Goal: Task Accomplishment & Management: Use online tool/utility

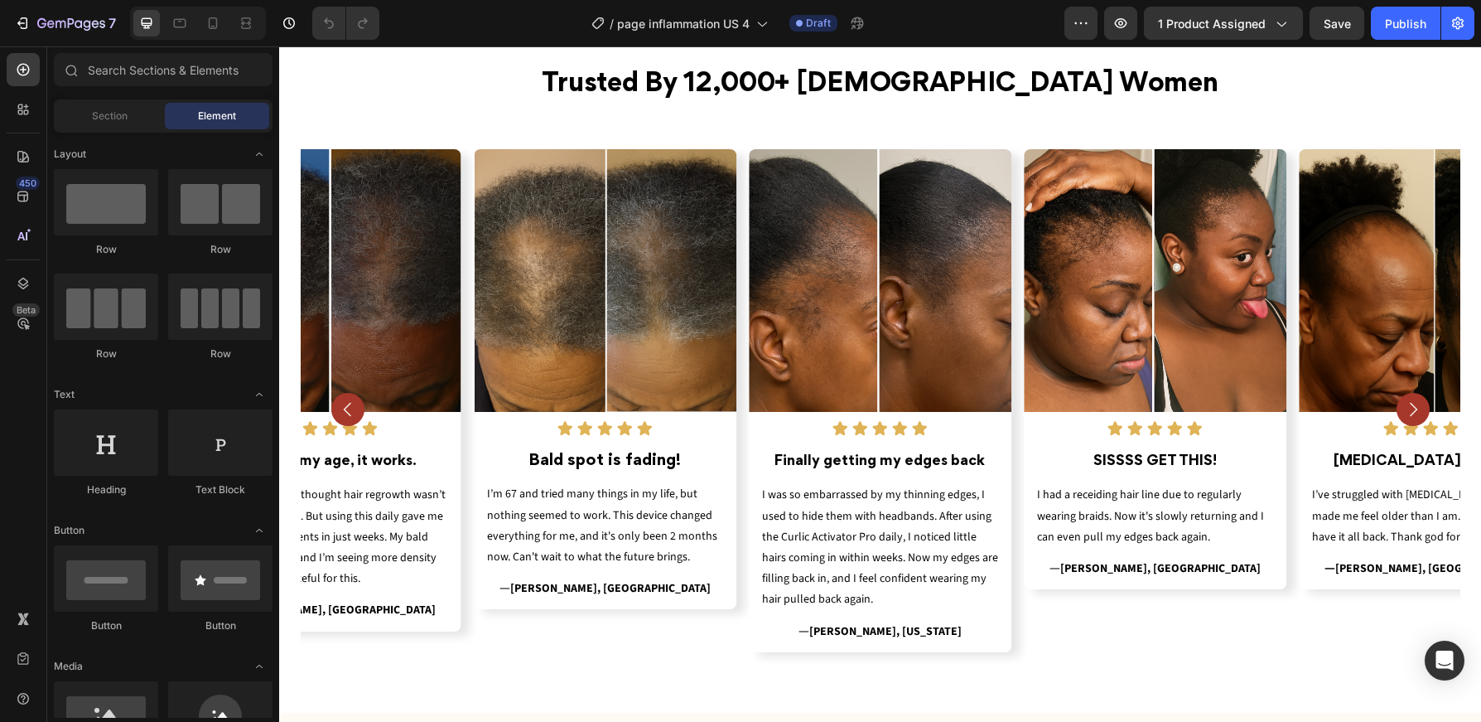
scroll to position [593, 0]
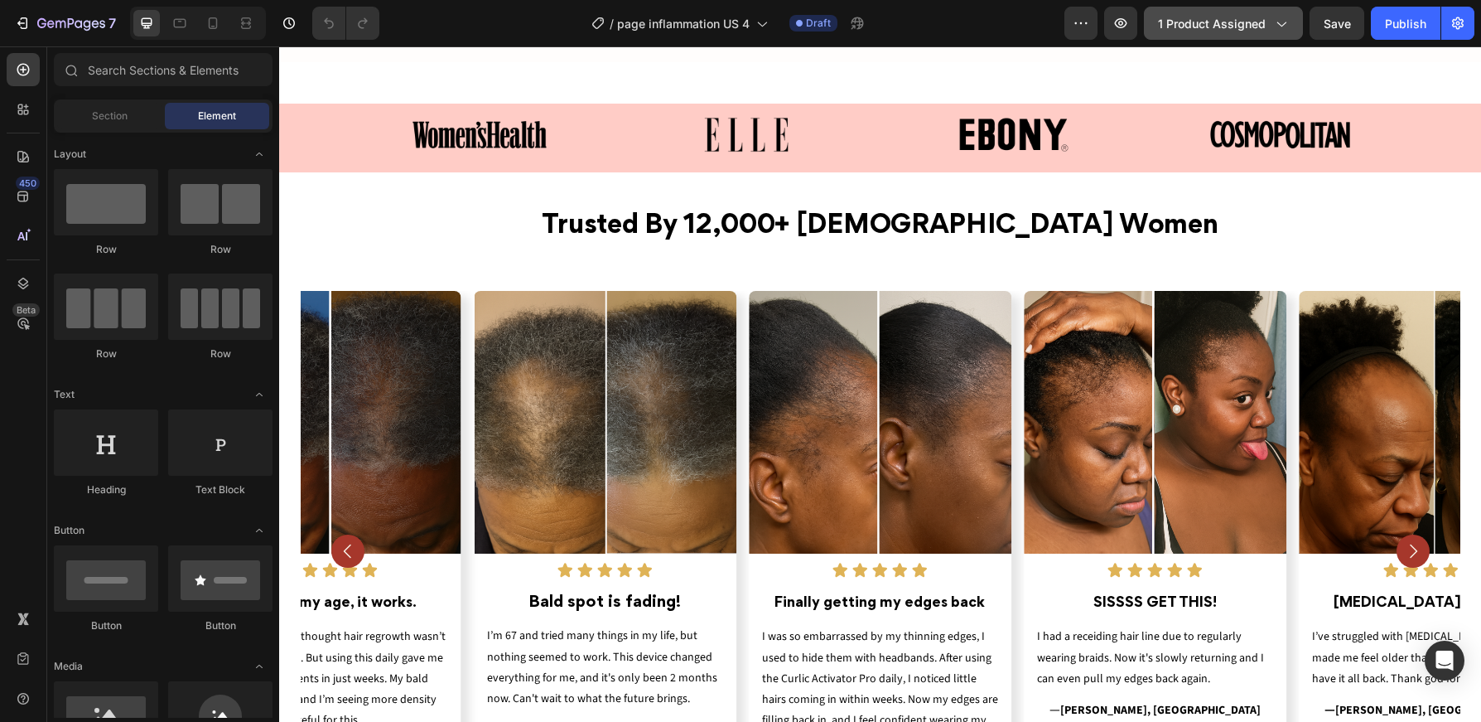
click at [1248, 15] on span "1 product assigned" at bounding box center [1212, 23] width 108 height 17
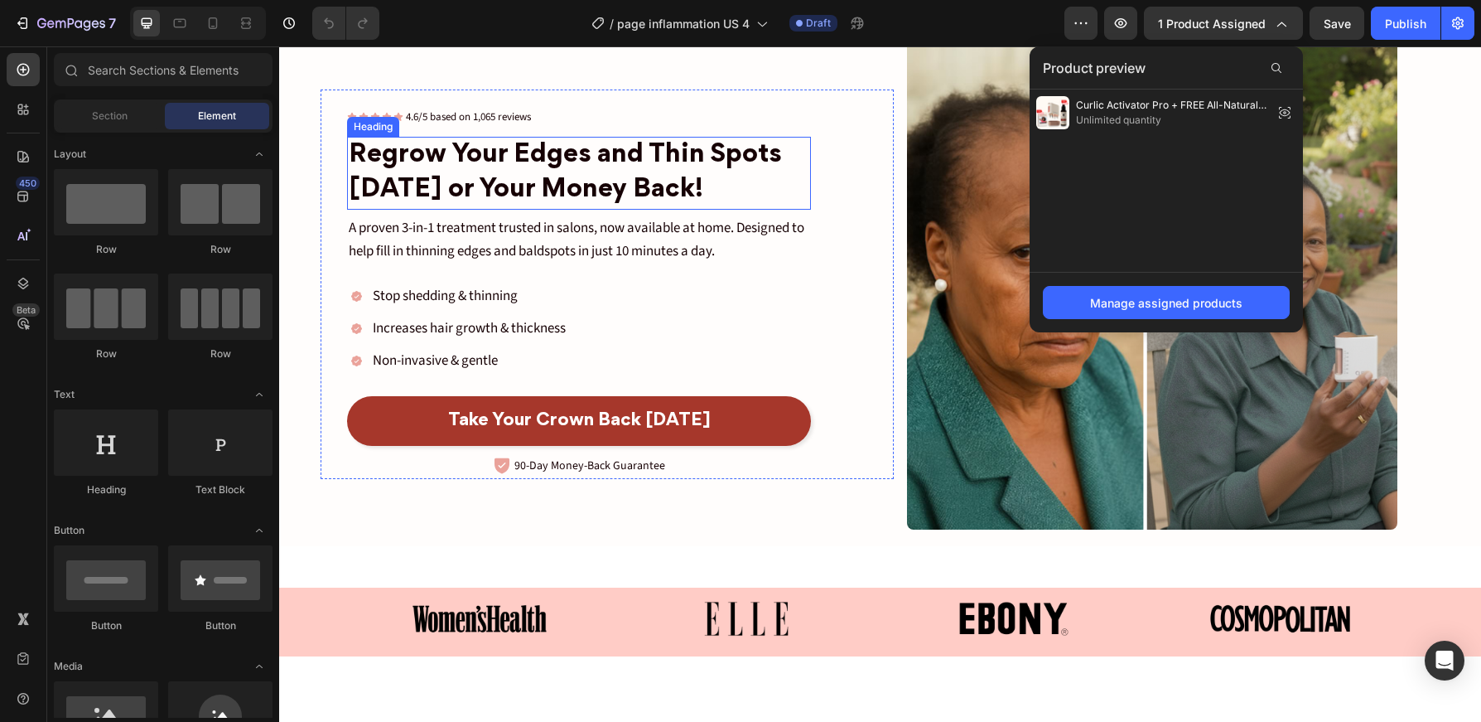
scroll to position [38, 0]
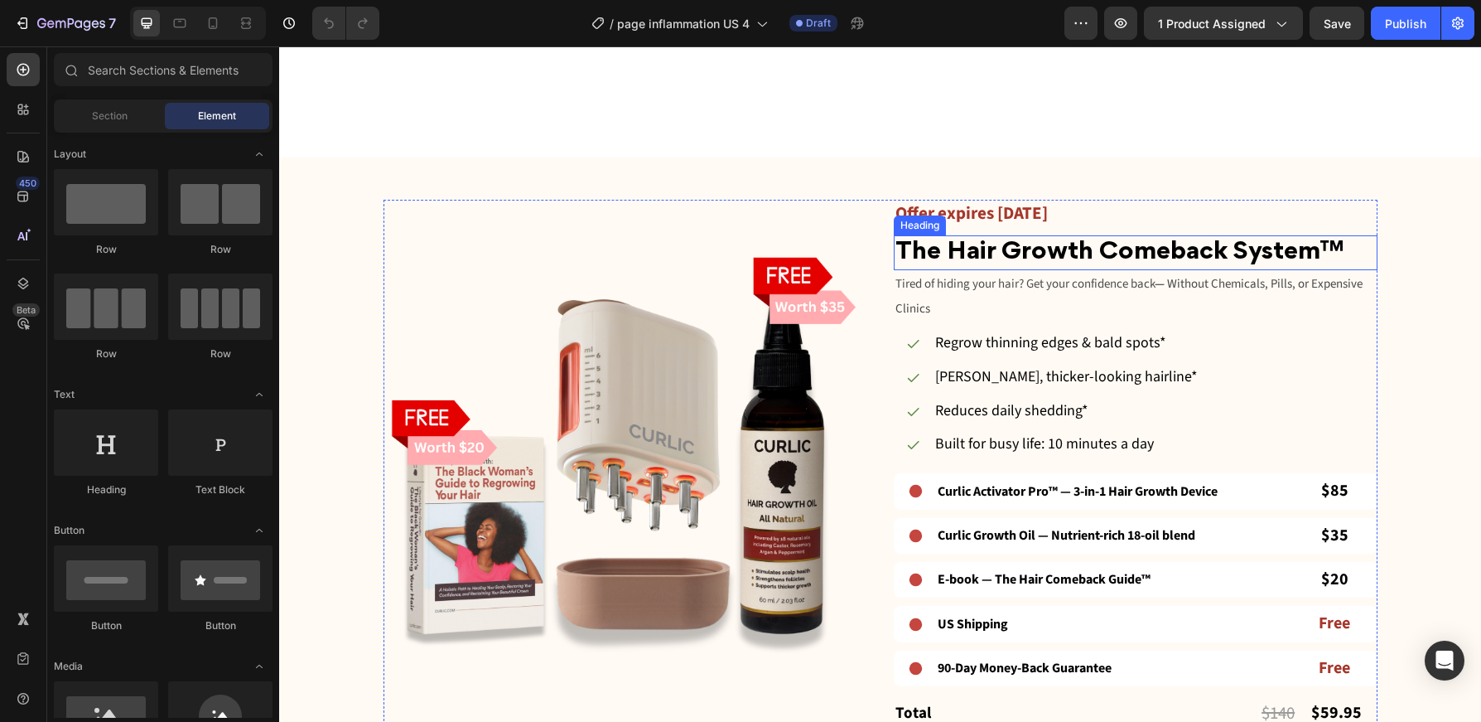
scroll to position [1587, 0]
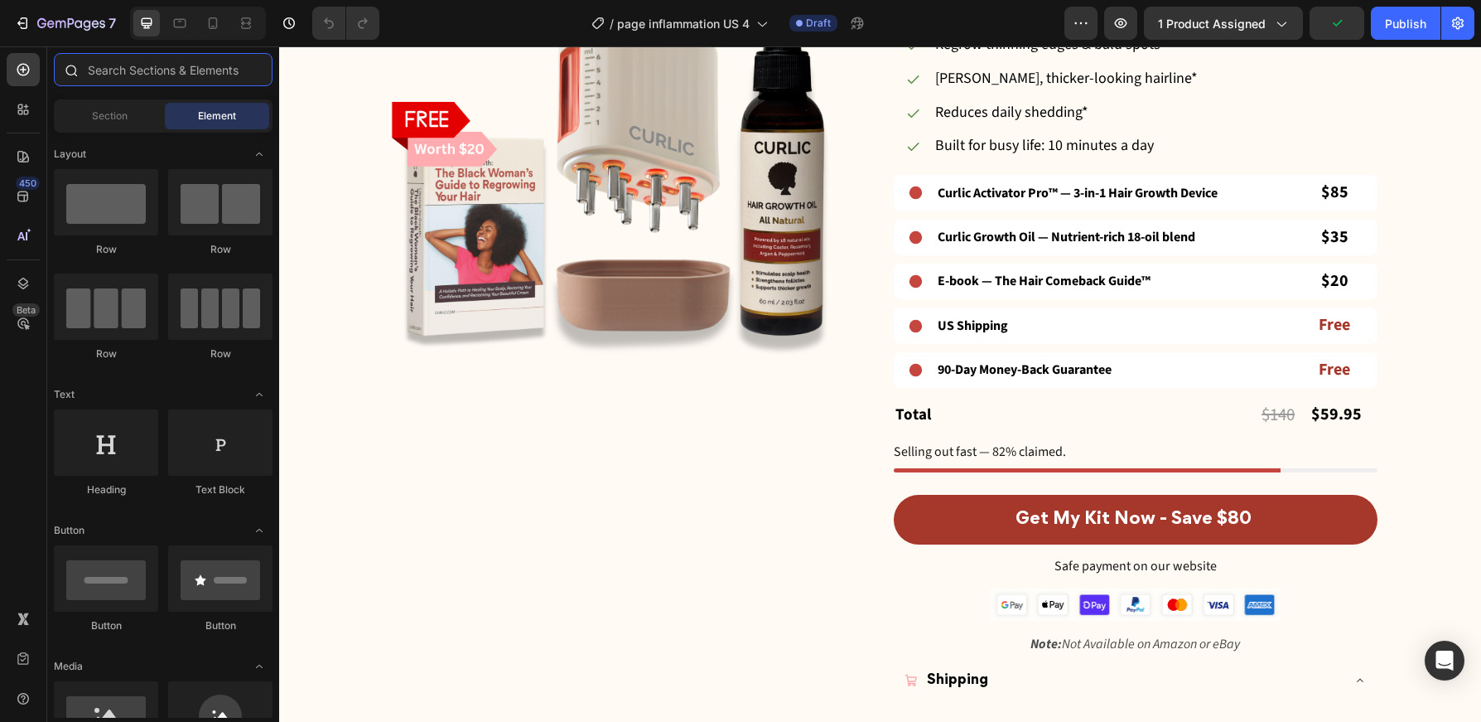
click at [136, 74] on input "text" at bounding box center [163, 69] width 219 height 33
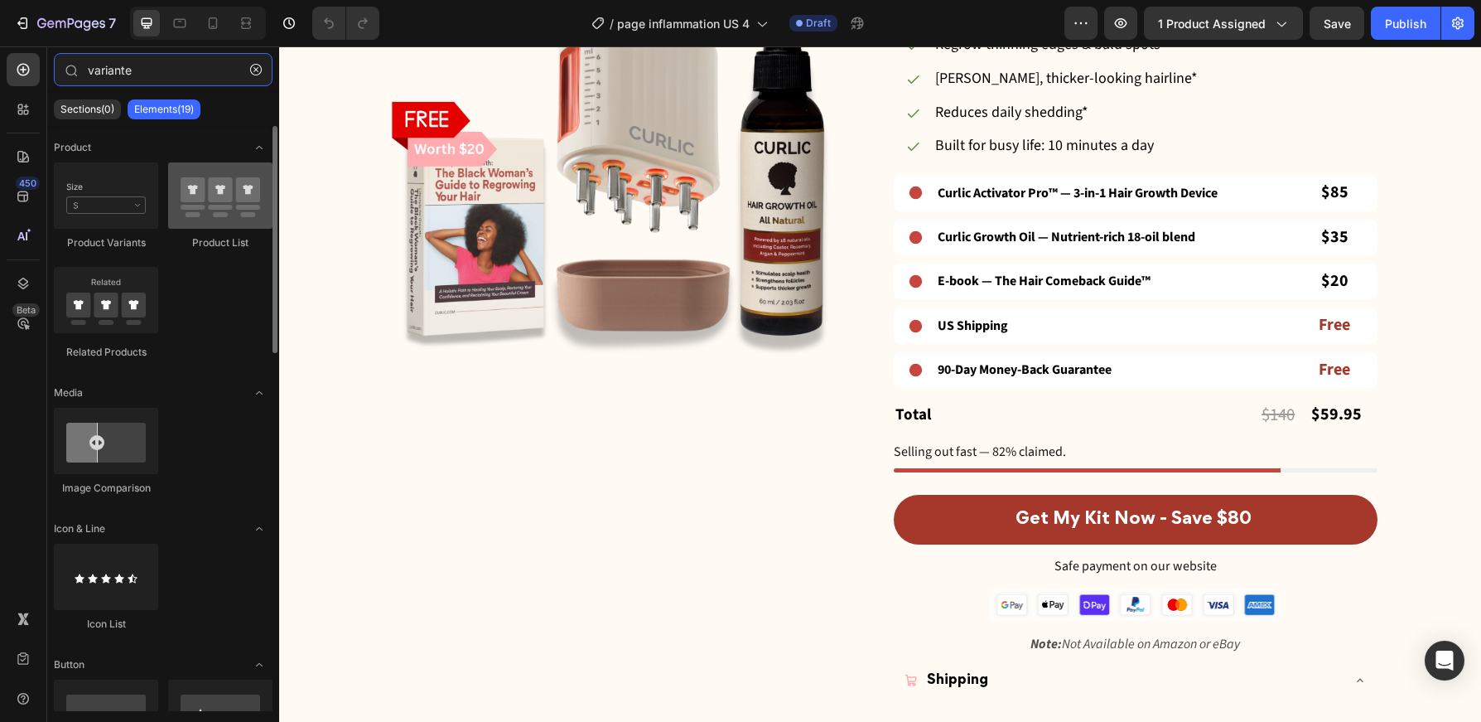
type input "variante"
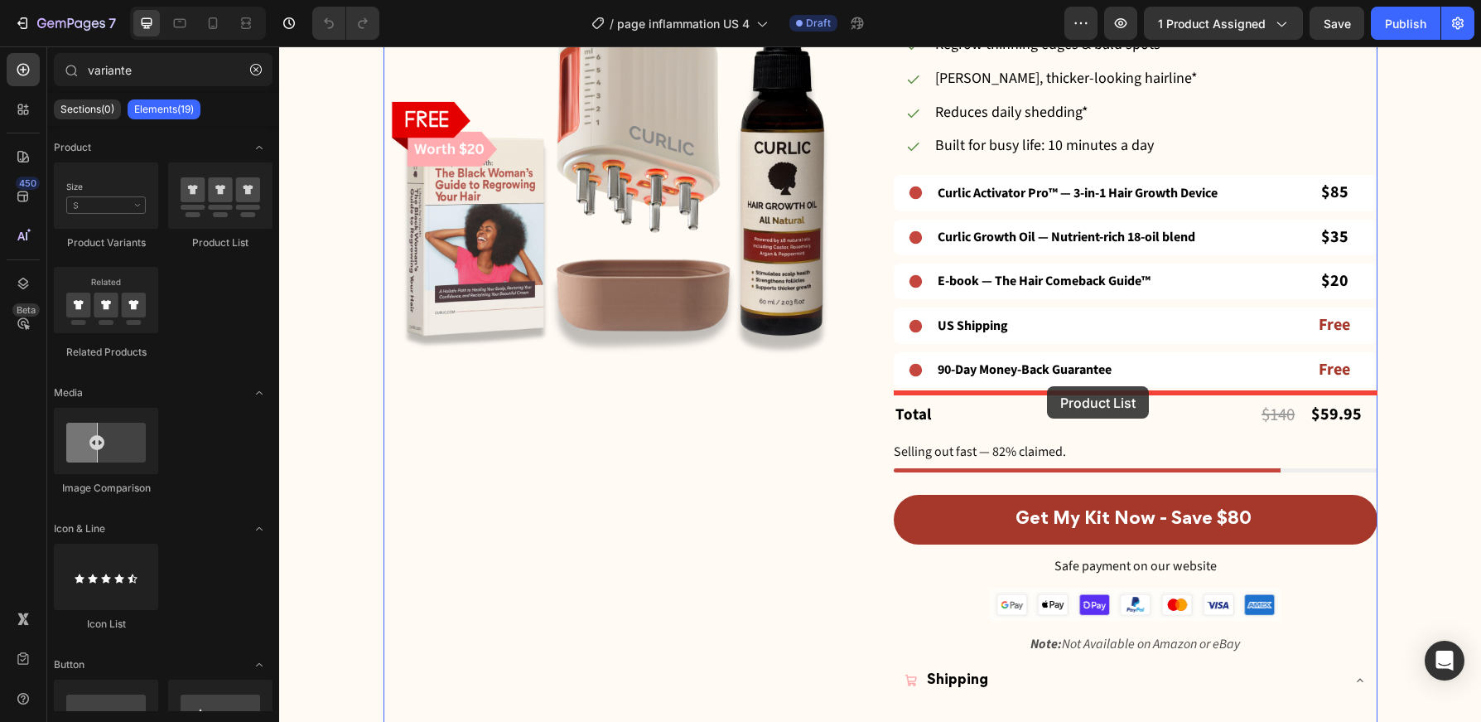
drag, startPoint x: 505, startPoint y: 262, endPoint x: 1047, endPoint y: 386, distance: 555.9
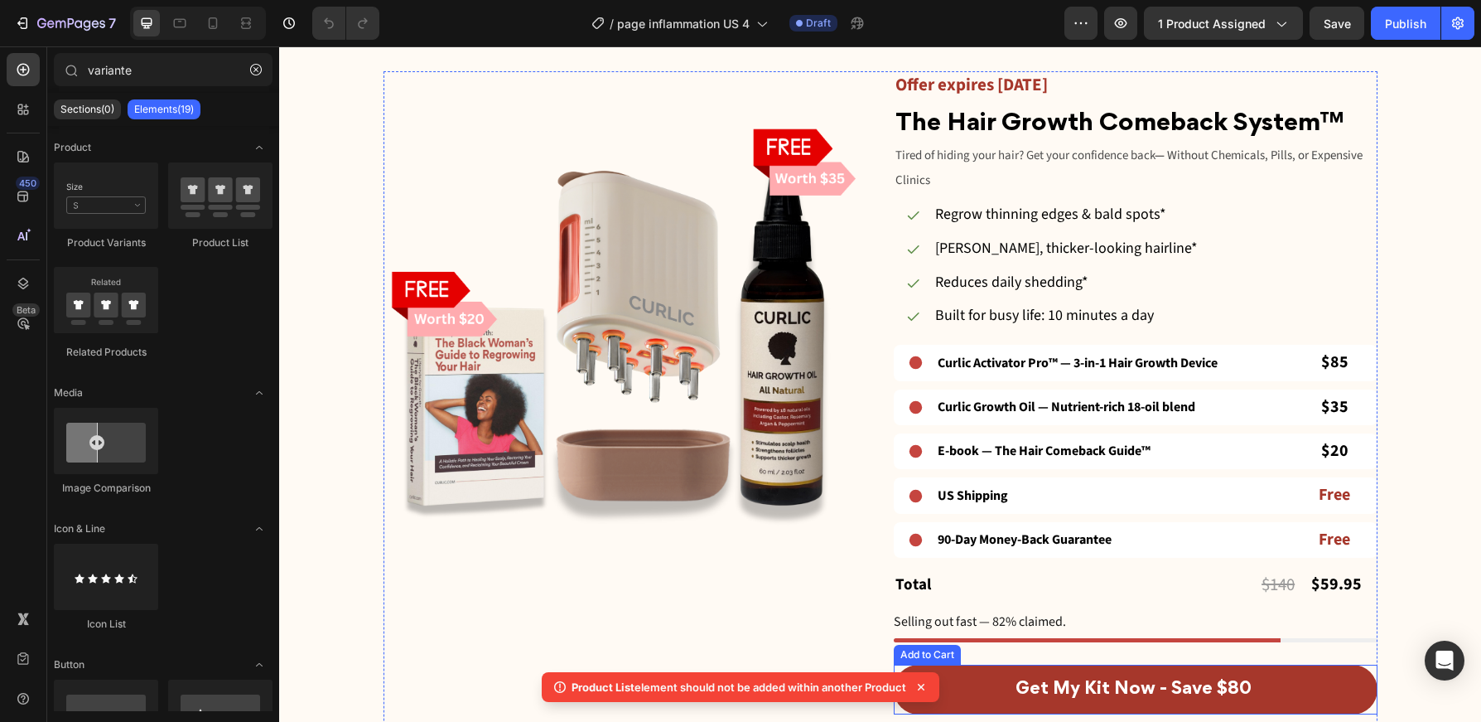
scroll to position [1095, 0]
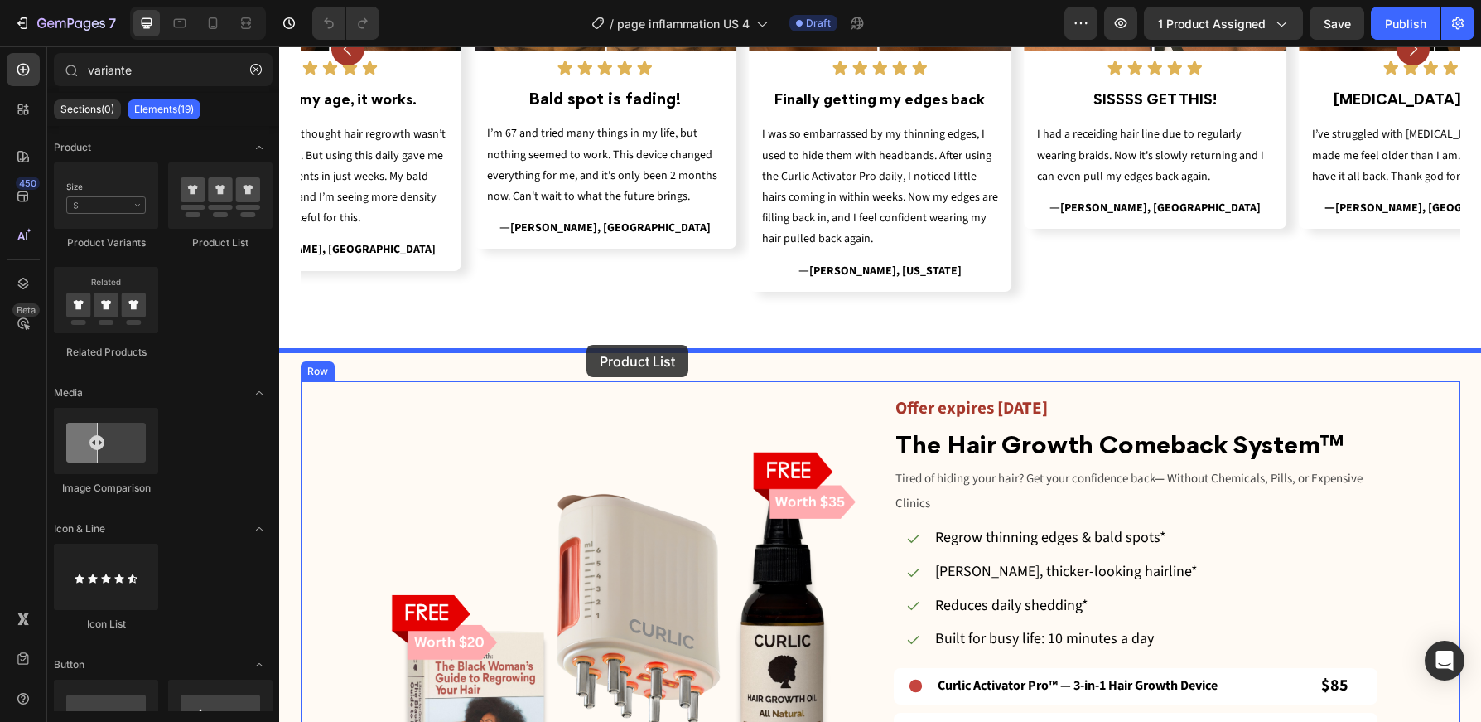
drag, startPoint x: 503, startPoint y: 252, endPoint x: 587, endPoint y: 345, distance: 125.0
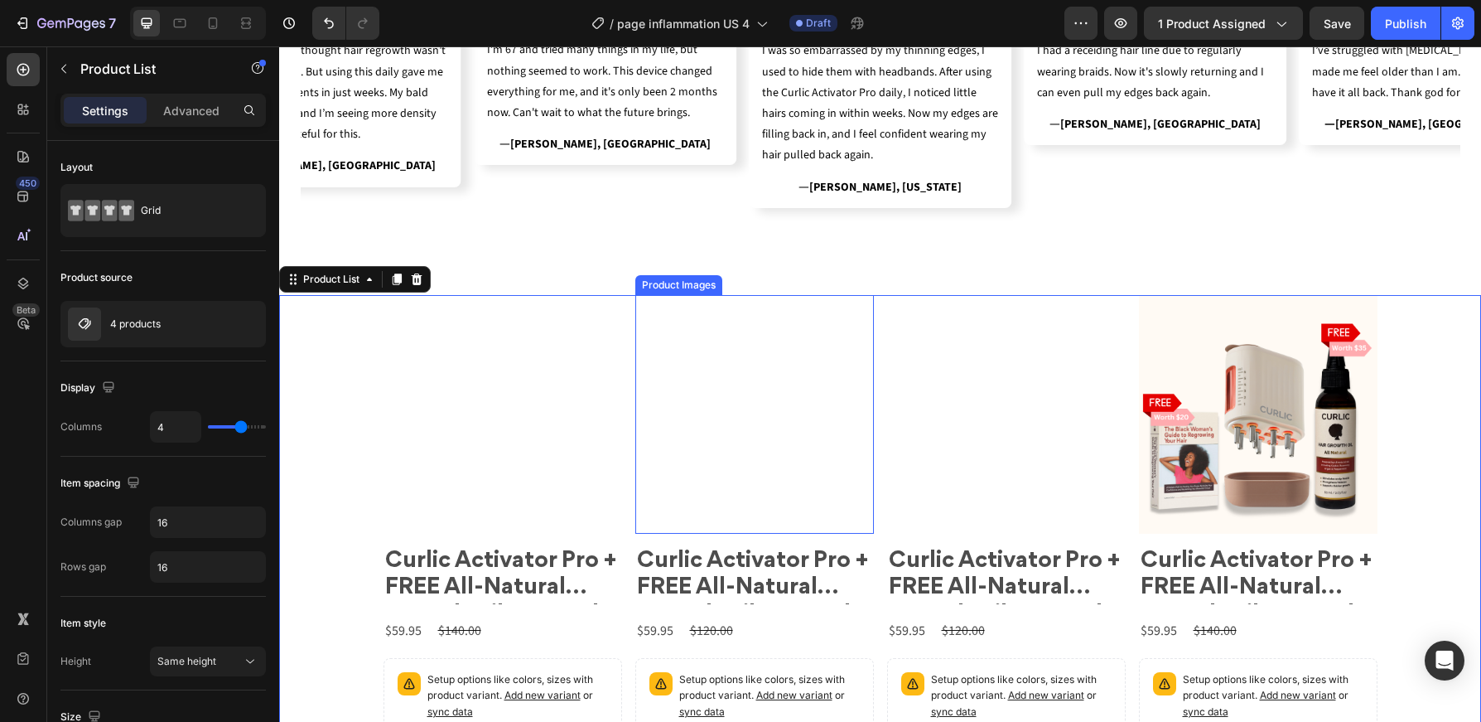
scroll to position [1181, 0]
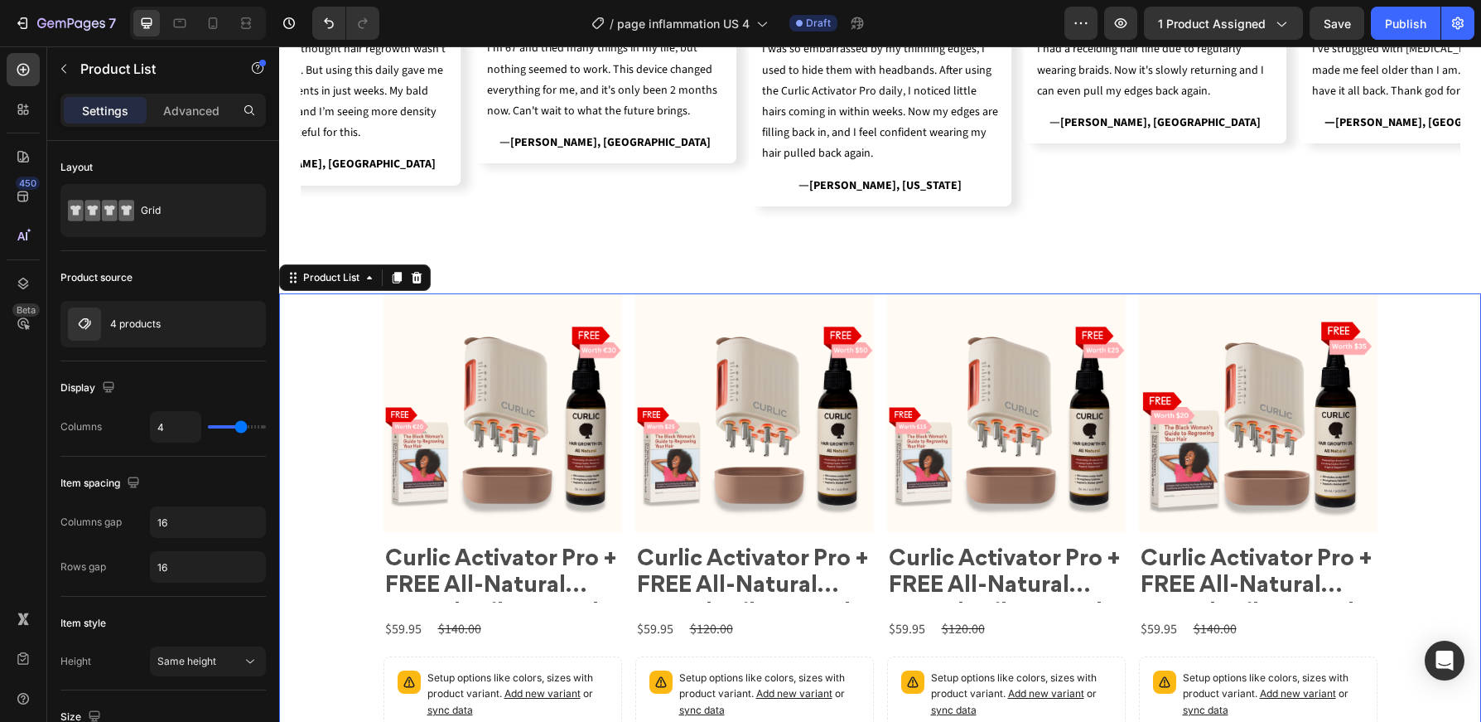
click at [331, 368] on div "Product Images Curlic Activator Pro + FREE All-Natural Growth Oil + E-Book Prod…" at bounding box center [880, 549] width 1202 height 513
click at [419, 276] on icon at bounding box center [416, 277] width 13 height 13
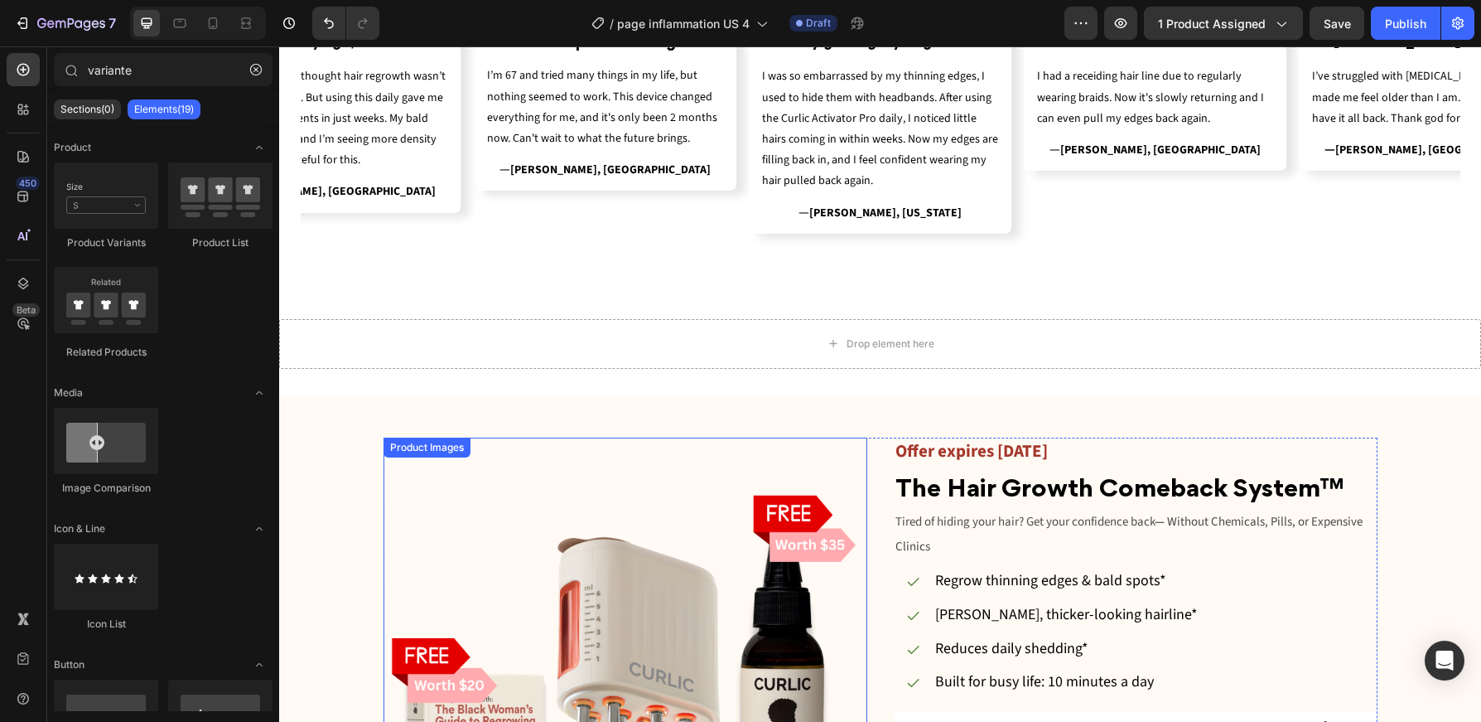
scroll to position [1152, 0]
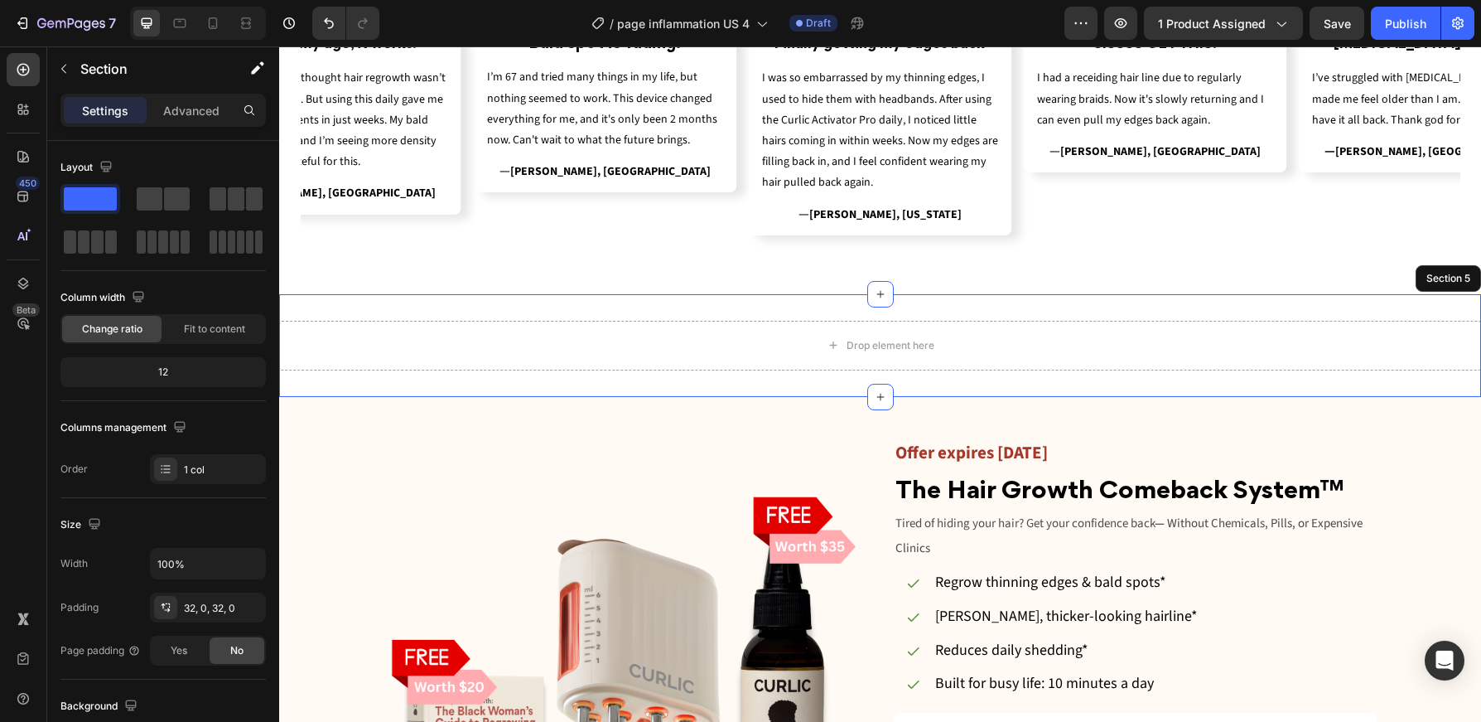
click at [462, 302] on div "Drop element here Section 5" at bounding box center [880, 345] width 1202 height 103
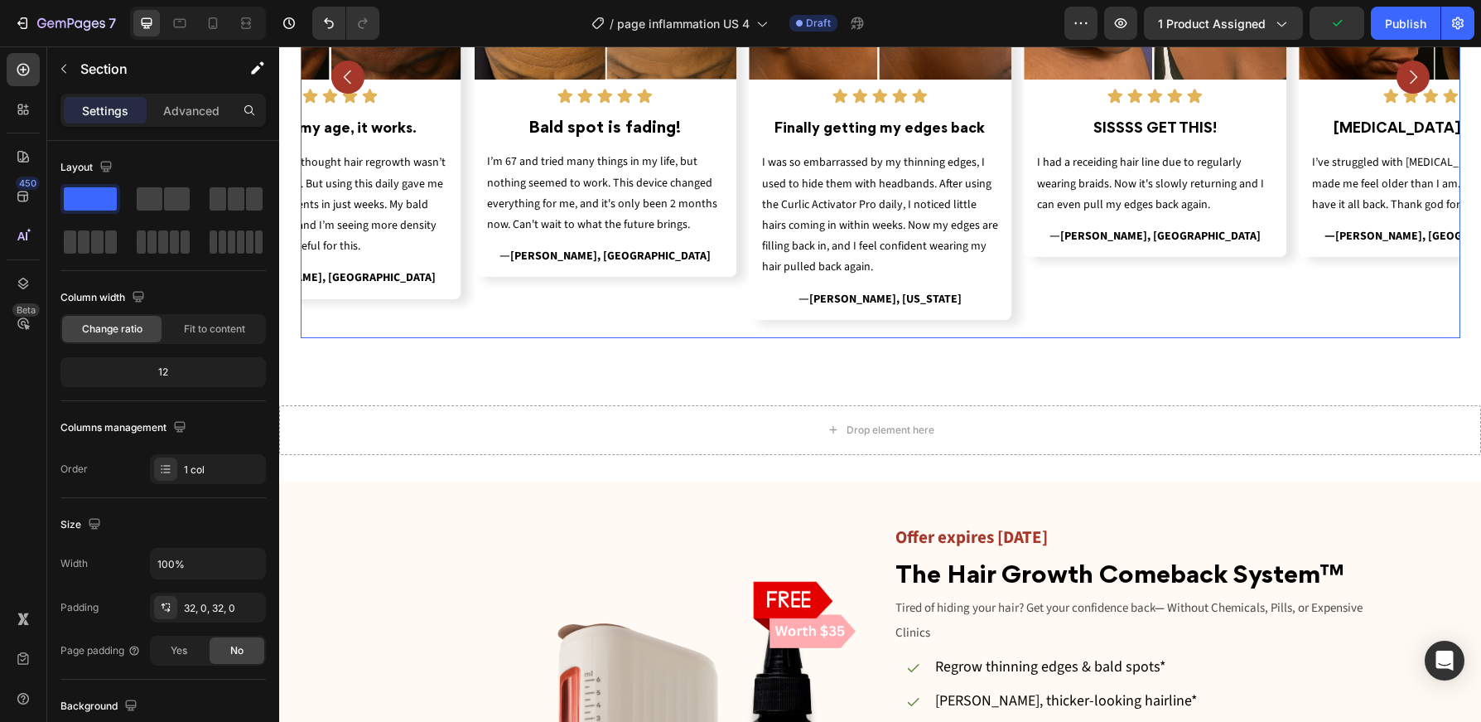
scroll to position [1053, 0]
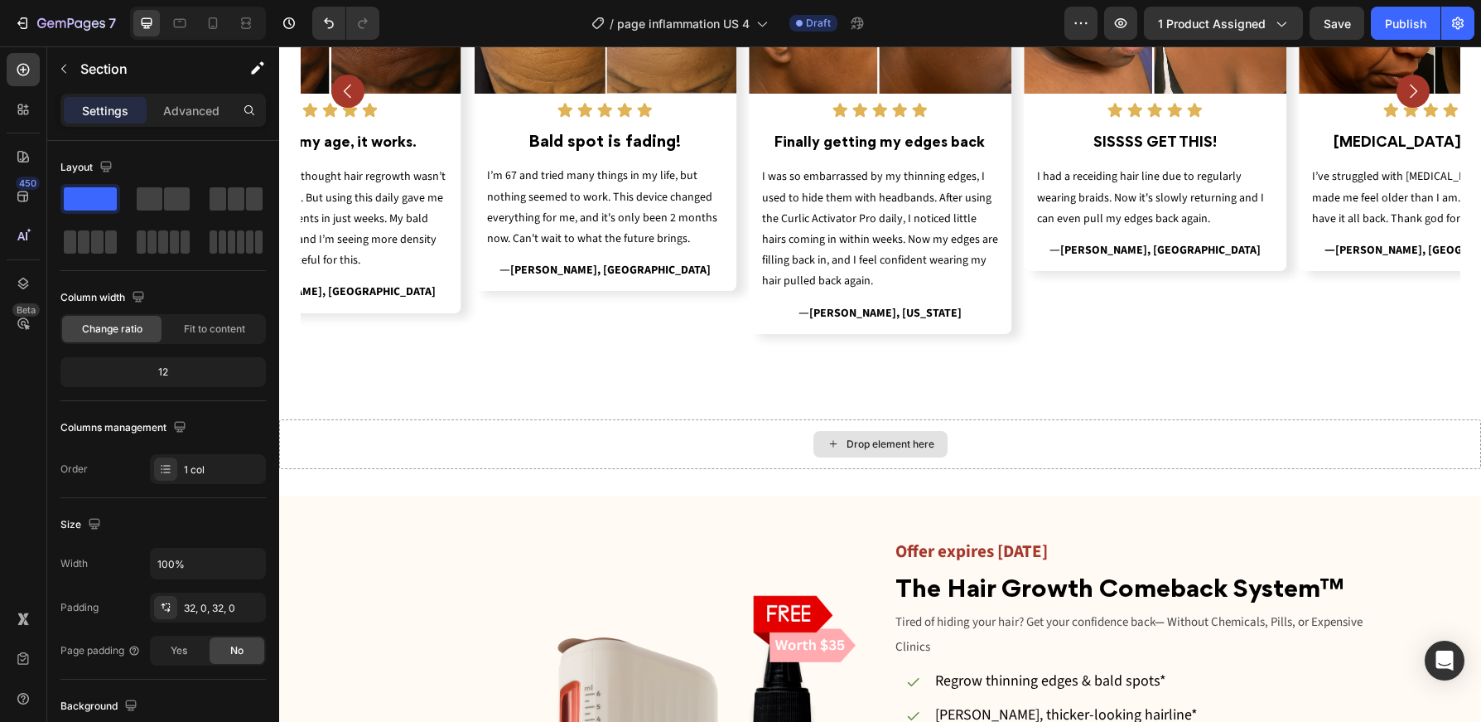
click at [1419, 420] on div "Drop element here" at bounding box center [880, 444] width 1202 height 50
click at [1422, 412] on div "Drop element here Section 5" at bounding box center [880, 445] width 1202 height 103
click at [1359, 405] on div "Drop element here Section 5" at bounding box center [880, 445] width 1202 height 103
click at [1359, 437] on div "Drop element here" at bounding box center [880, 446] width 1202 height 50
click at [1342, 469] on div "Drop element here Section 5" at bounding box center [880, 445] width 1202 height 103
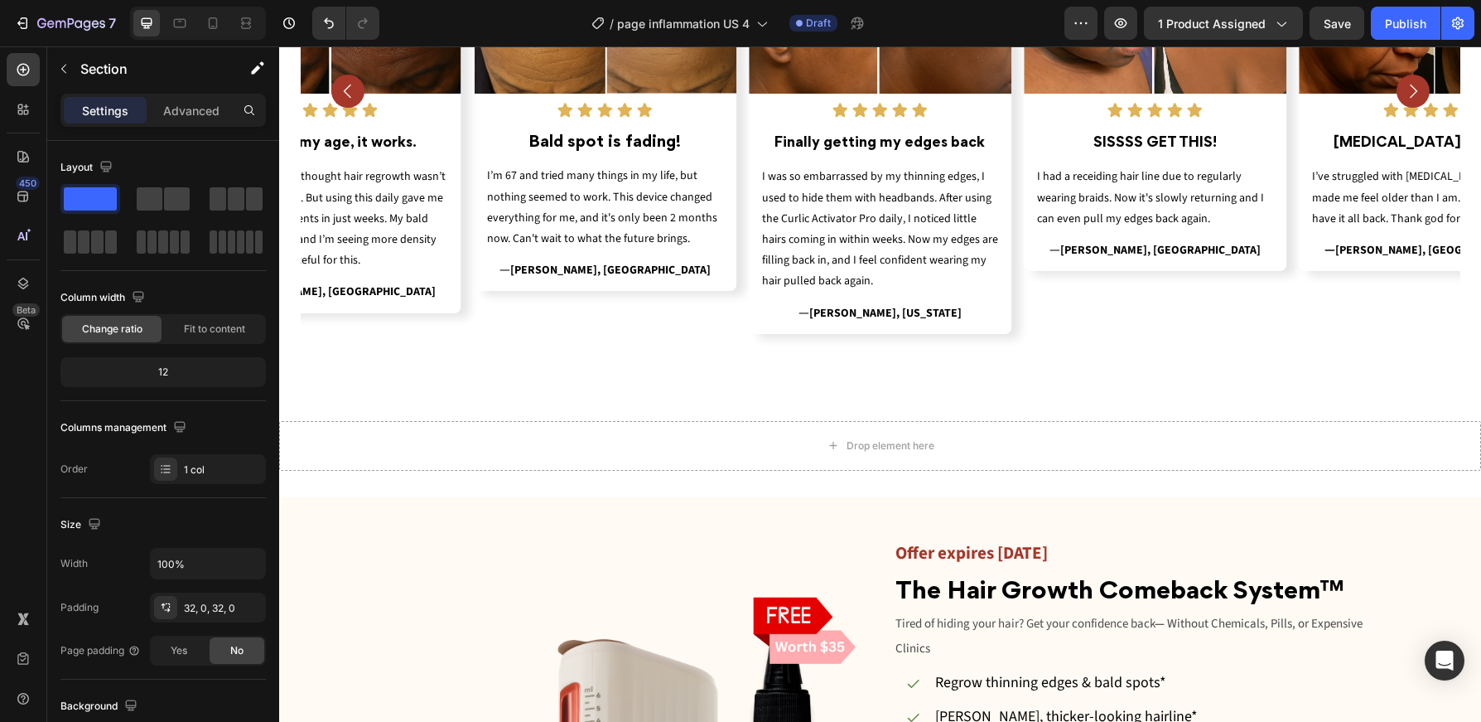
click at [1335, 482] on div "Drop element here Section 5" at bounding box center [880, 445] width 1202 height 103
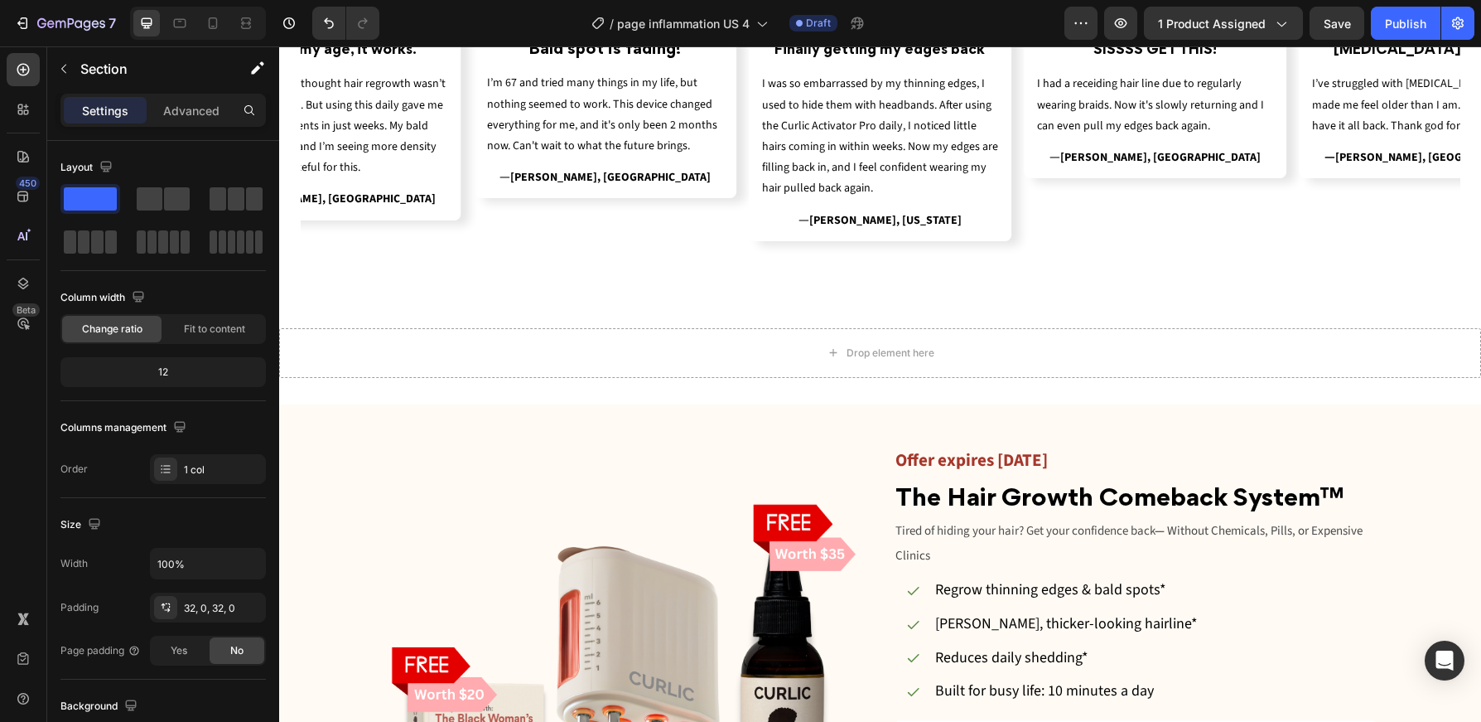
scroll to position [1185, 0]
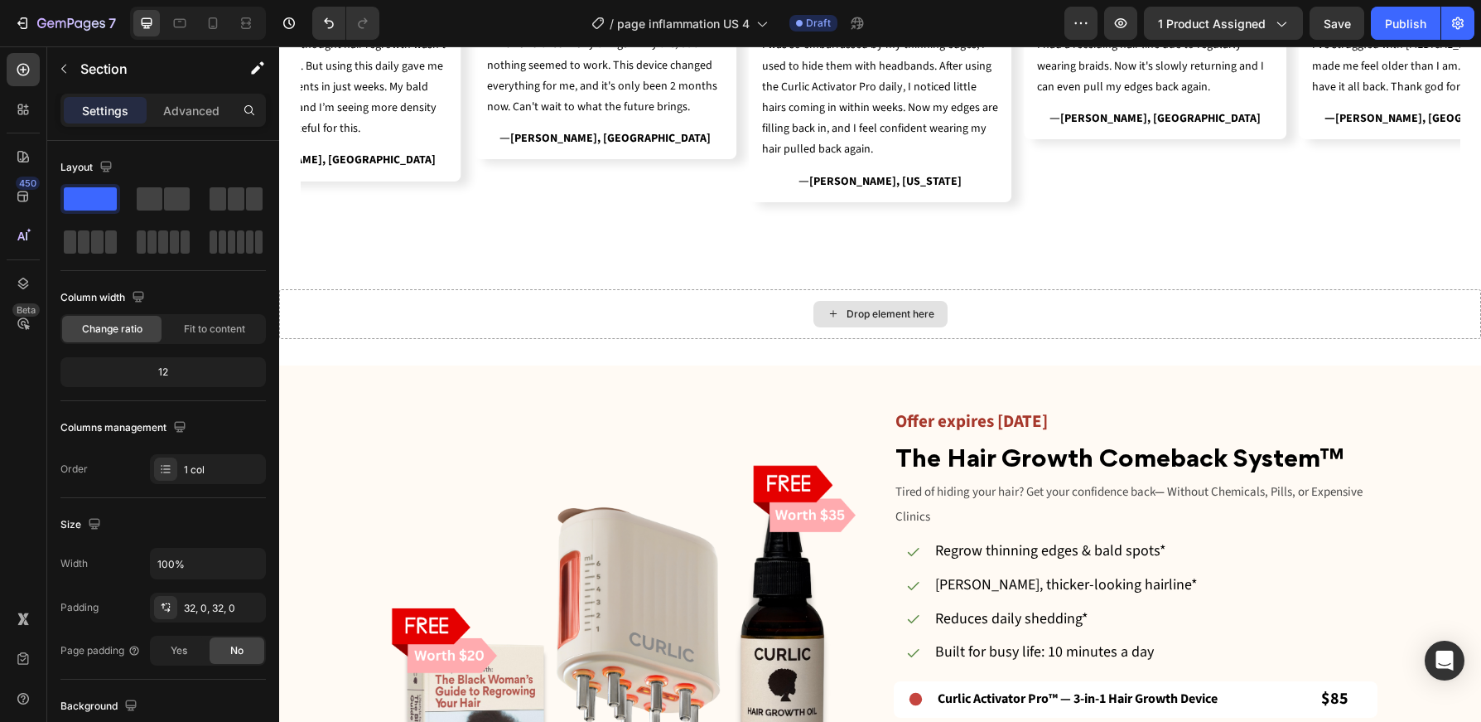
click at [1118, 299] on div "Drop element here" at bounding box center [880, 314] width 1202 height 50
click at [1131, 266] on div "Drop element here Section 5" at bounding box center [880, 314] width 1202 height 103
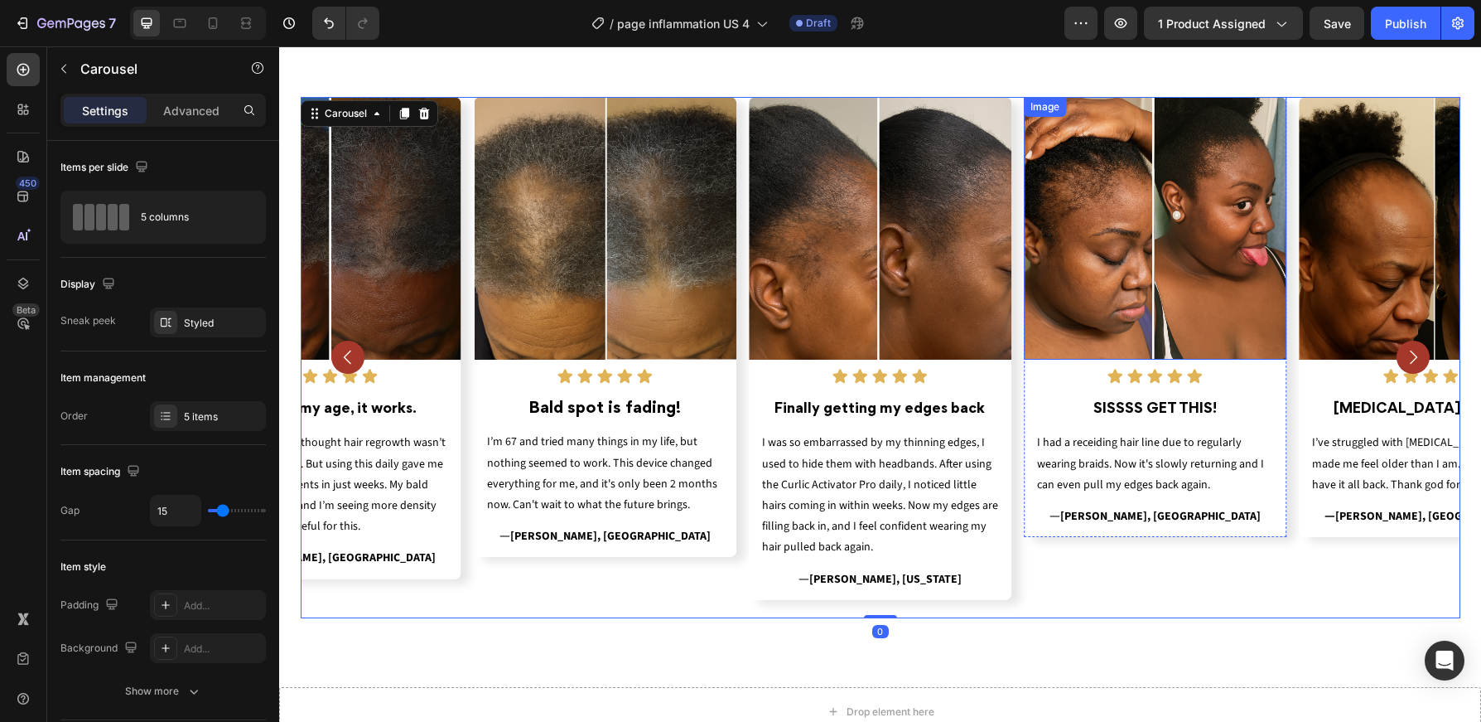
scroll to position [1275, 0]
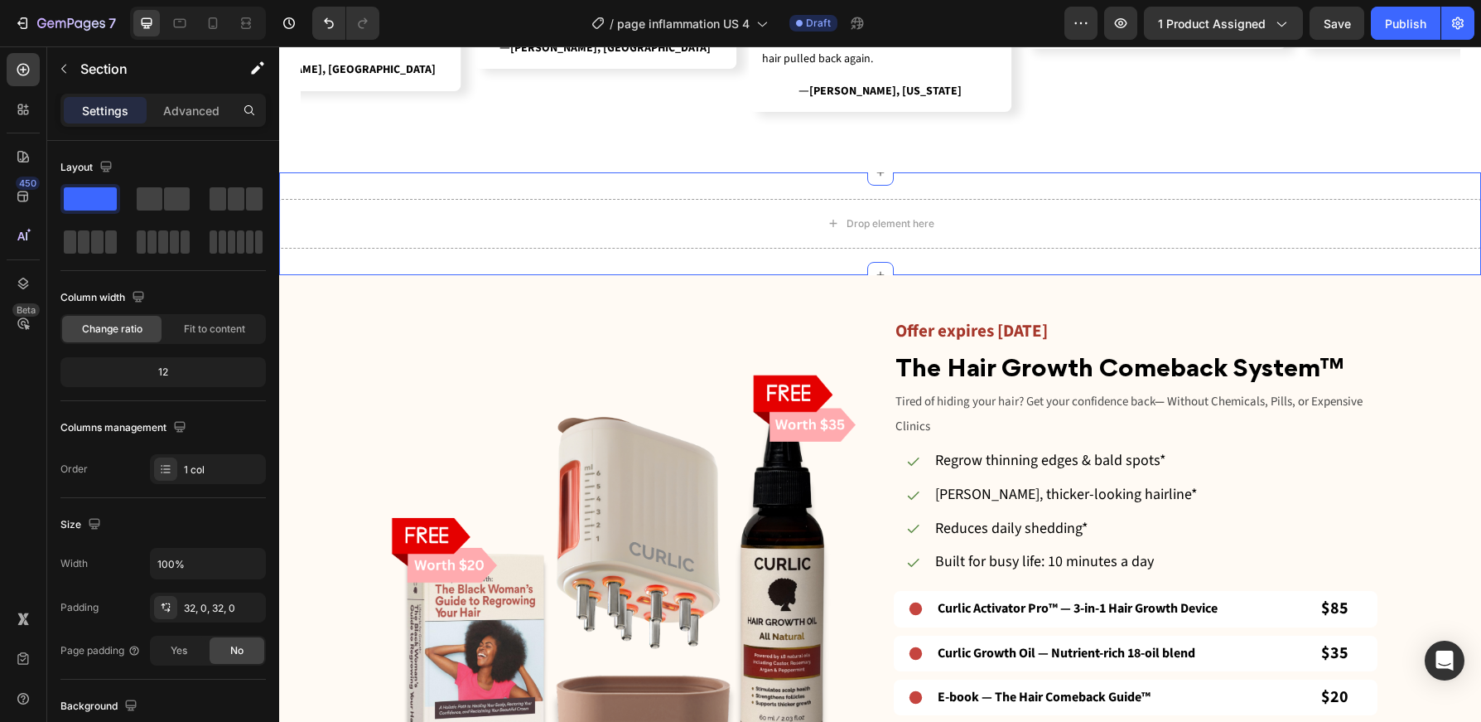
click at [1150, 181] on div "Drop element here Section 5 Create Theme Section AI Content Write with GemAI Wh…" at bounding box center [880, 223] width 1202 height 103
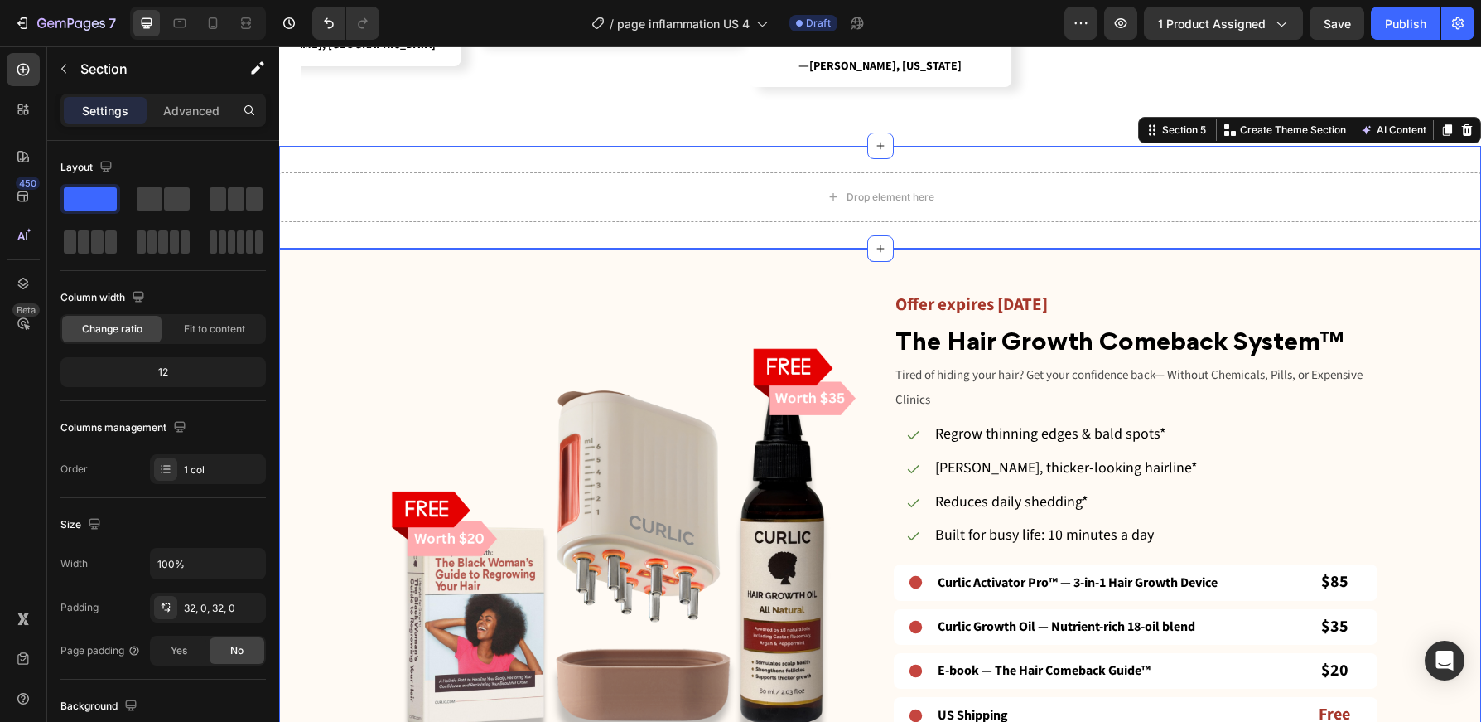
scroll to position [1231, 0]
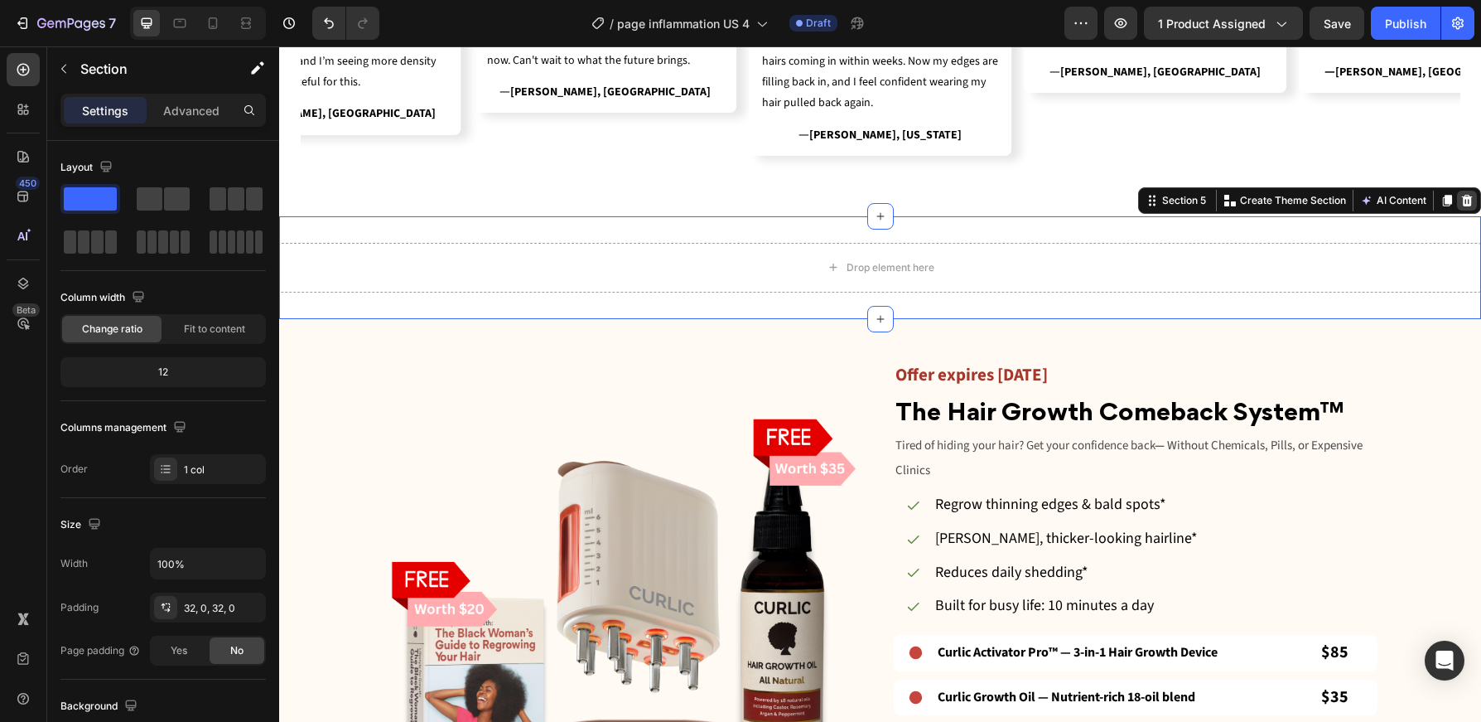
click at [1465, 201] on icon at bounding box center [1467, 201] width 11 height 12
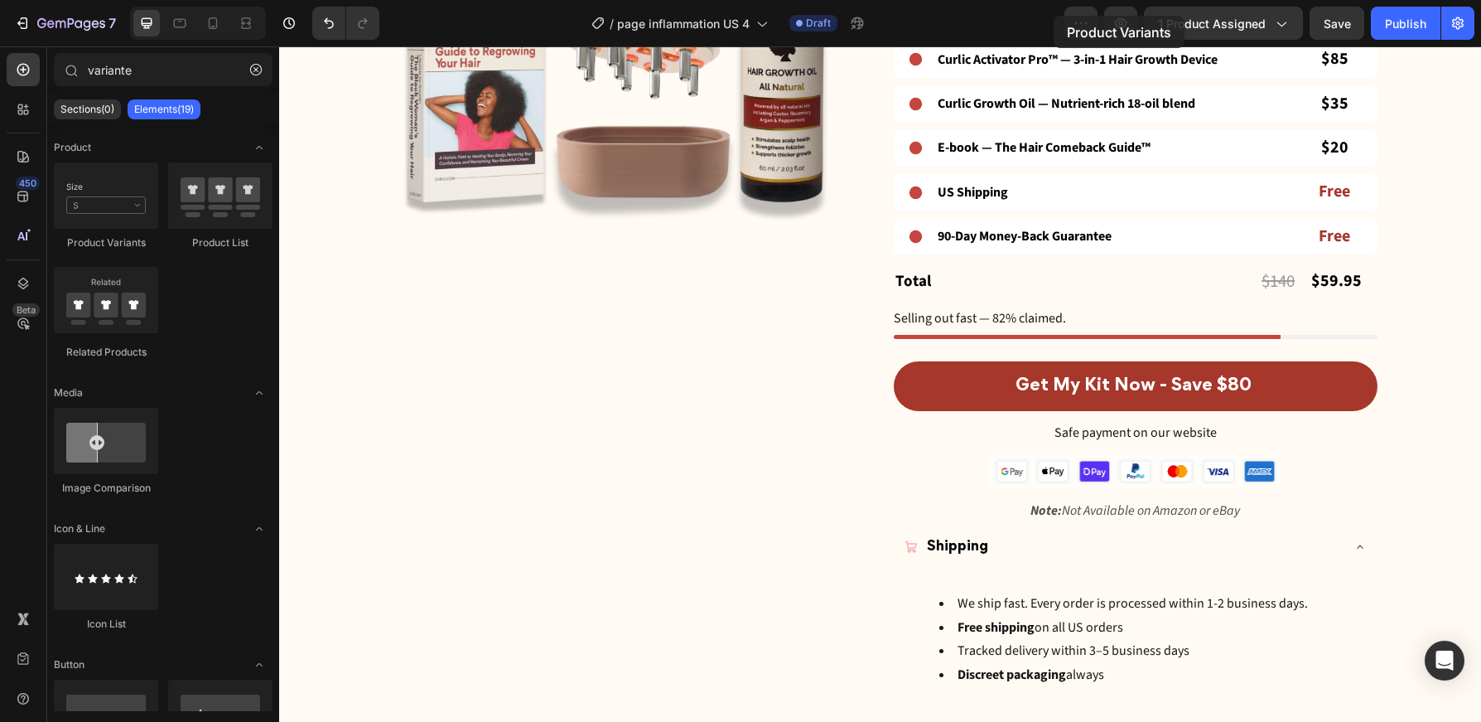
scroll to position [1654, 0]
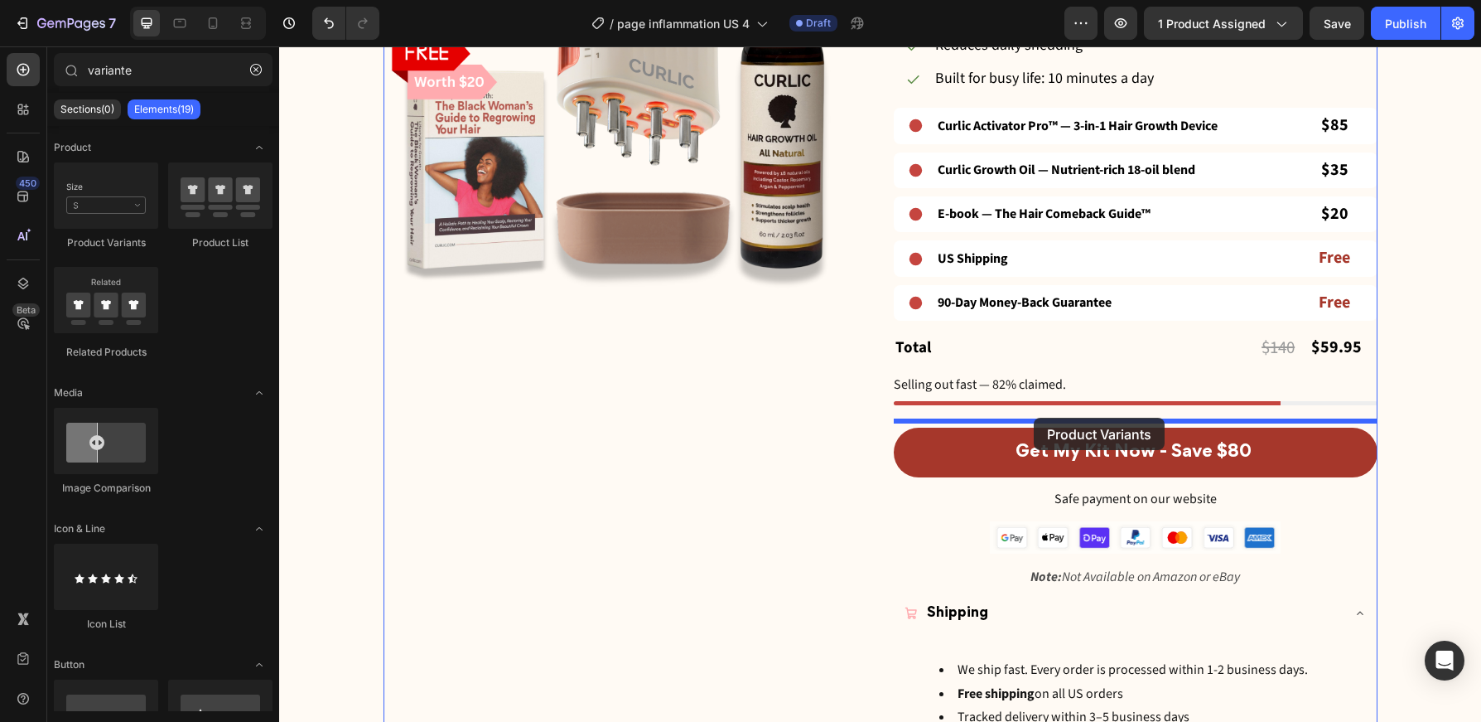
drag, startPoint x: 401, startPoint y: 258, endPoint x: 1034, endPoint y: 418, distance: 652.9
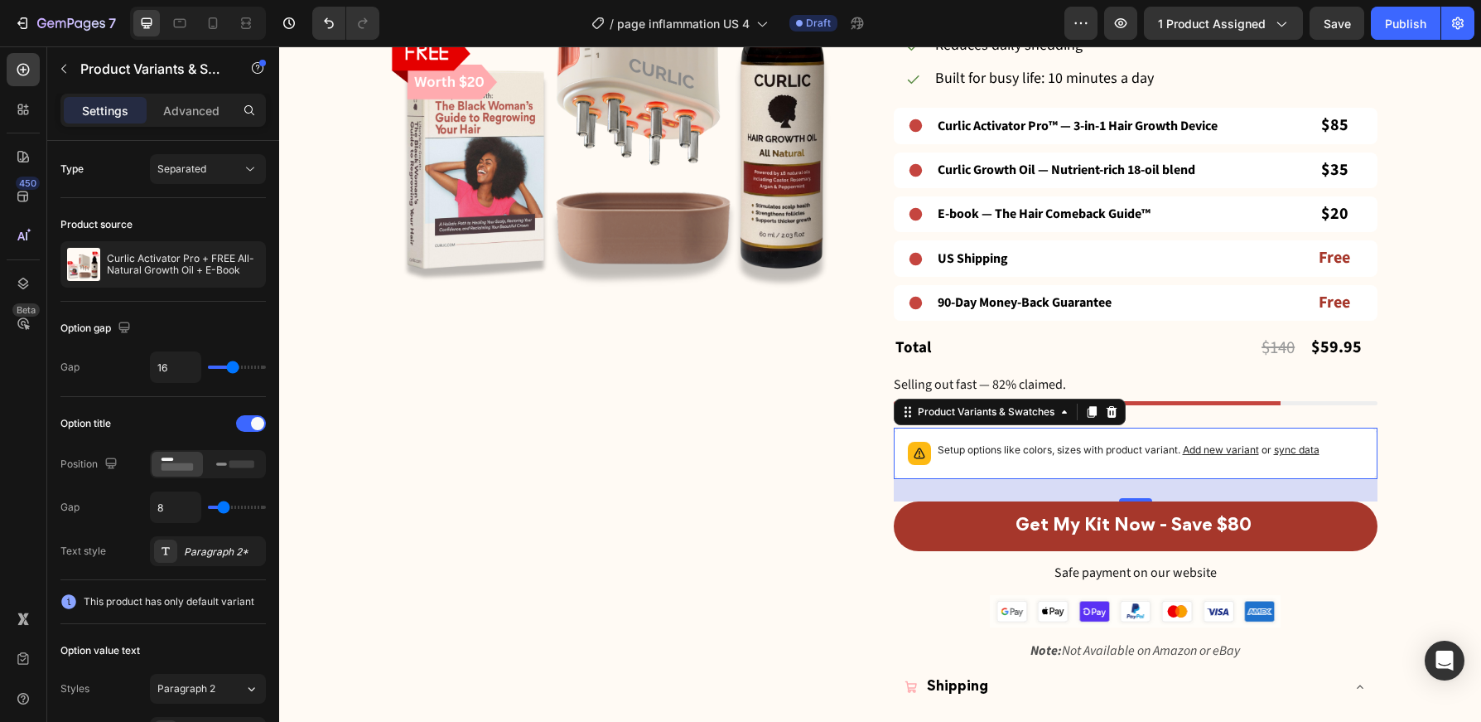
click at [1308, 443] on span "sync data" at bounding box center [1297, 449] width 46 height 12
click at [1302, 445] on span "sync data" at bounding box center [1297, 449] width 46 height 12
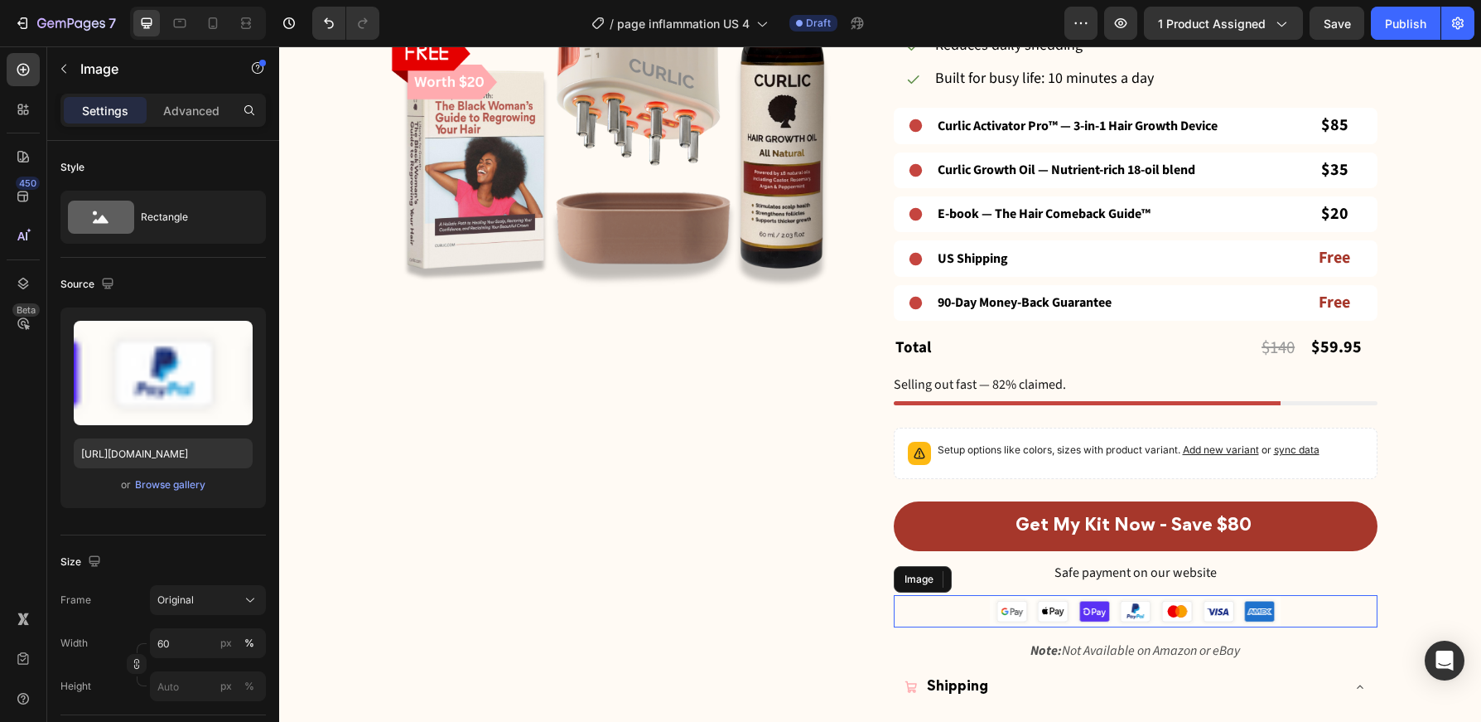
drag, startPoint x: 1312, startPoint y: 598, endPoint x: 1312, endPoint y: 579, distance: 19.1
click at [1312, 598] on div at bounding box center [1136, 610] width 484 height 31
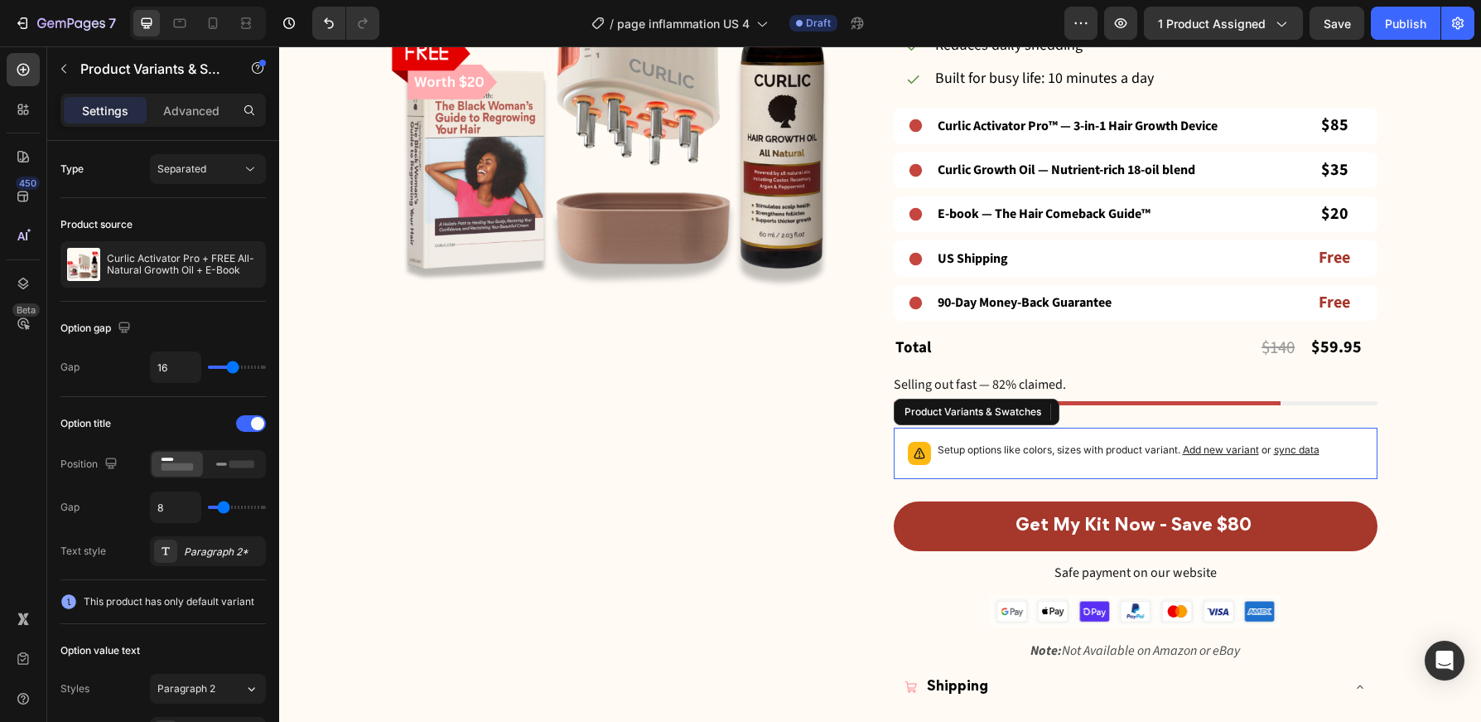
click at [1298, 445] on span "sync data" at bounding box center [1297, 449] width 46 height 12
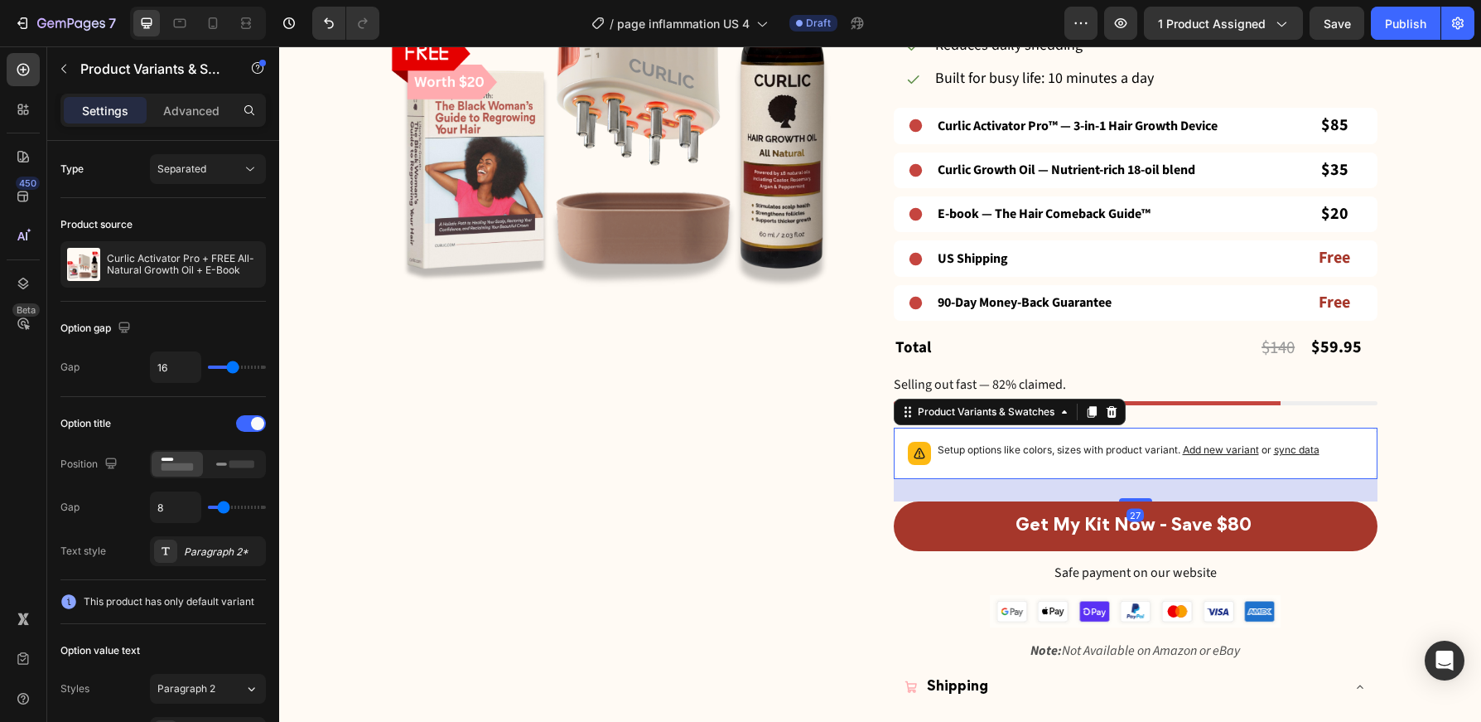
click at [1296, 443] on span "sync data" at bounding box center [1297, 449] width 46 height 12
click at [1206, 33] on button "1 product assigned" at bounding box center [1223, 23] width 159 height 33
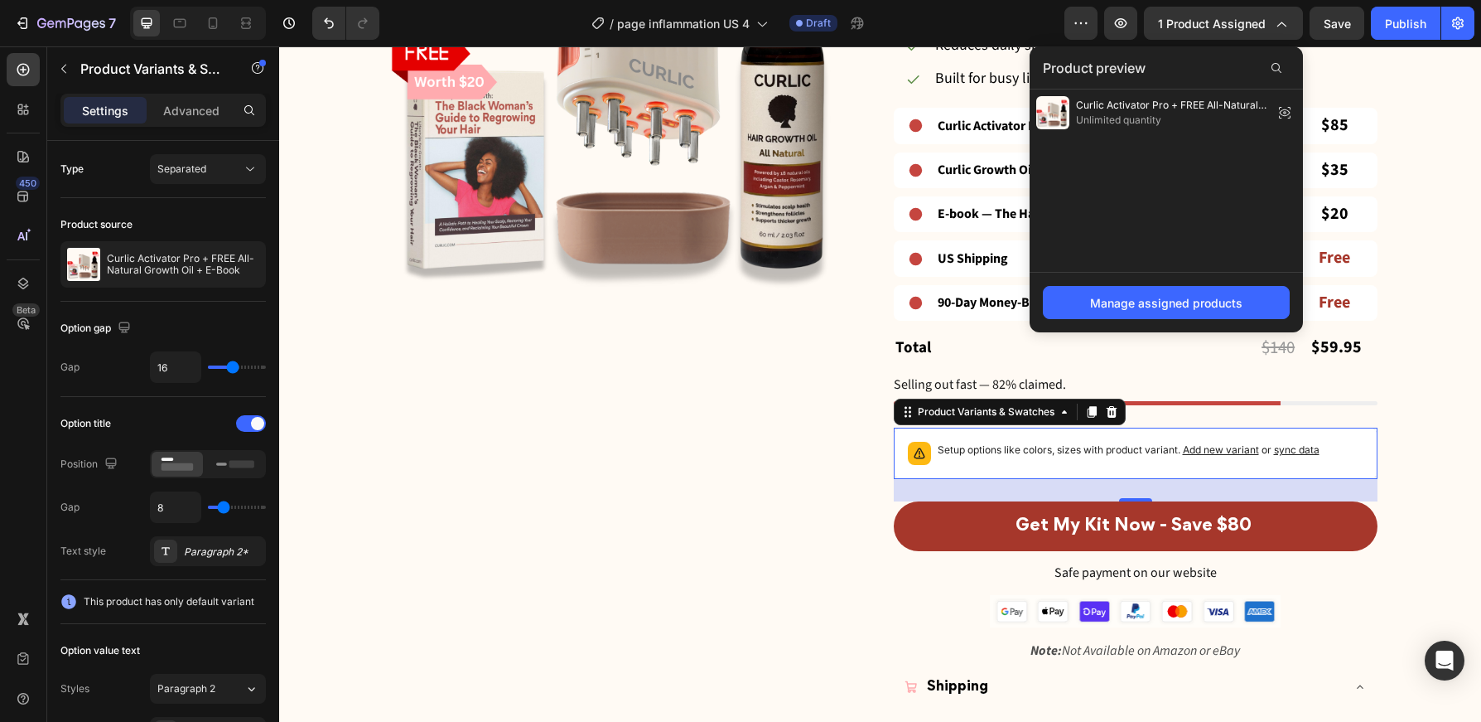
click at [1262, 443] on span "or sync data" at bounding box center [1289, 449] width 60 height 12
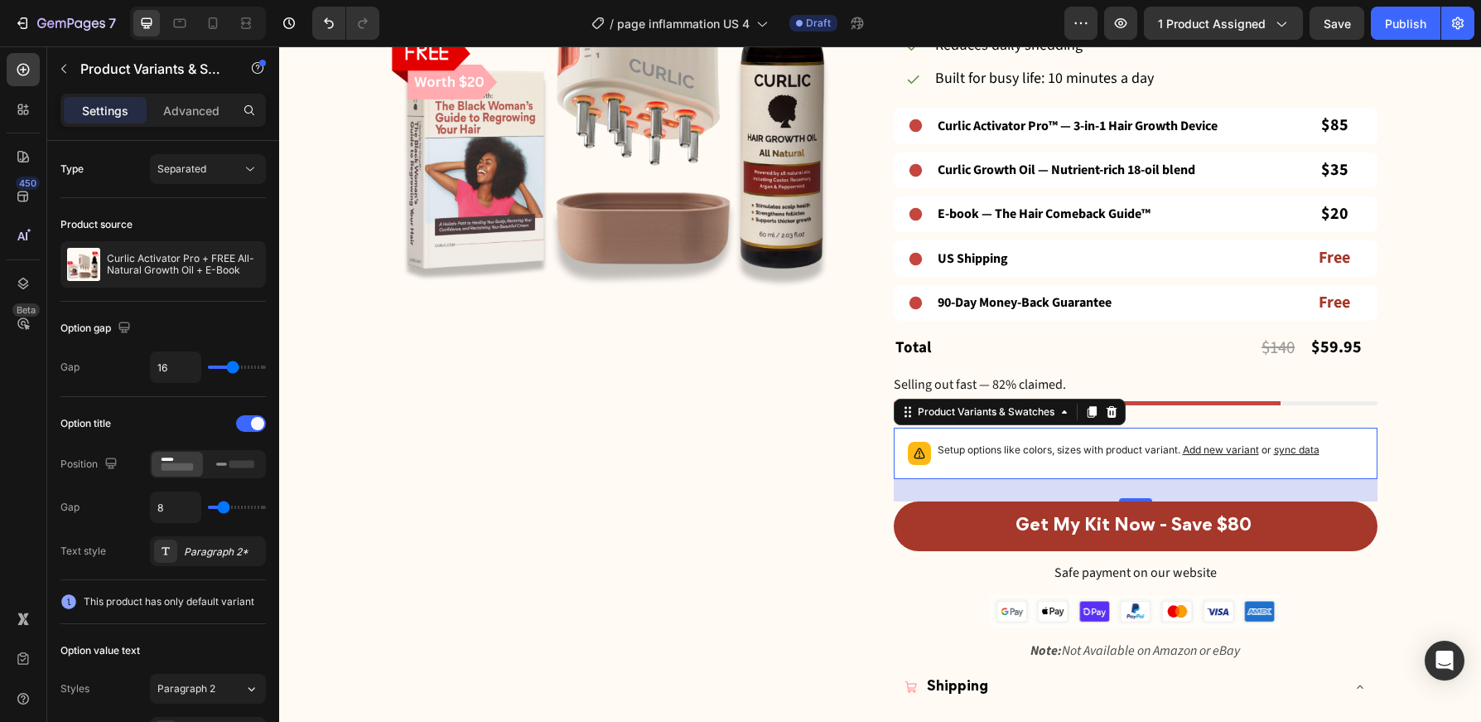
click at [1236, 443] on span "Add new variant" at bounding box center [1221, 449] width 76 height 12
click at [1306, 445] on span "sync data" at bounding box center [1297, 449] width 46 height 12
click at [1306, 444] on span "sync data" at bounding box center [1297, 449] width 46 height 12
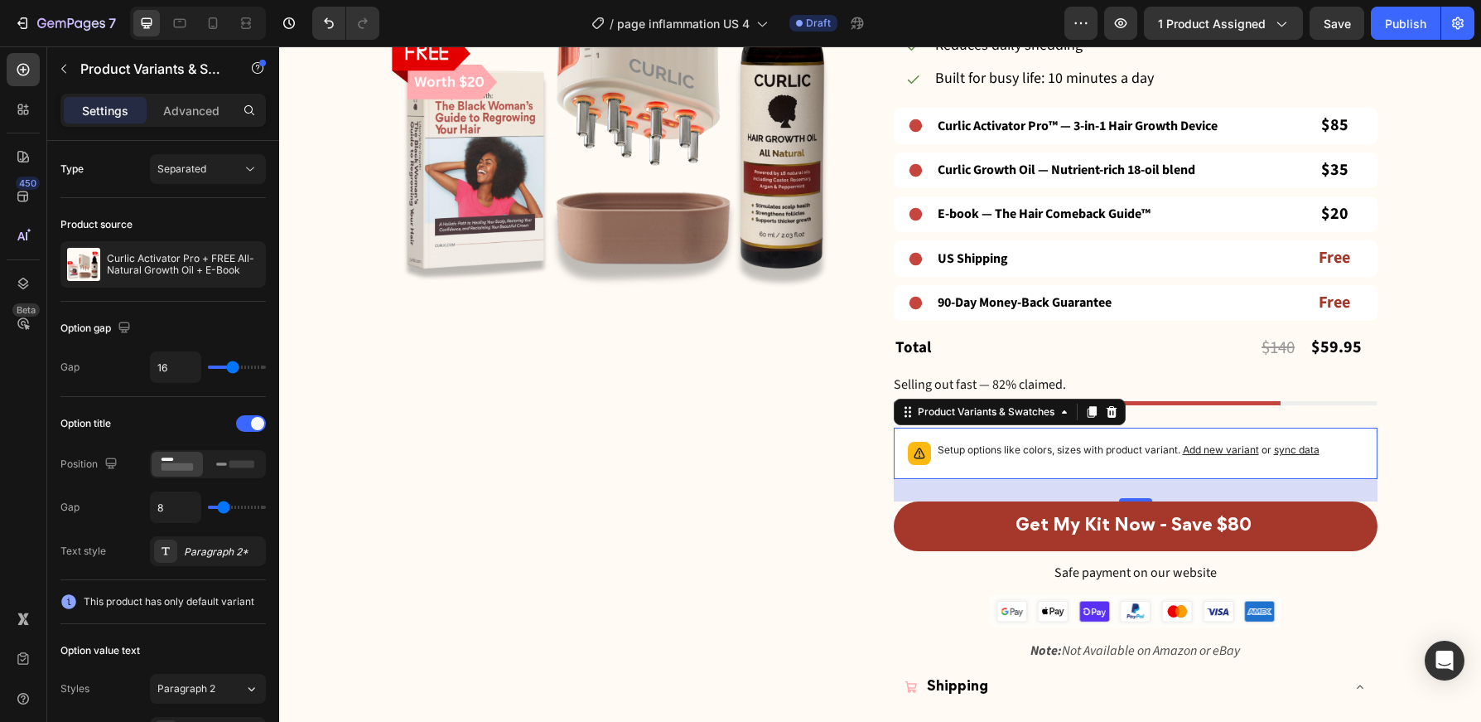
click at [1306, 444] on span "sync data" at bounding box center [1297, 449] width 46 height 12
click at [1240, 443] on span "Add new variant" at bounding box center [1221, 449] width 76 height 12
click at [1304, 443] on span "sync data" at bounding box center [1297, 449] width 46 height 12
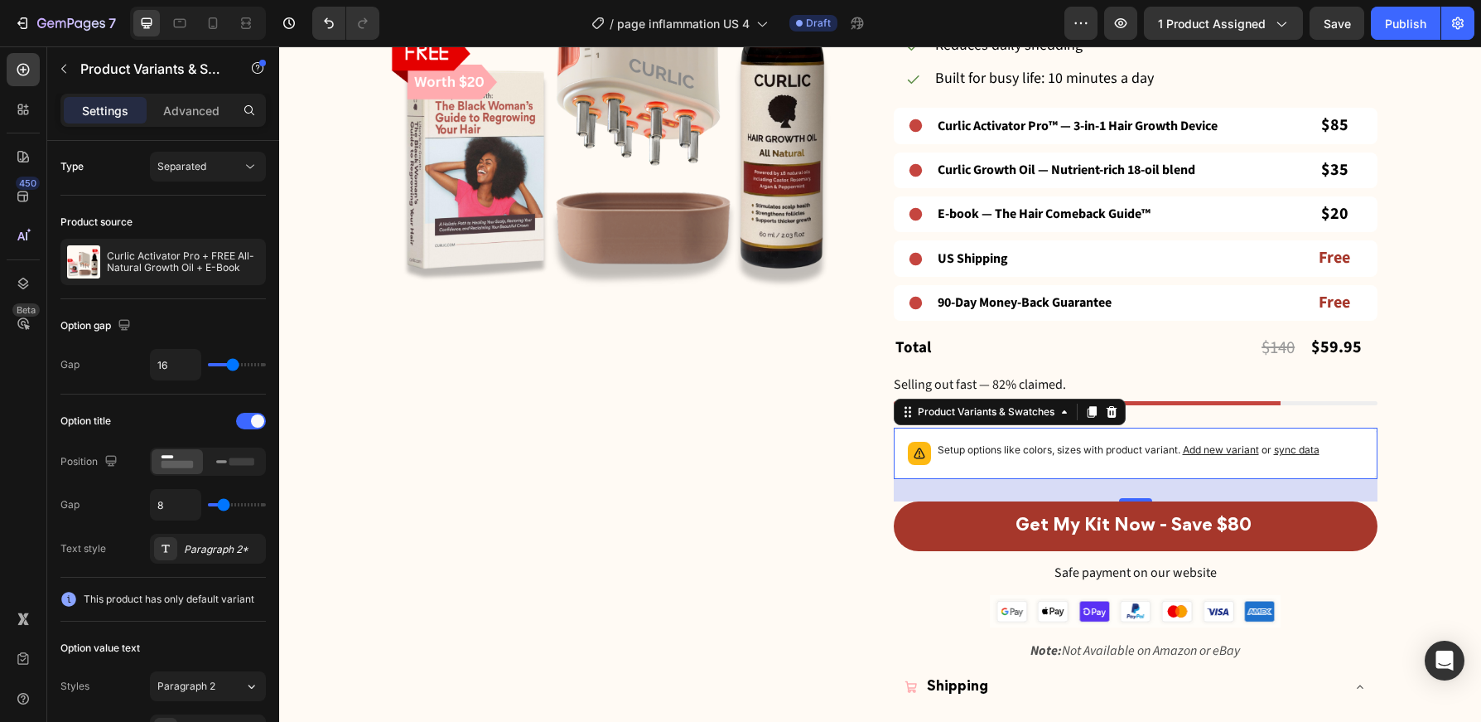
click at [1304, 443] on span "sync data" at bounding box center [1297, 449] width 46 height 12
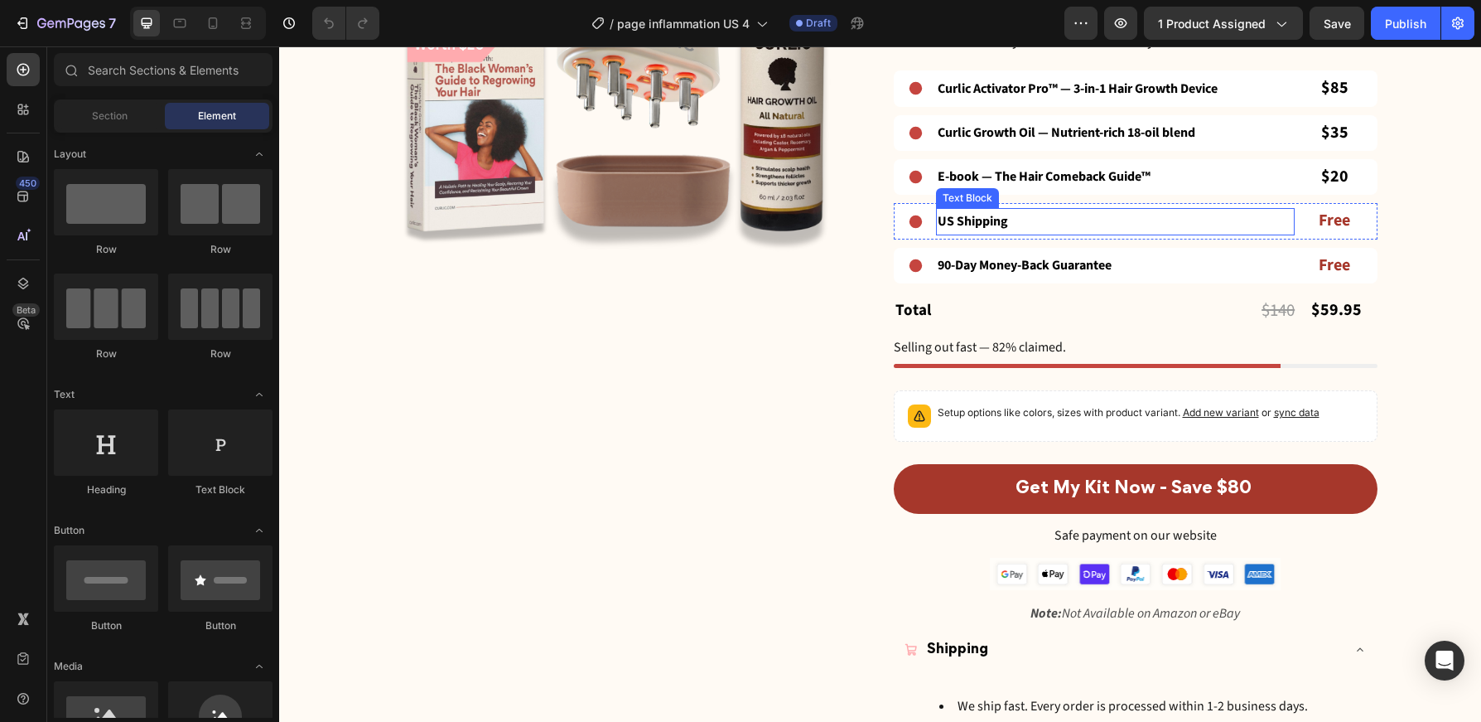
scroll to position [1687, 0]
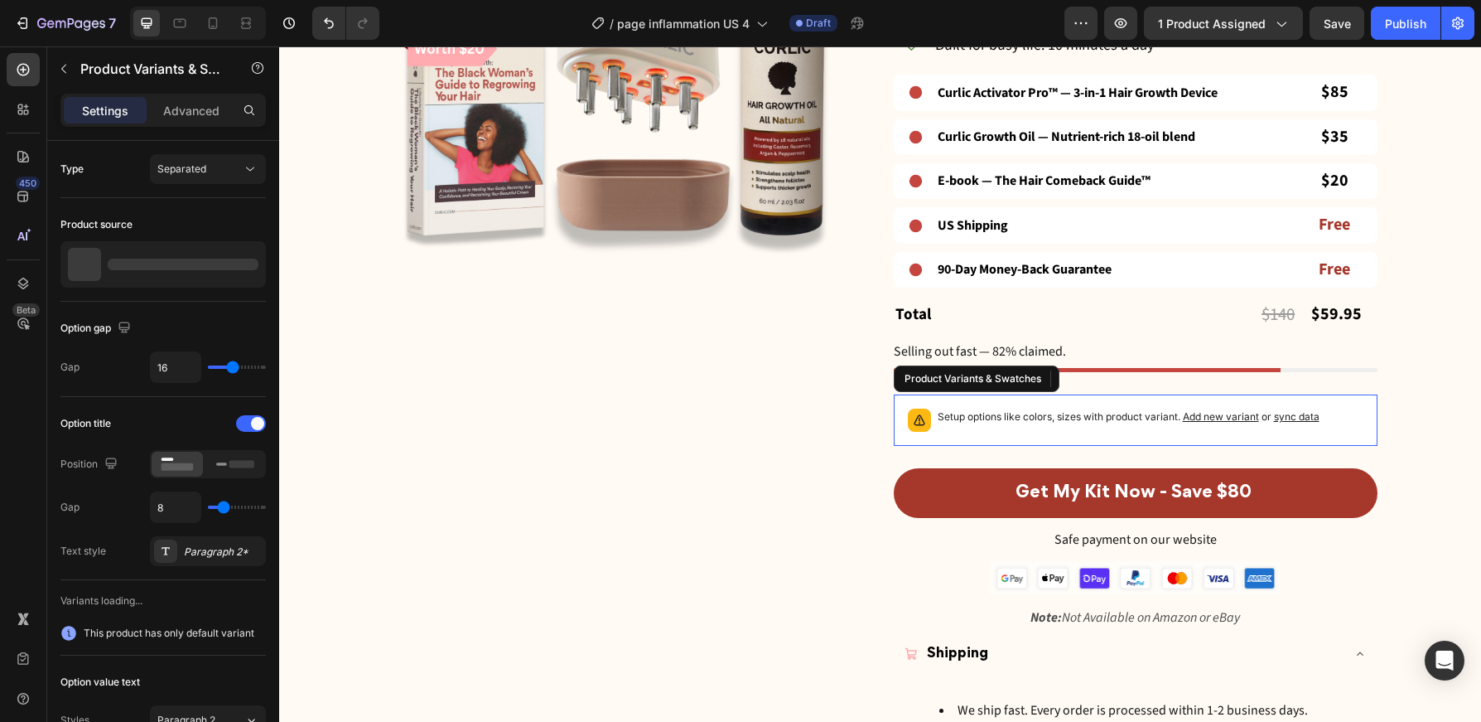
click at [1307, 414] on span "sync data" at bounding box center [1297, 416] width 46 height 12
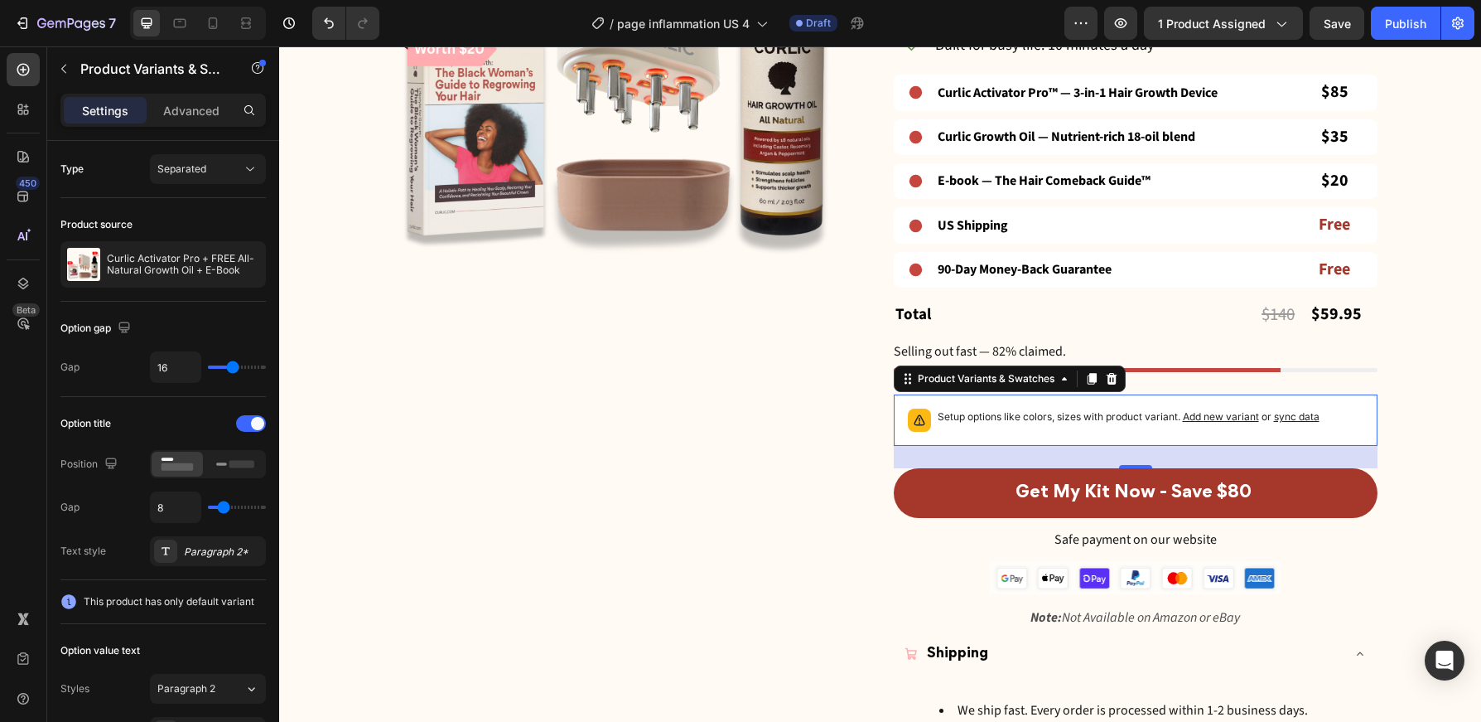
click at [1310, 414] on span "sync data" at bounding box center [1297, 416] width 46 height 12
click at [1290, 410] on span "sync data" at bounding box center [1297, 416] width 46 height 12
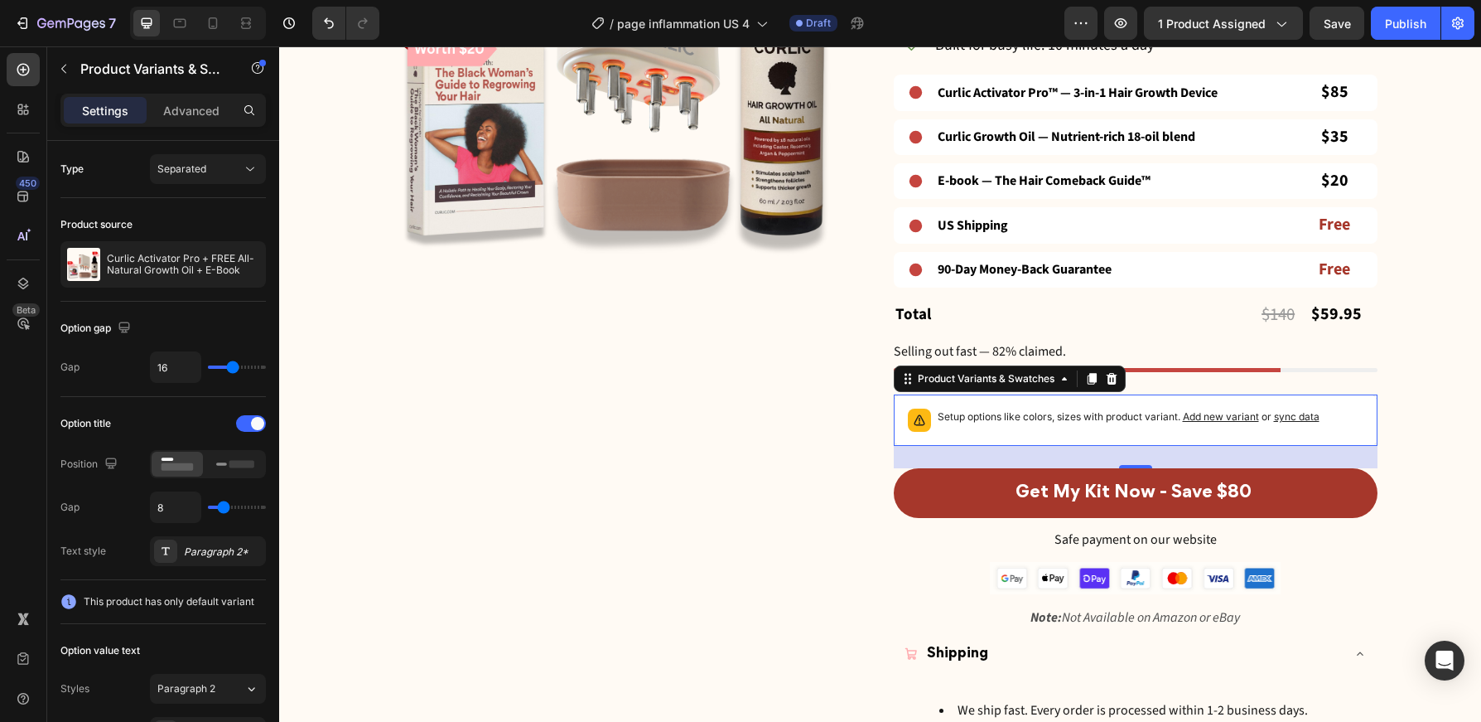
click at [1290, 410] on span "sync data" at bounding box center [1297, 416] width 46 height 12
click at [1228, 20] on span "1 product assigned" at bounding box center [1212, 23] width 108 height 17
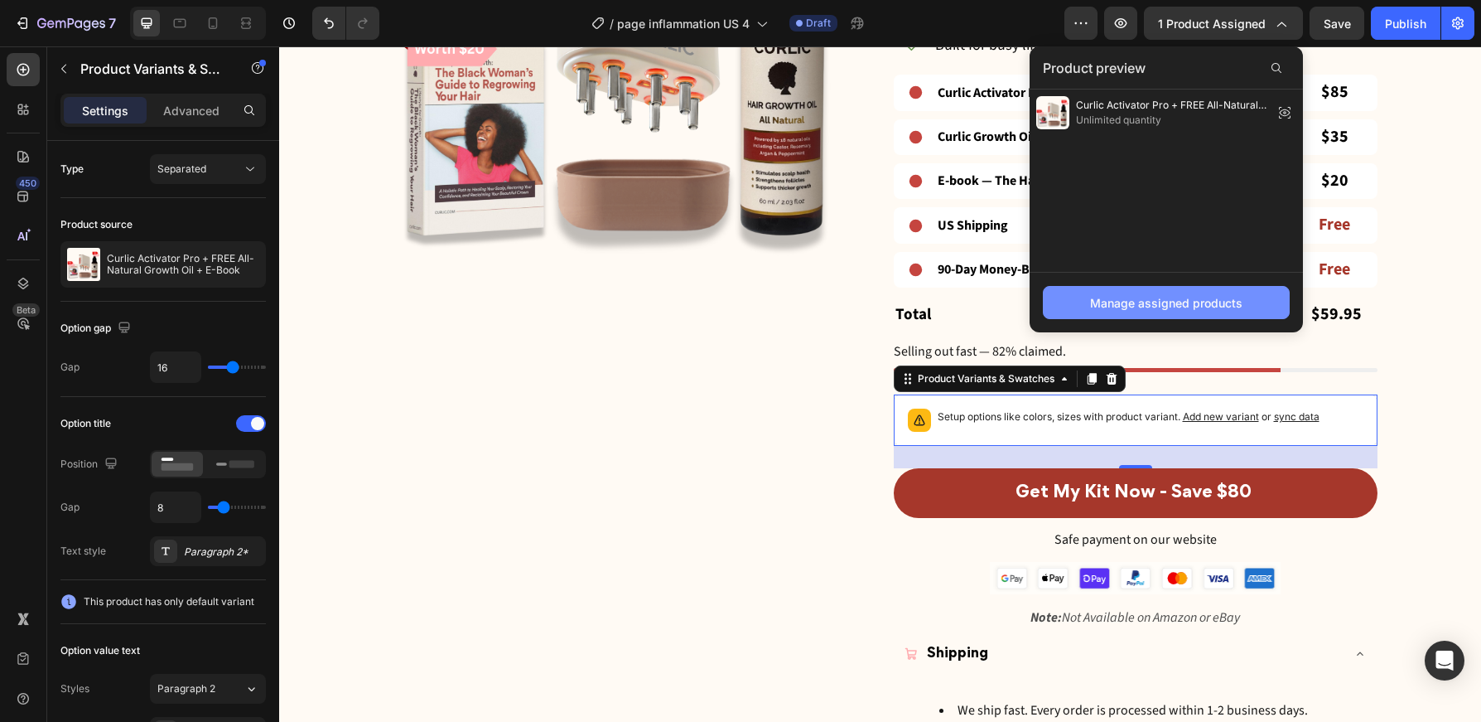
click at [1203, 305] on div "Manage assigned products" at bounding box center [1166, 302] width 152 height 17
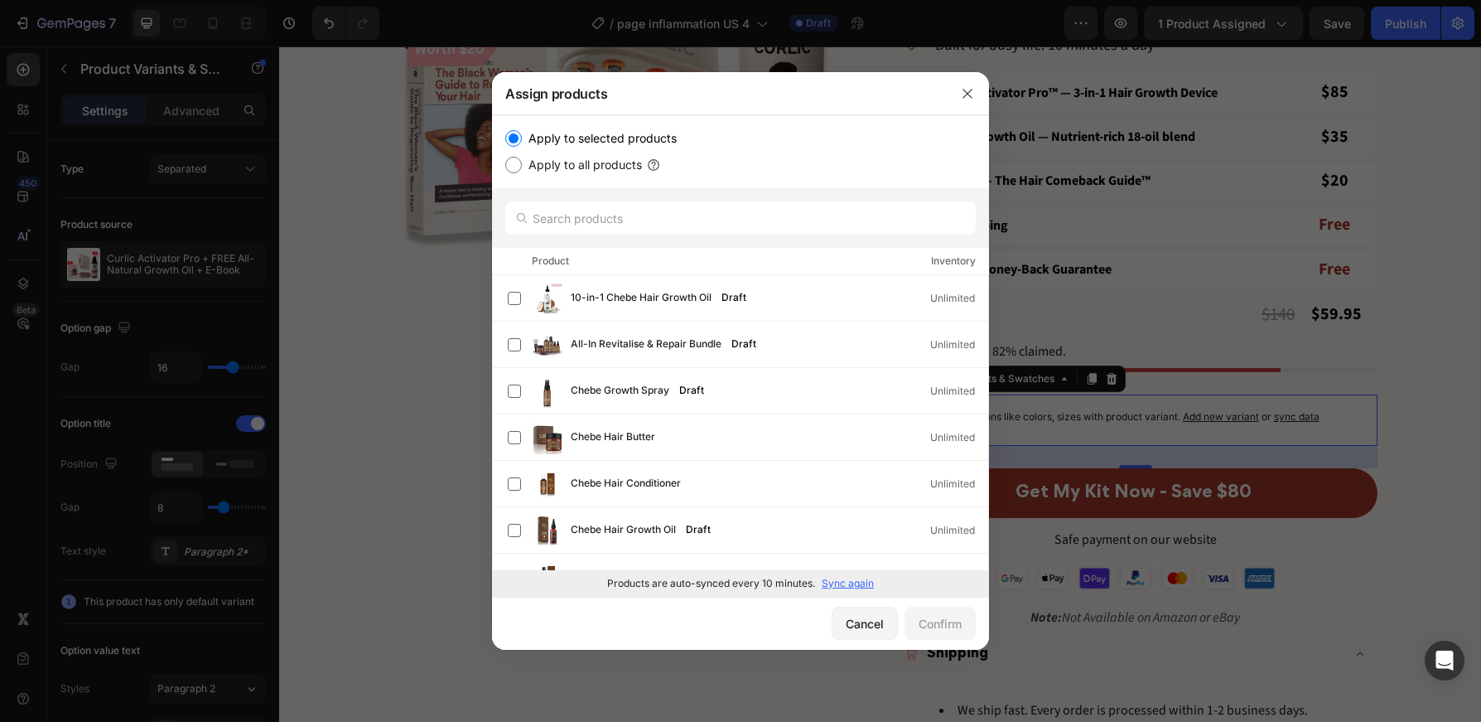
click at [844, 578] on p "Sync again" at bounding box center [848, 583] width 52 height 15
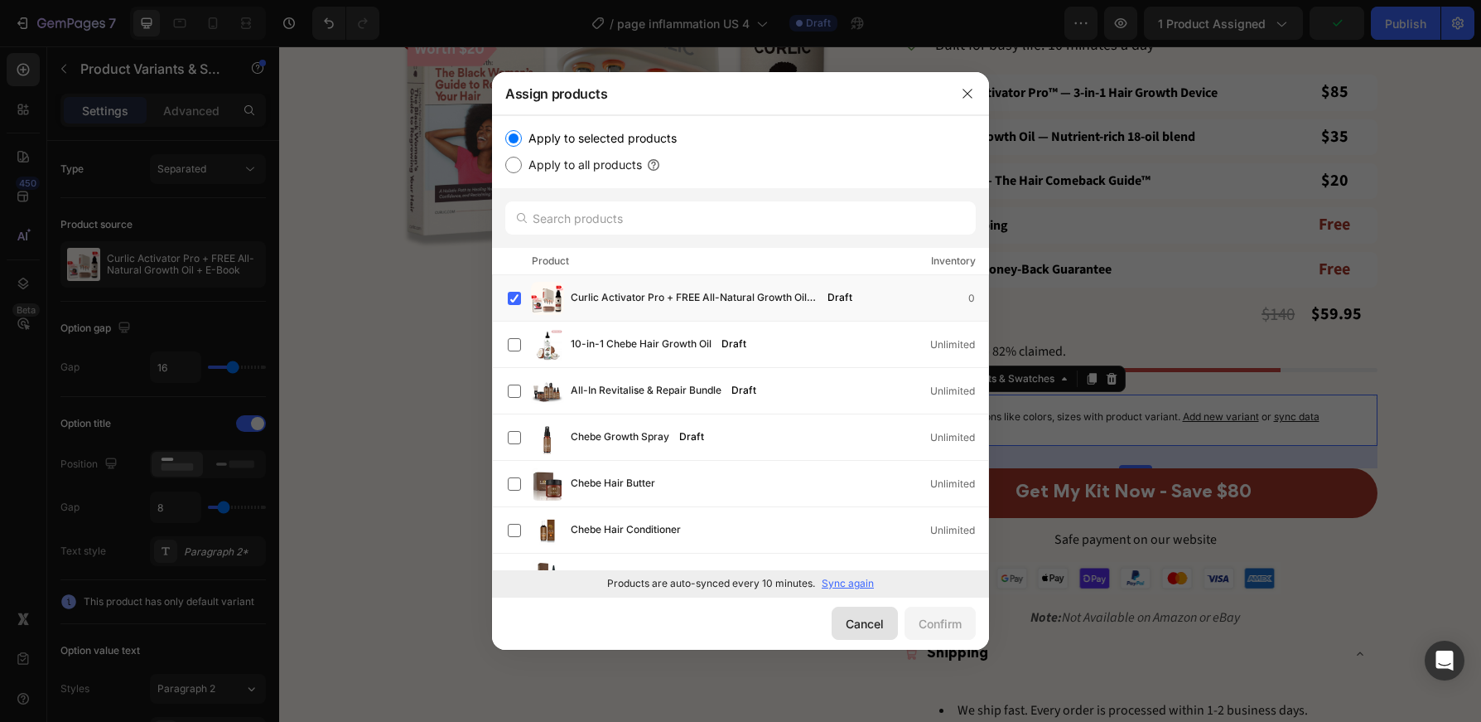
click at [846, 624] on div "Cancel" at bounding box center [865, 623] width 38 height 17
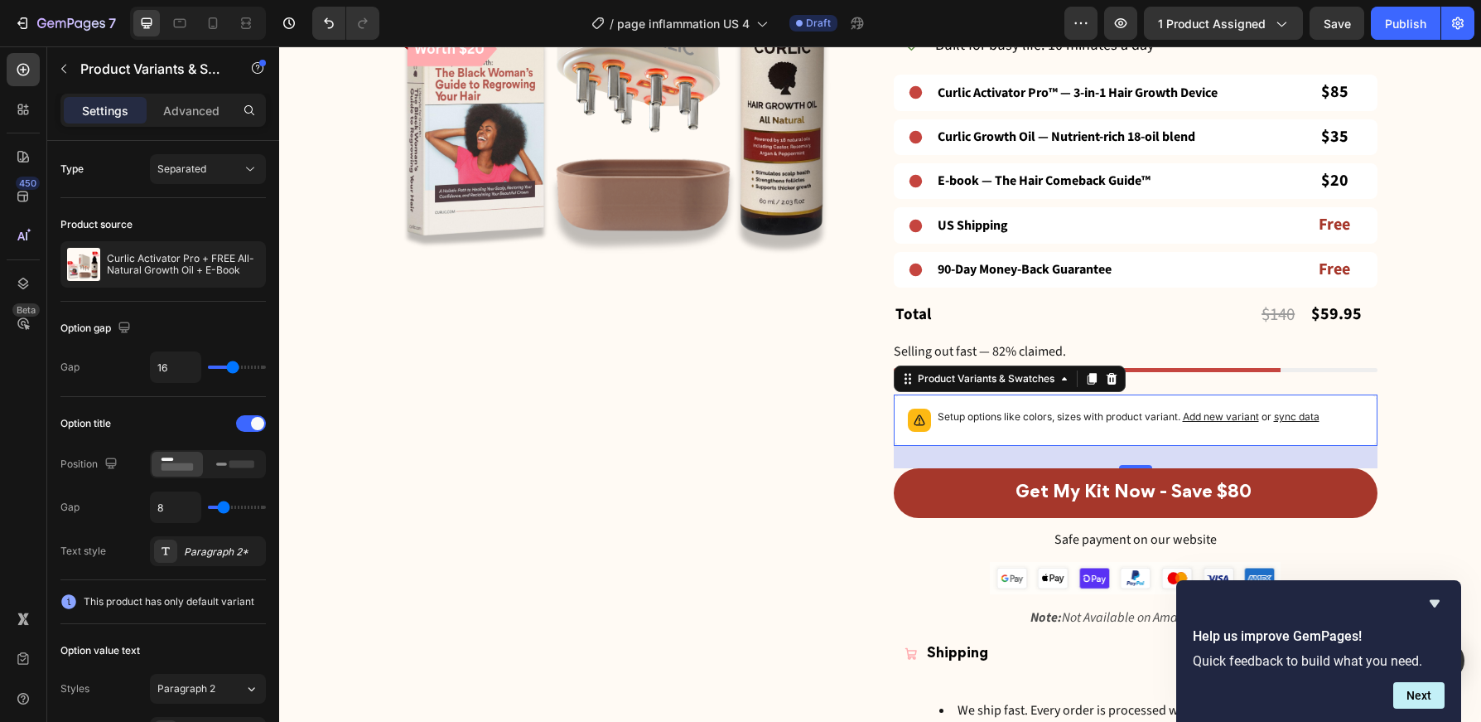
click at [1295, 410] on span "sync data" at bounding box center [1297, 416] width 46 height 12
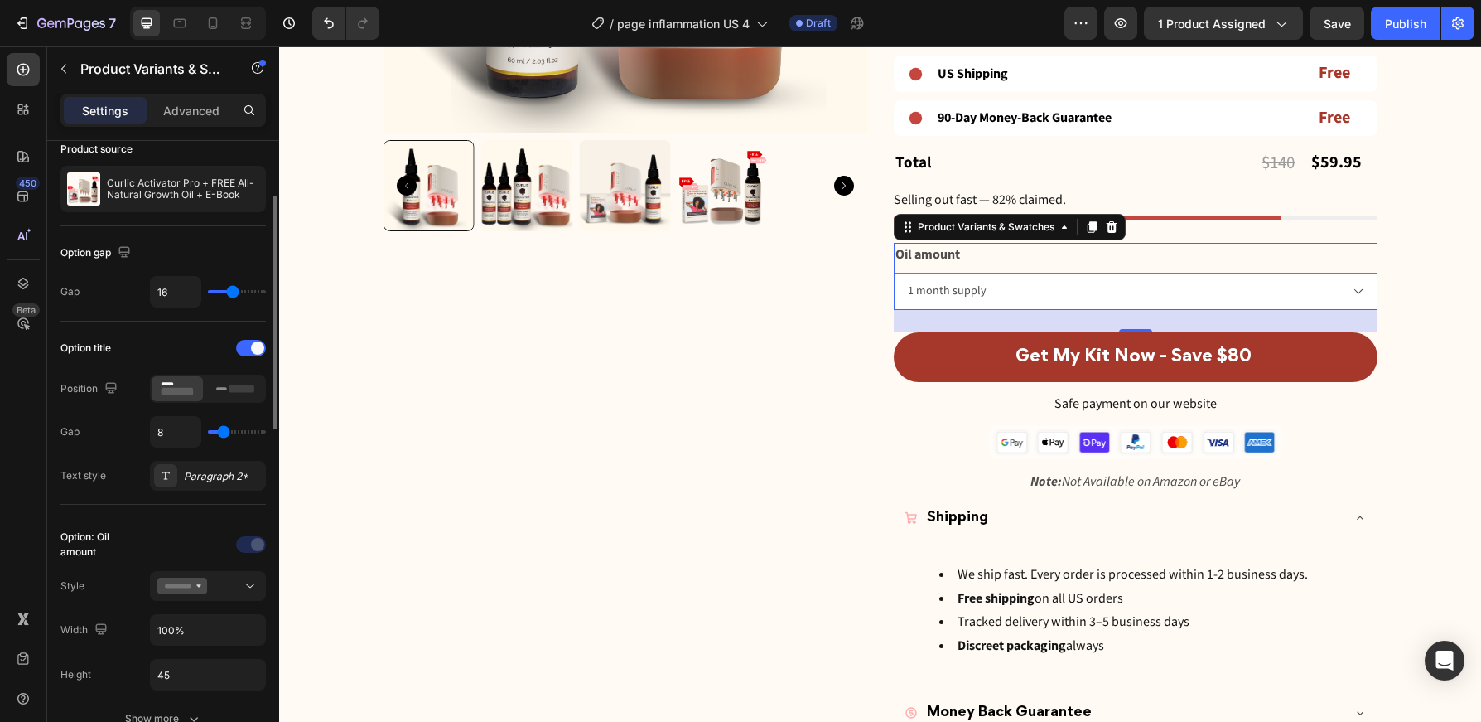
scroll to position [41, 0]
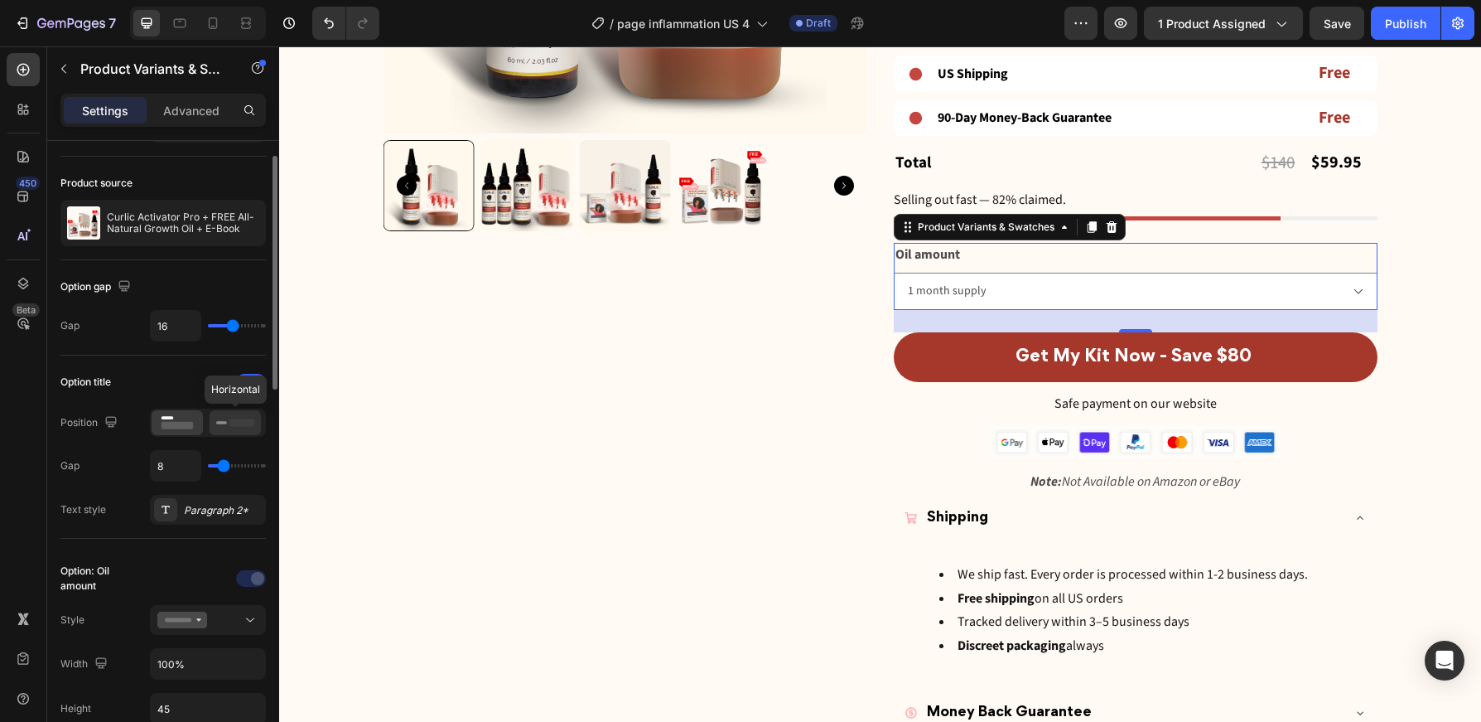
click at [235, 421] on rect at bounding box center [242, 421] width 25 height 7
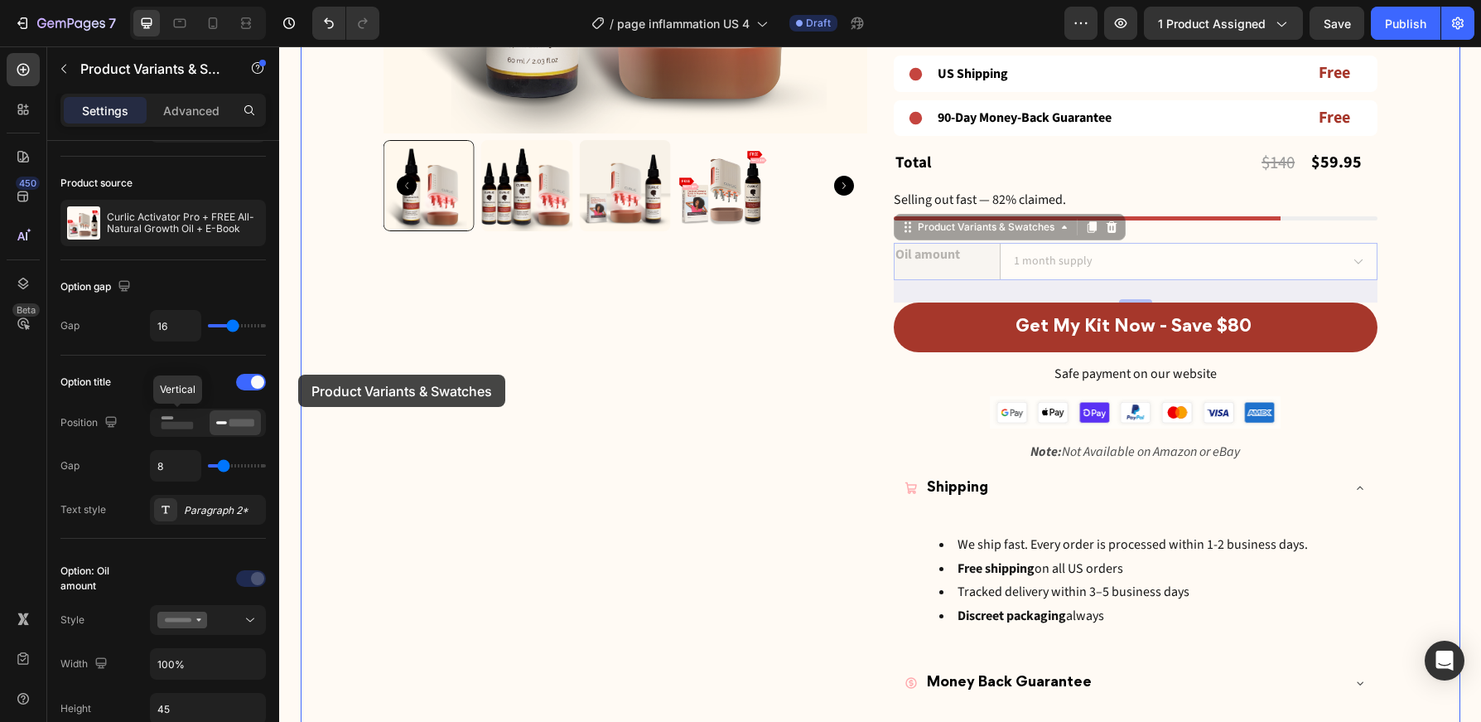
click at [183, 424] on rect at bounding box center [178, 425] width 32 height 7
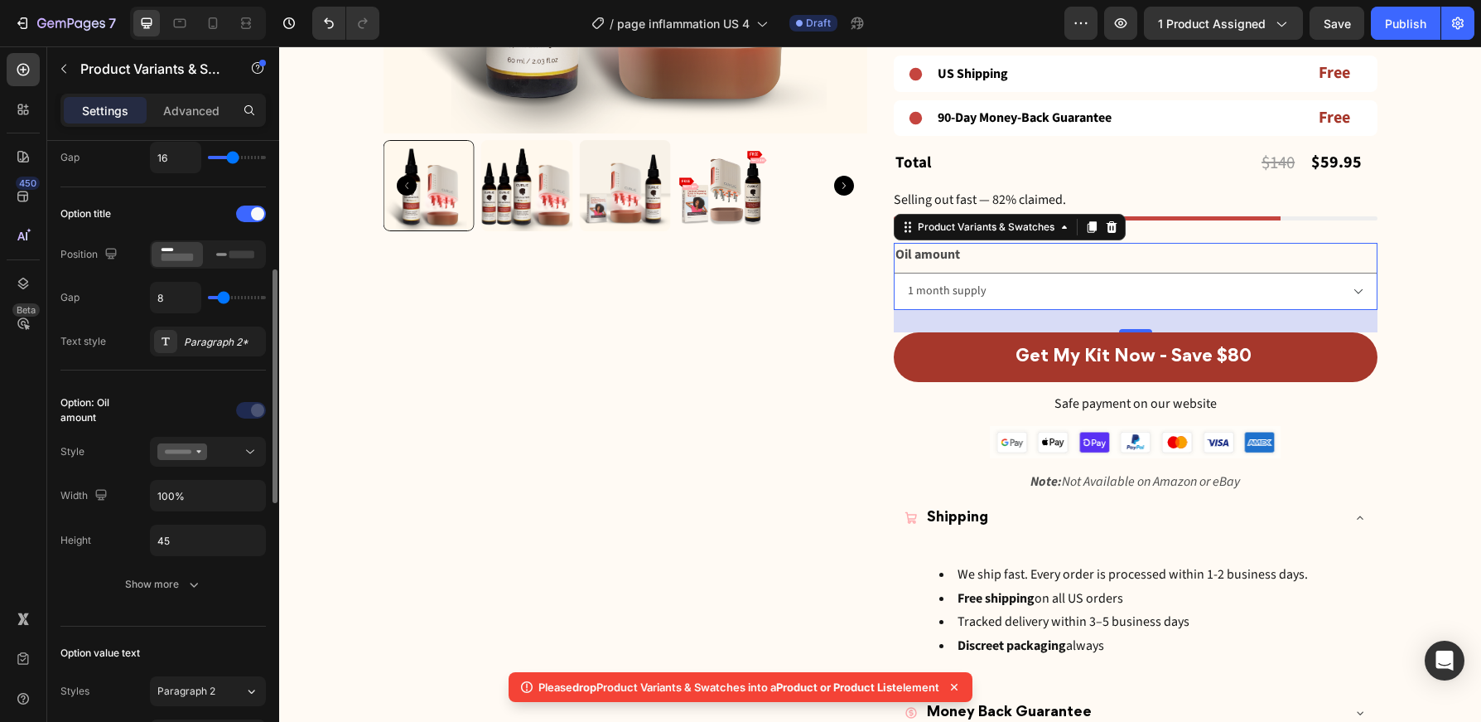
scroll to position [196, 0]
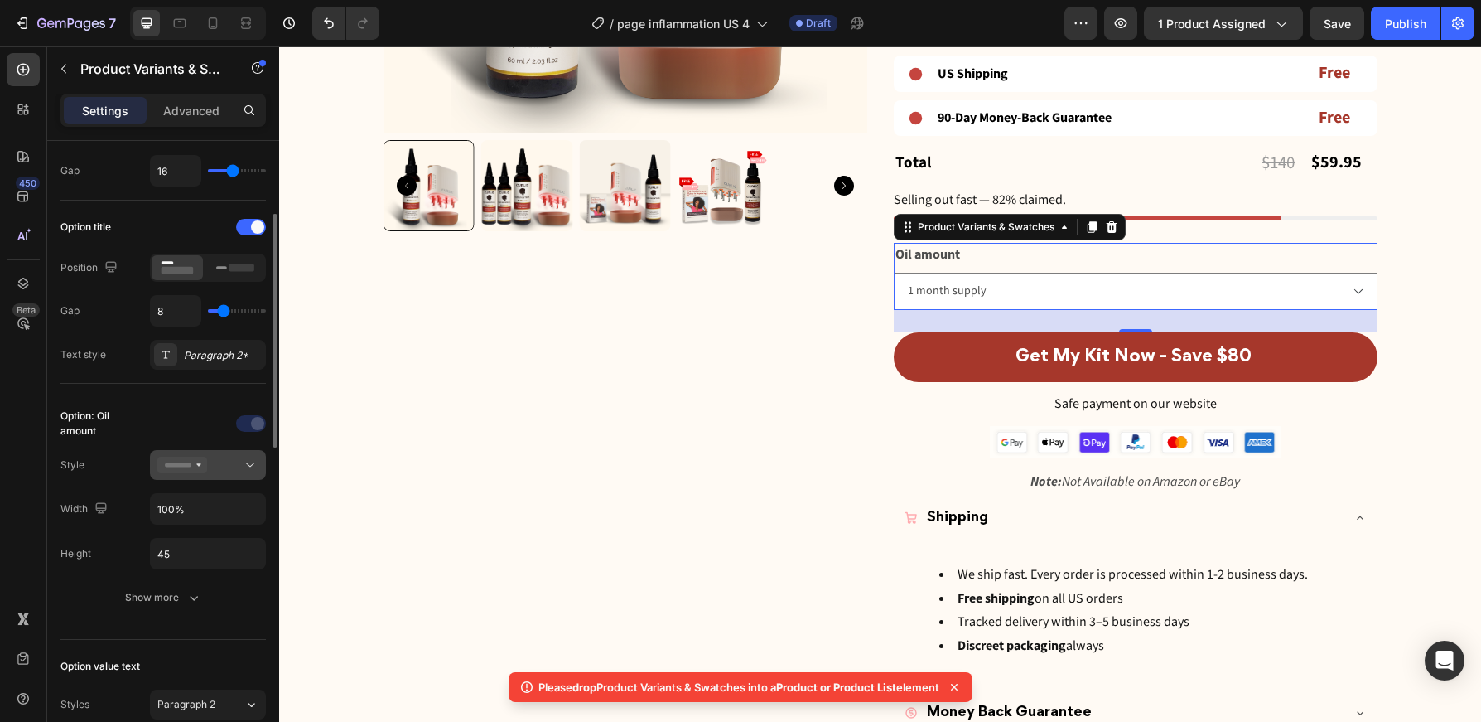
click at [234, 471] on div at bounding box center [207, 465] width 101 height 17
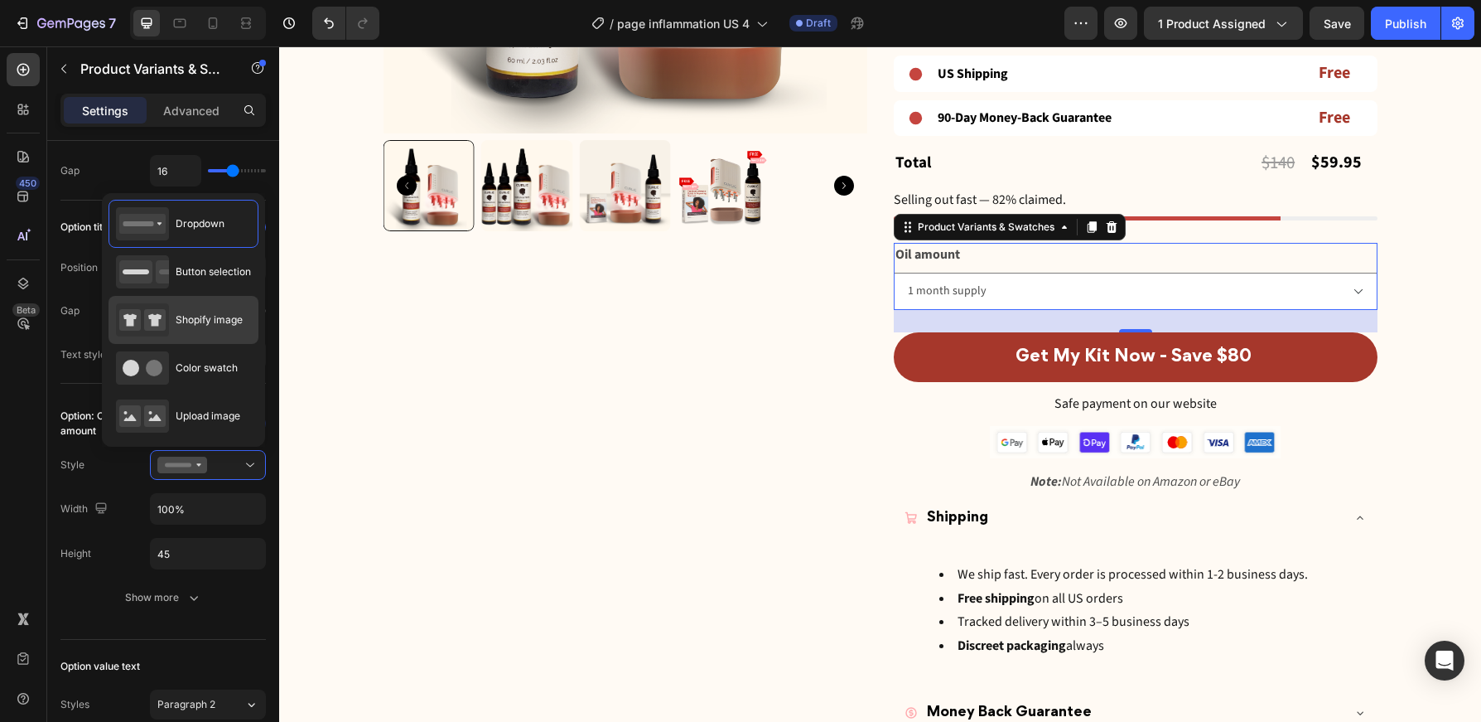
click at [210, 307] on div "Shopify image" at bounding box center [179, 319] width 127 height 33
type input "64"
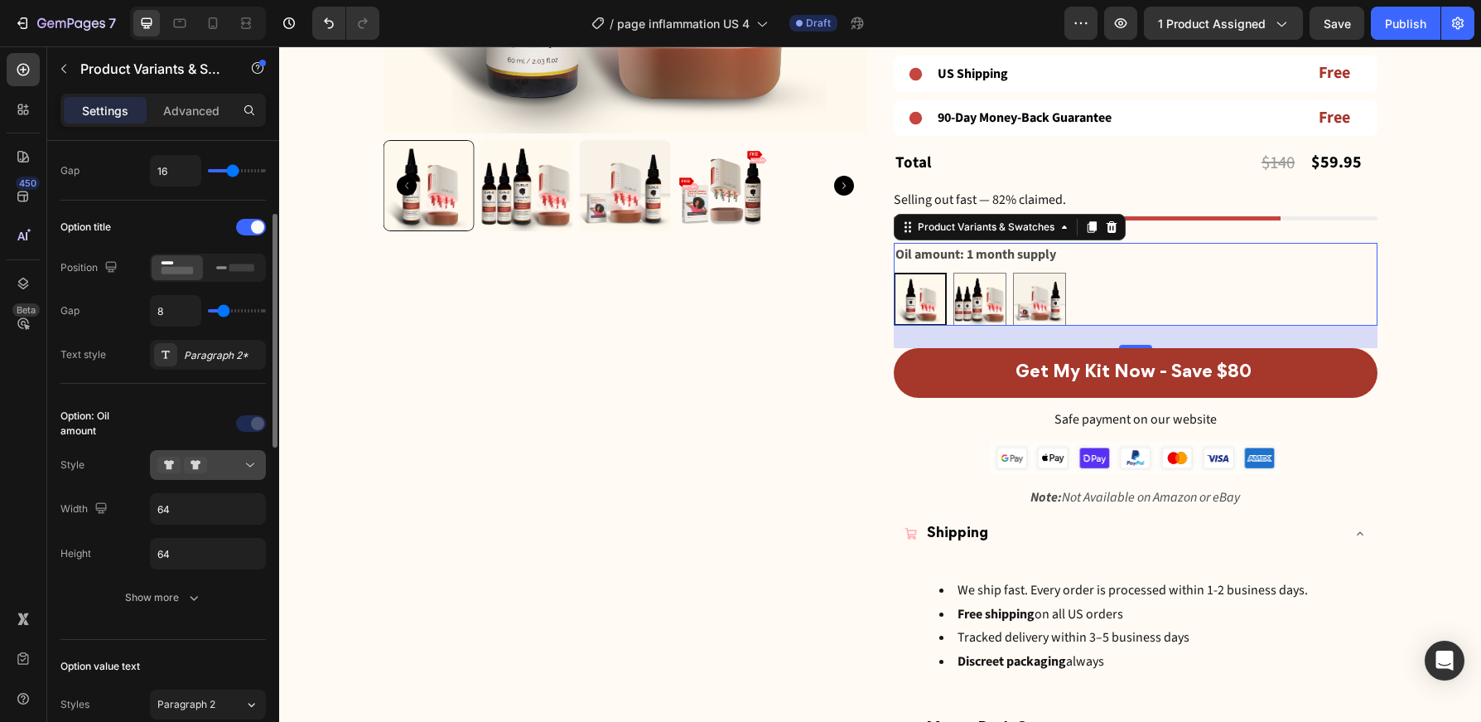
click at [210, 476] on button at bounding box center [208, 465] width 116 height 30
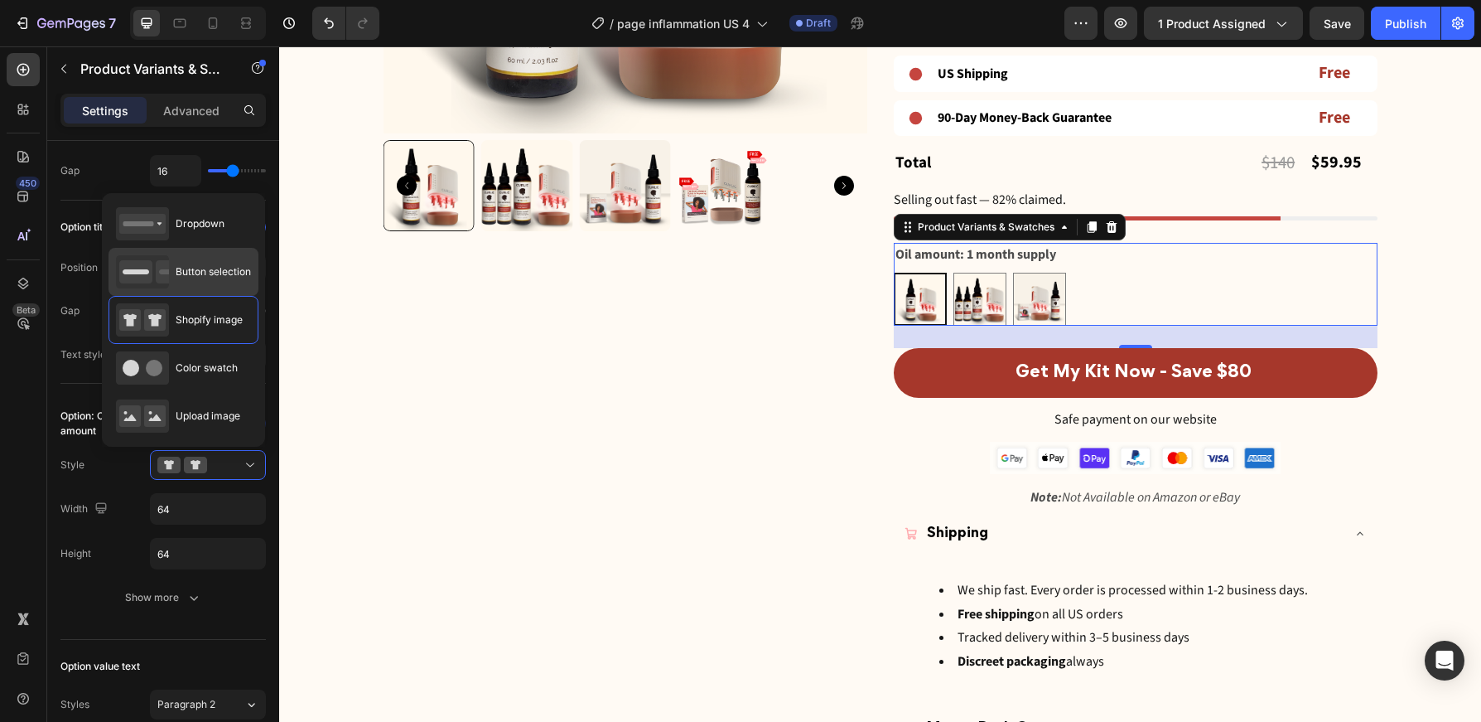
click at [243, 277] on span "Button selection" at bounding box center [213, 271] width 75 height 15
type input "45"
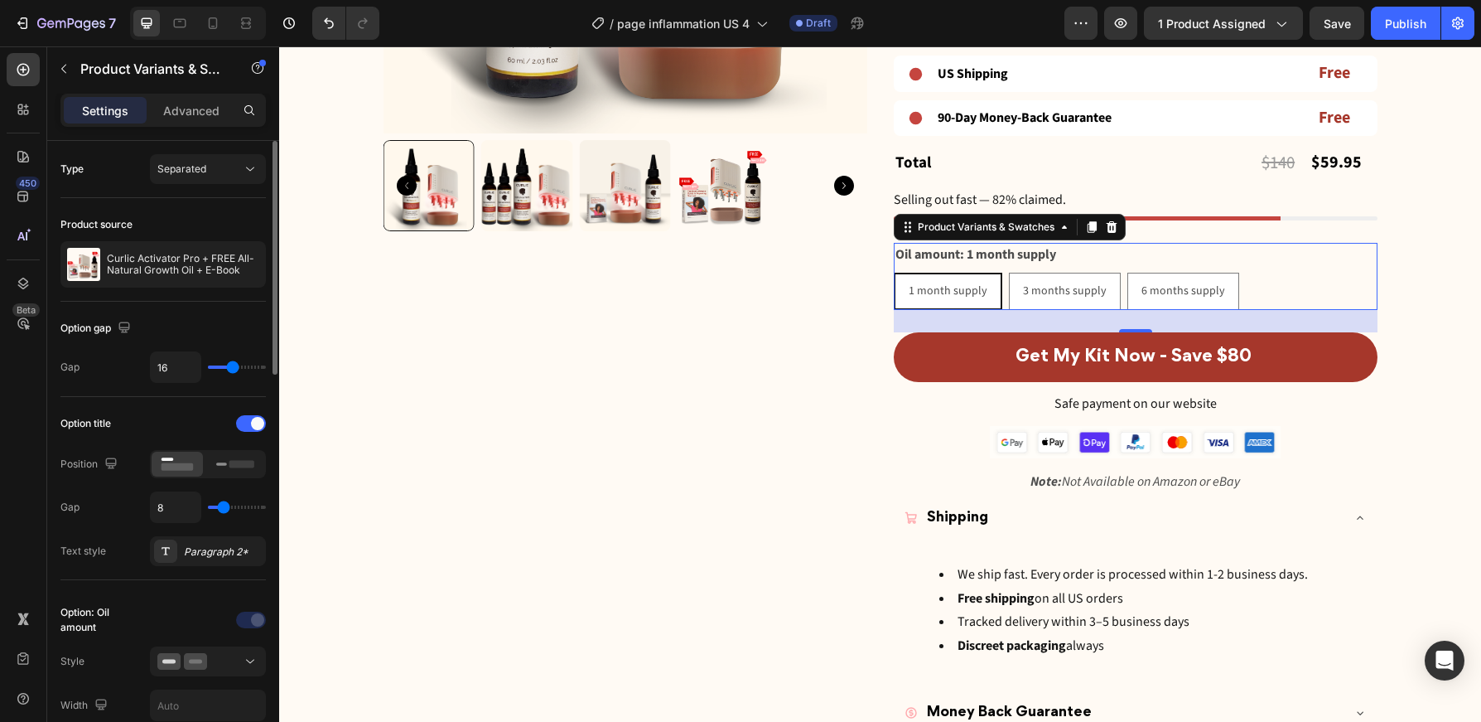
scroll to position [0, 0]
click at [220, 172] on div "Separated" at bounding box center [199, 169] width 85 height 15
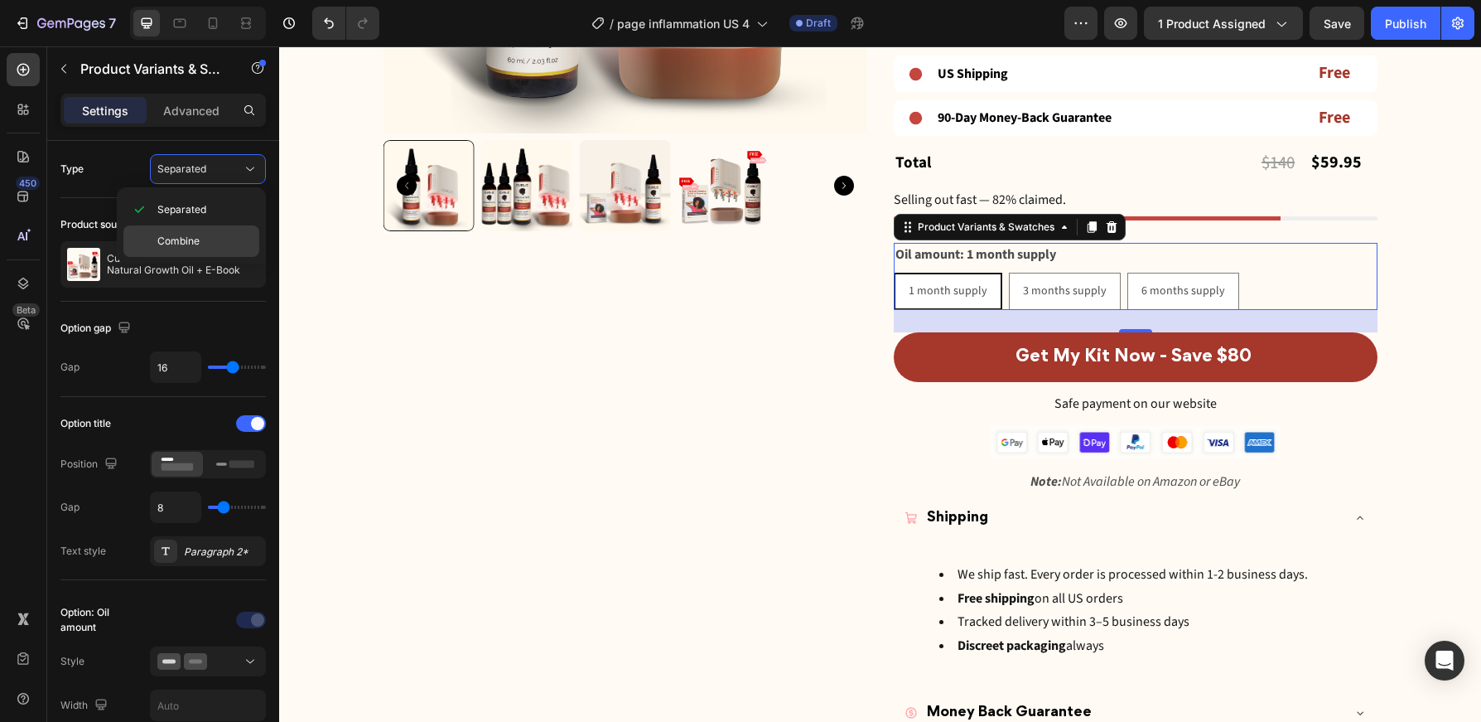
click at [196, 249] on div "Combine" at bounding box center [191, 240] width 136 height 31
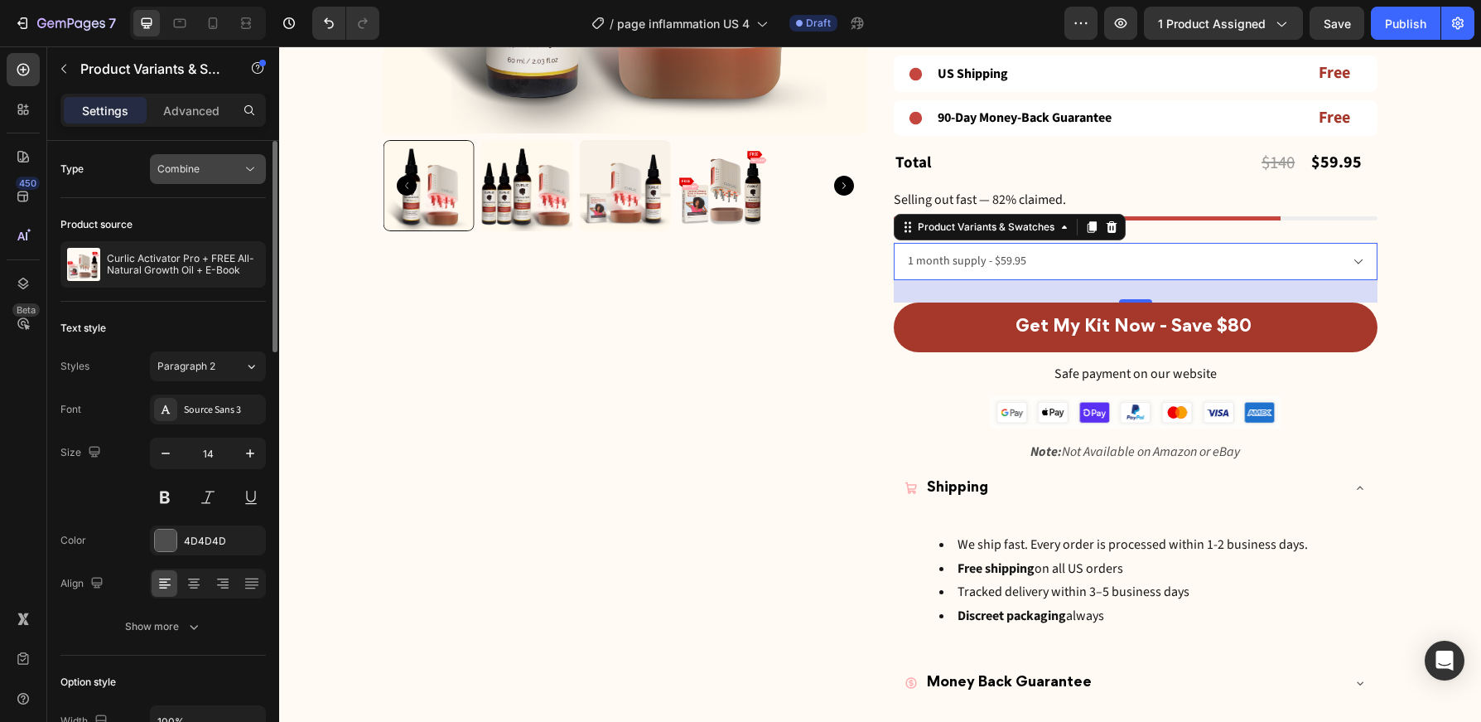
click at [198, 165] on span "Combine" at bounding box center [178, 168] width 42 height 12
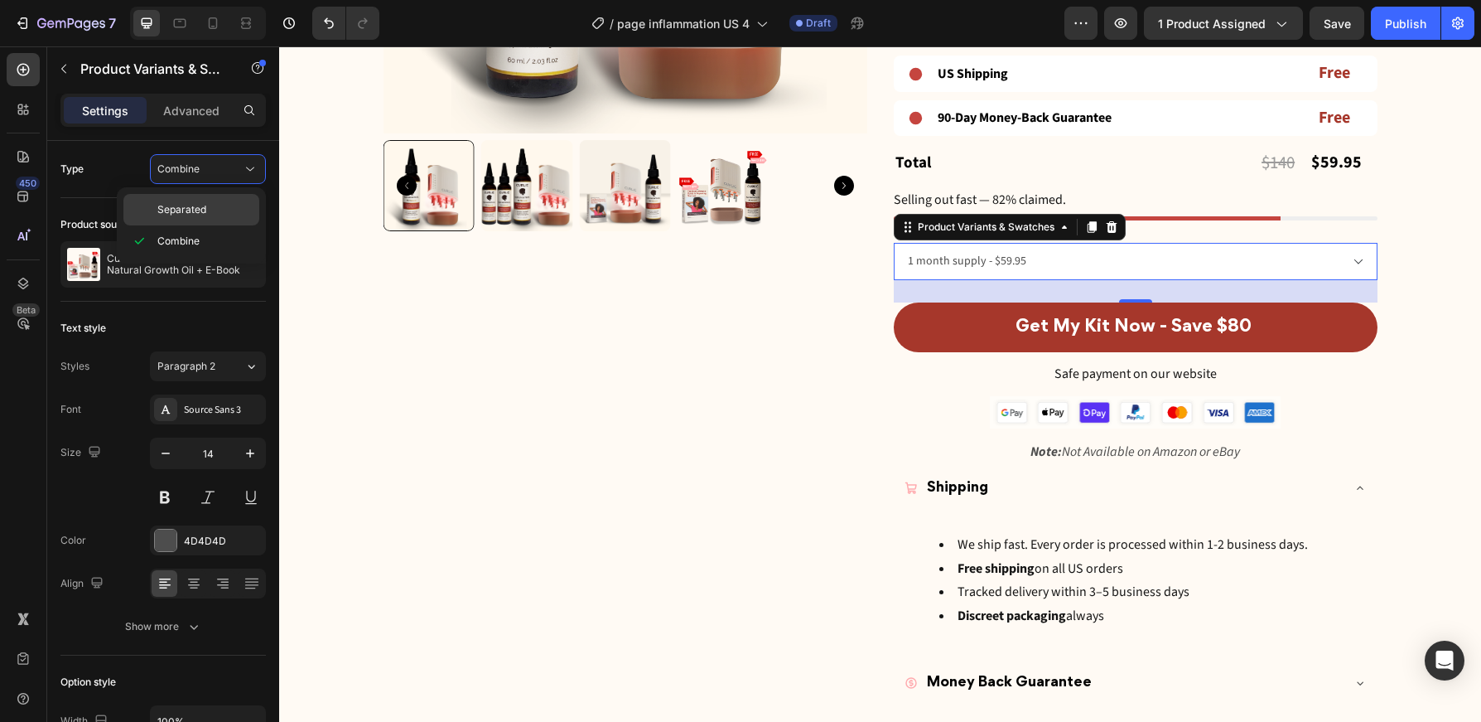
click at [220, 206] on p "Separated" at bounding box center [204, 209] width 94 height 15
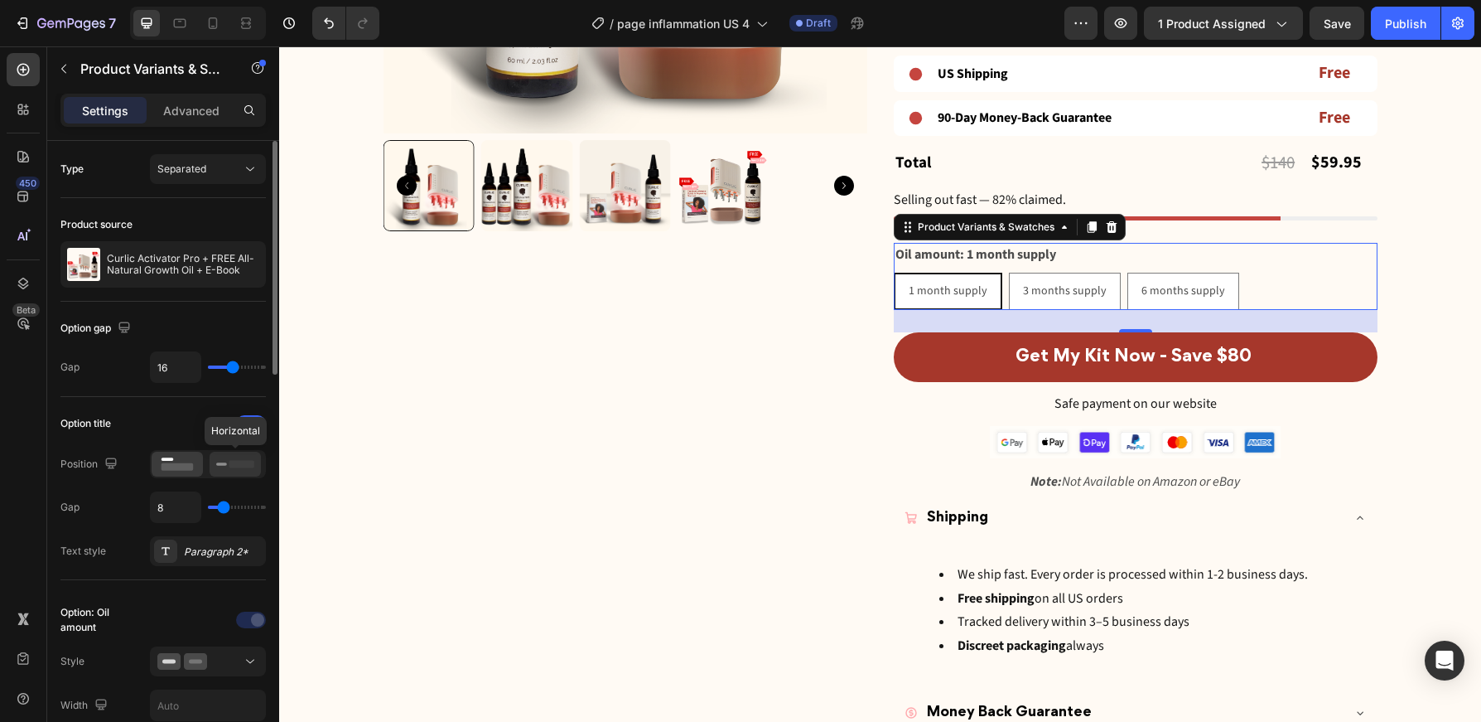
click at [227, 465] on icon at bounding box center [235, 464] width 38 height 18
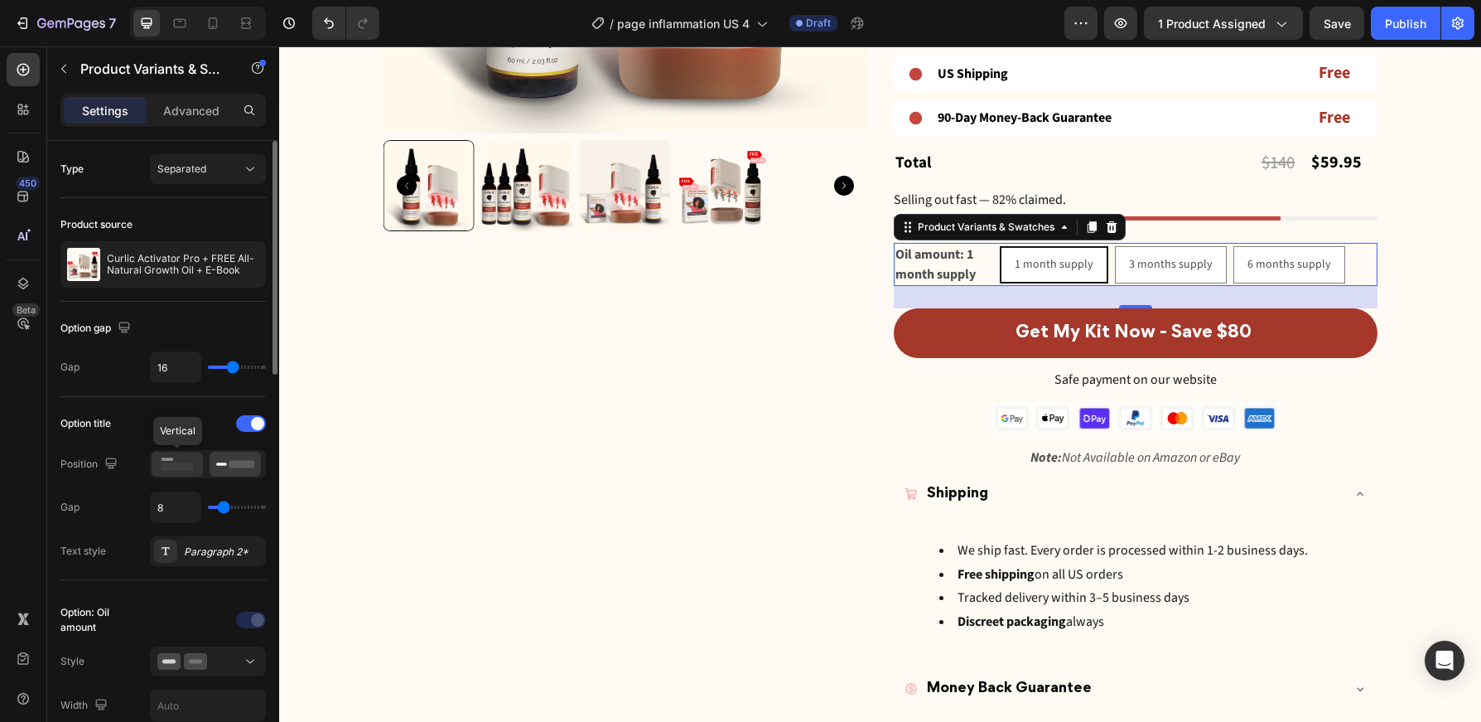
click at [181, 469] on rect at bounding box center [178, 466] width 32 height 7
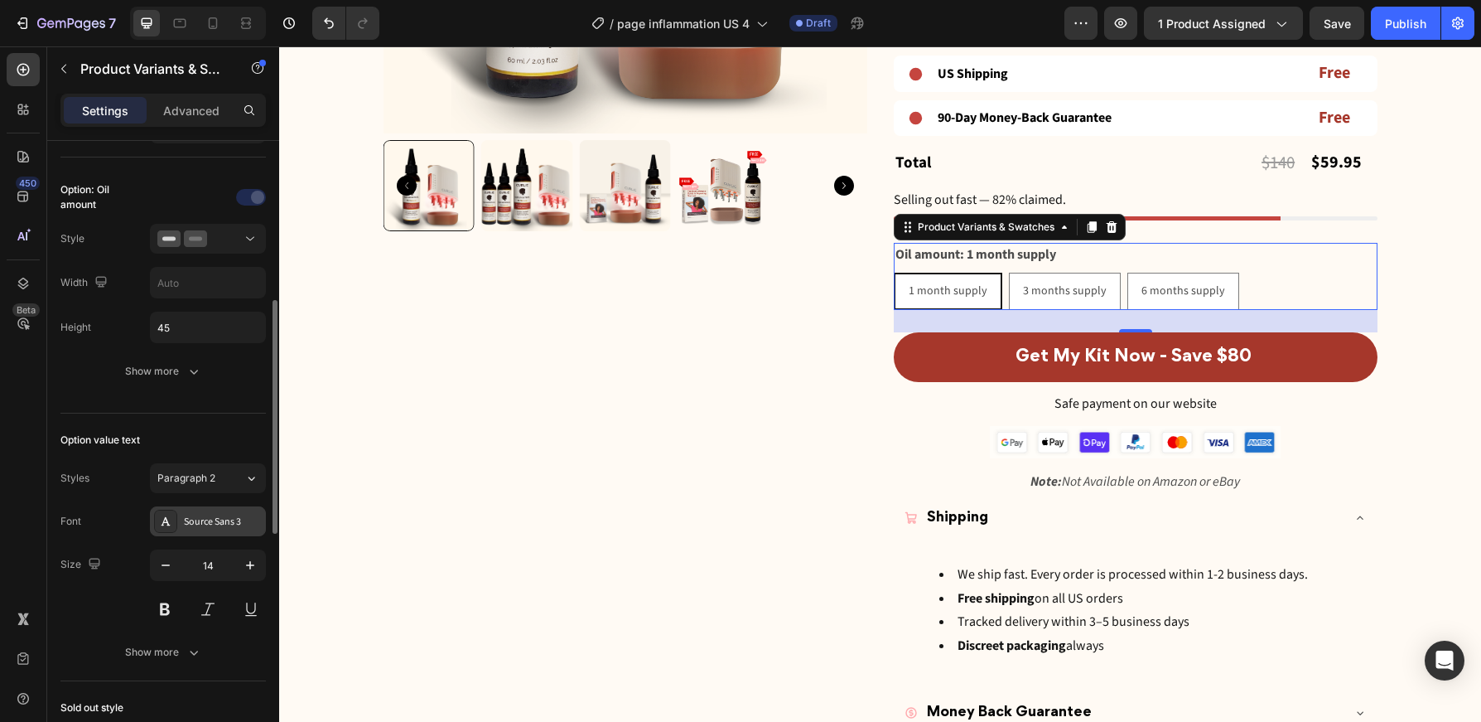
scroll to position [663, 0]
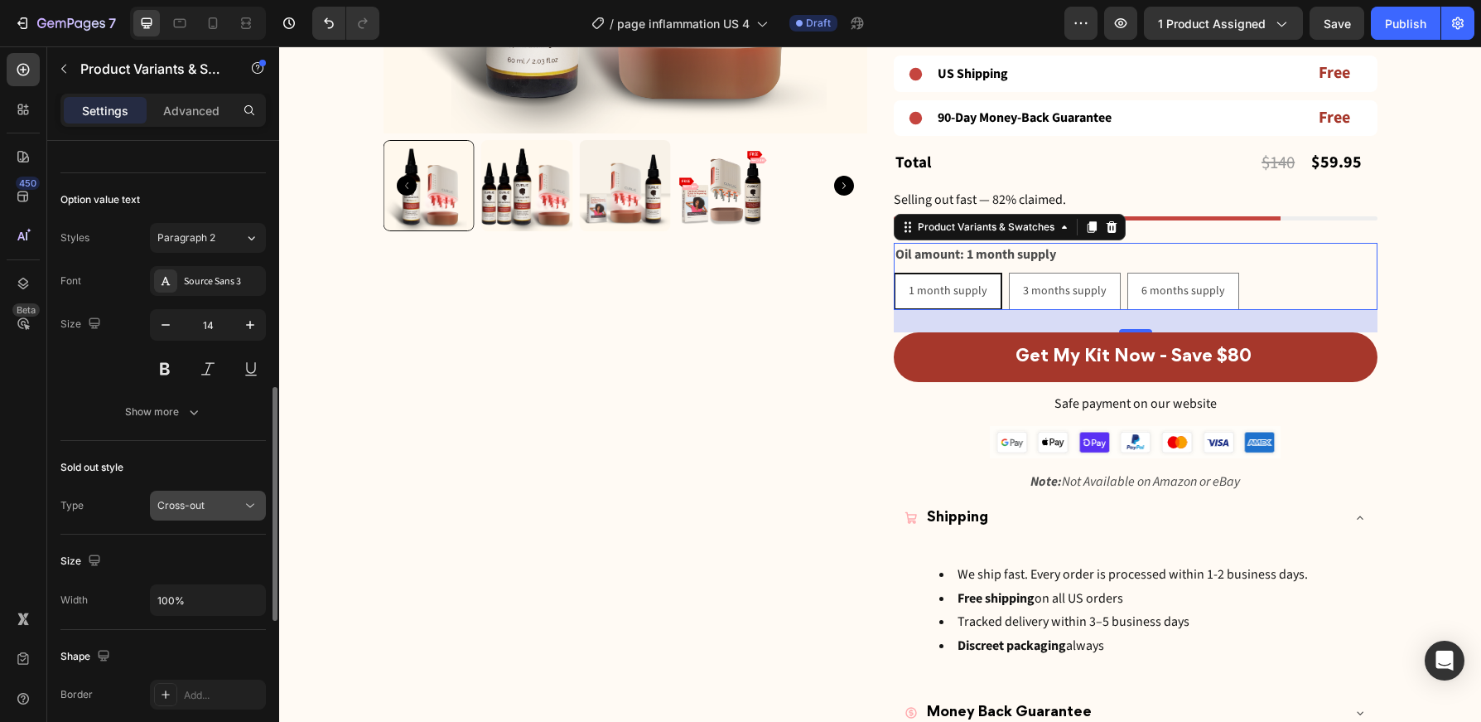
click at [234, 512] on div "Cross-out" at bounding box center [199, 505] width 85 height 15
click at [225, 442] on div "Sold out style Type Cross-out" at bounding box center [162, 488] width 205 height 94
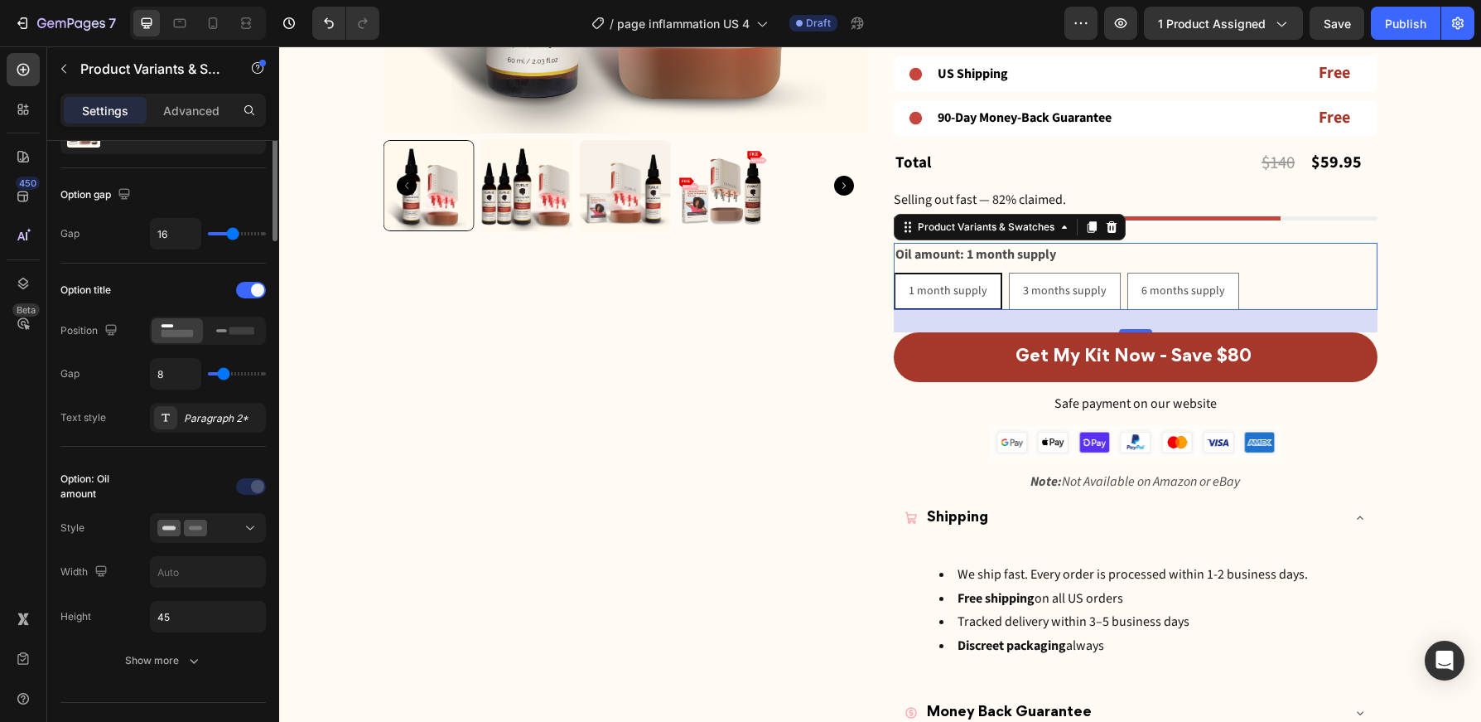
scroll to position [0, 0]
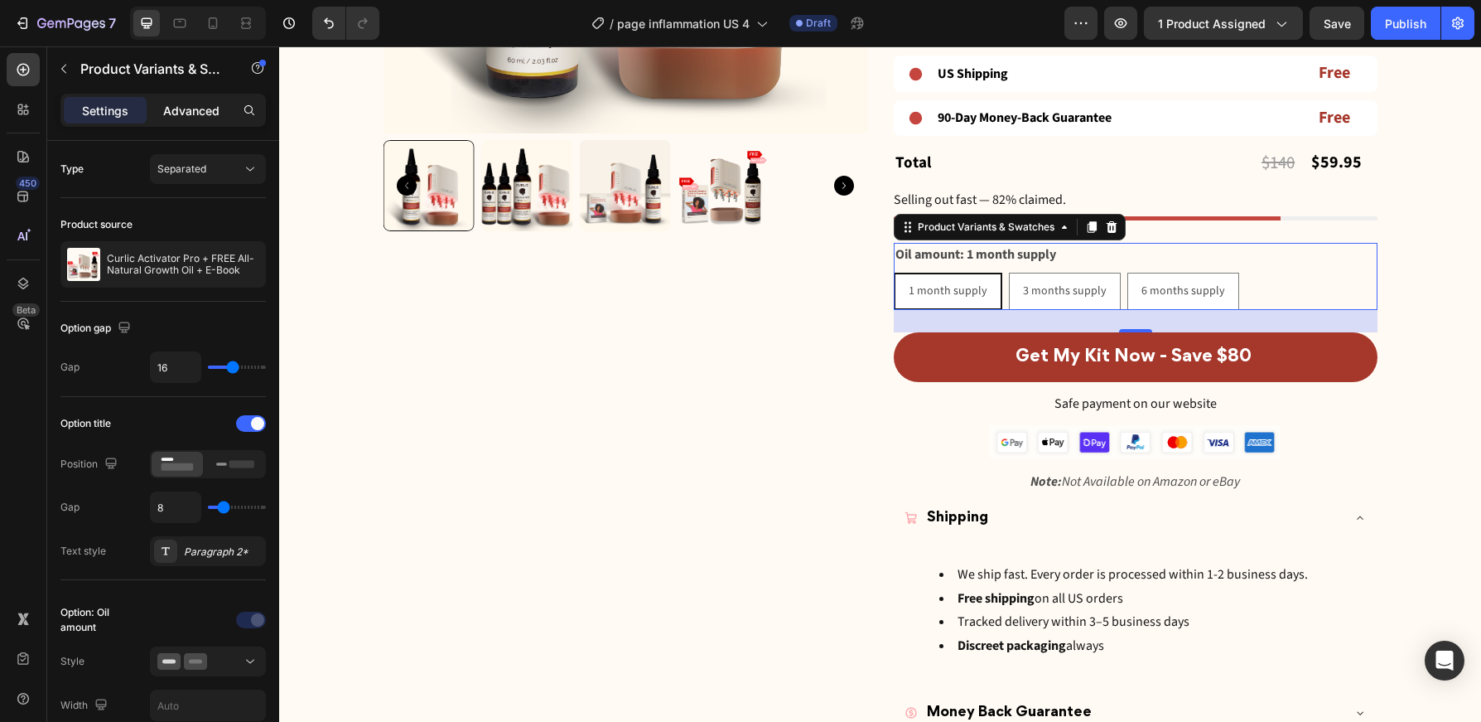
click at [227, 111] on div "Advanced" at bounding box center [191, 110] width 83 height 27
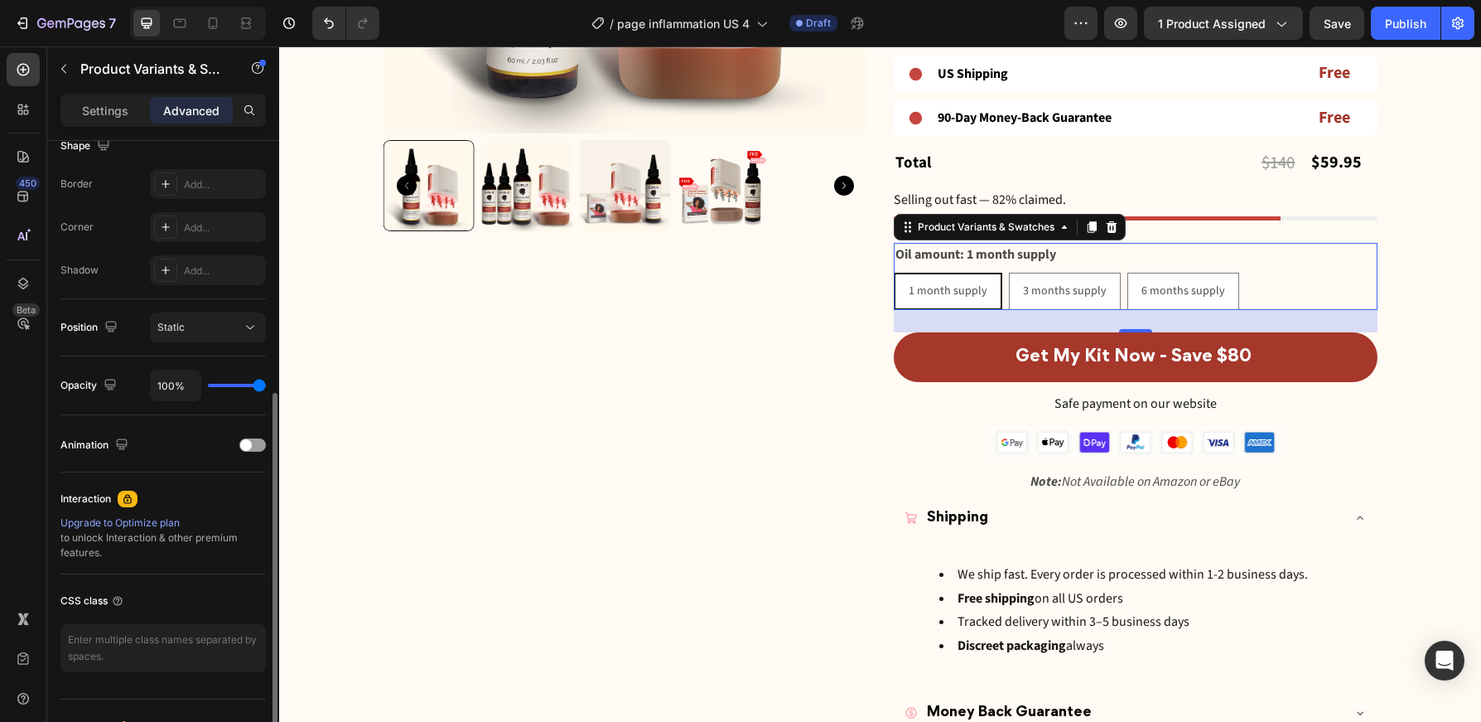
scroll to position [446, 0]
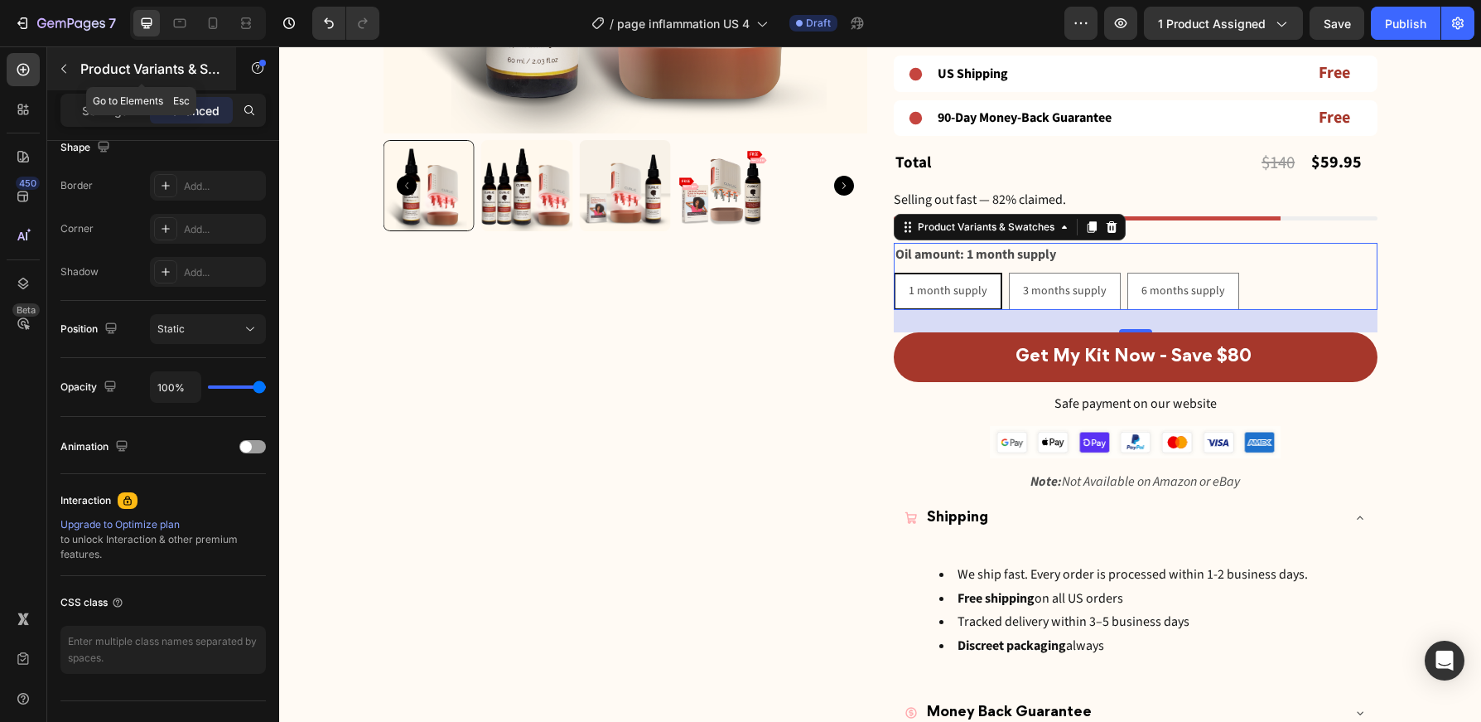
click at [66, 72] on icon "button" at bounding box center [63, 68] width 13 height 13
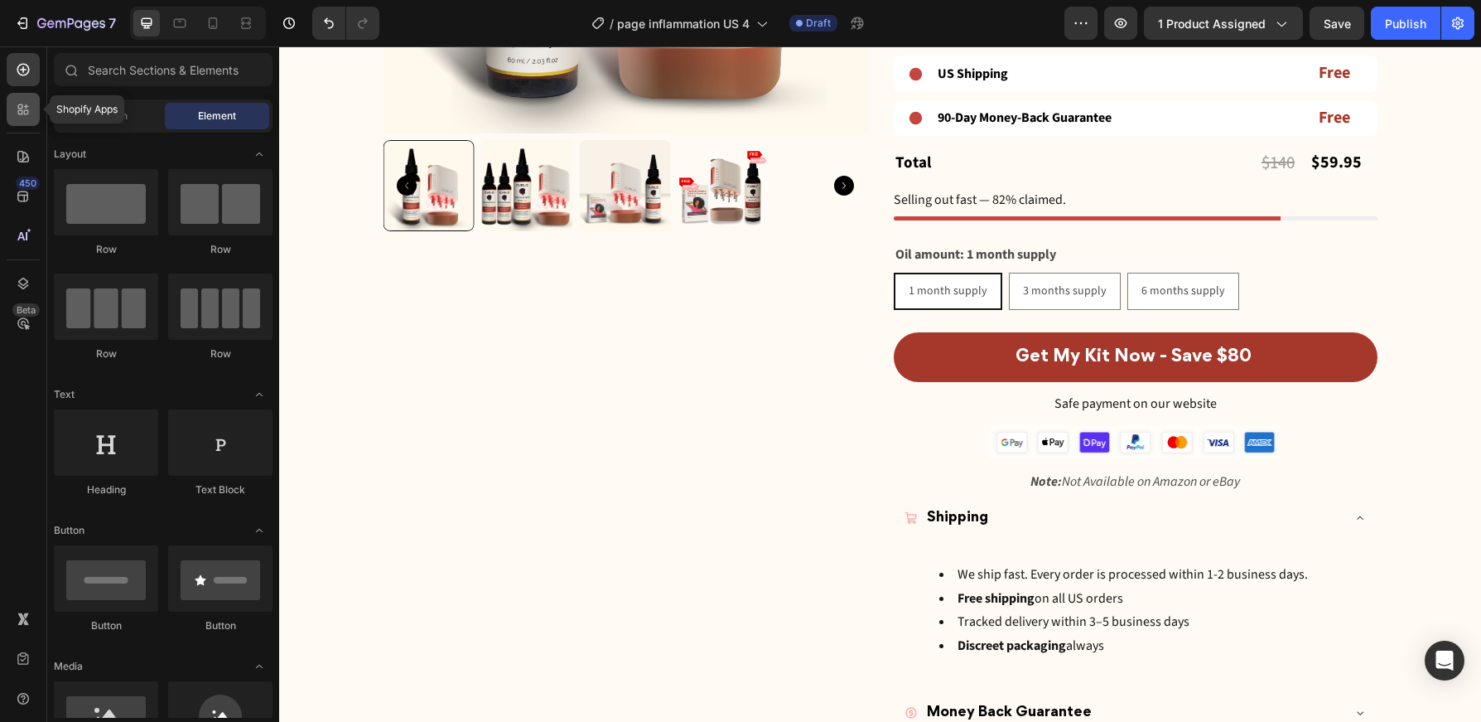
click at [26, 118] on div at bounding box center [23, 109] width 33 height 33
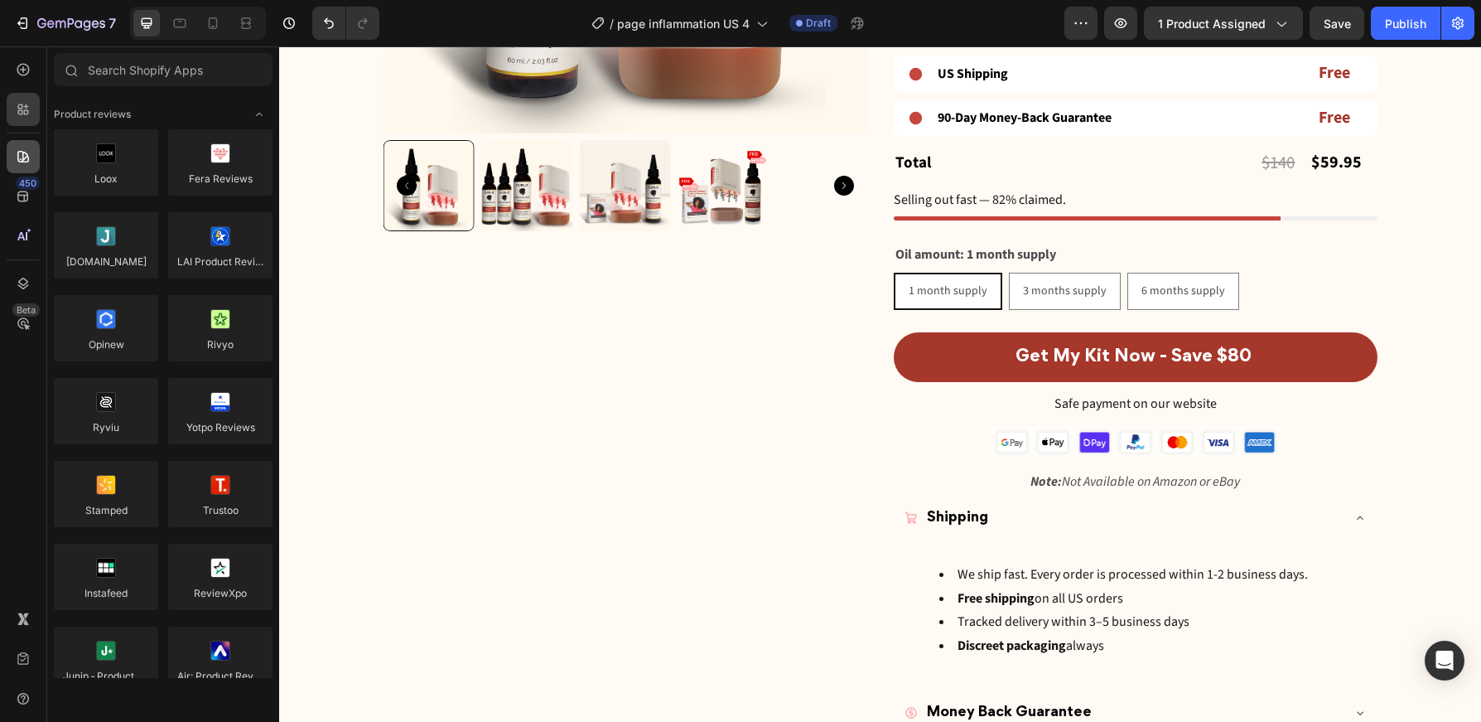
click at [25, 168] on div at bounding box center [23, 156] width 33 height 33
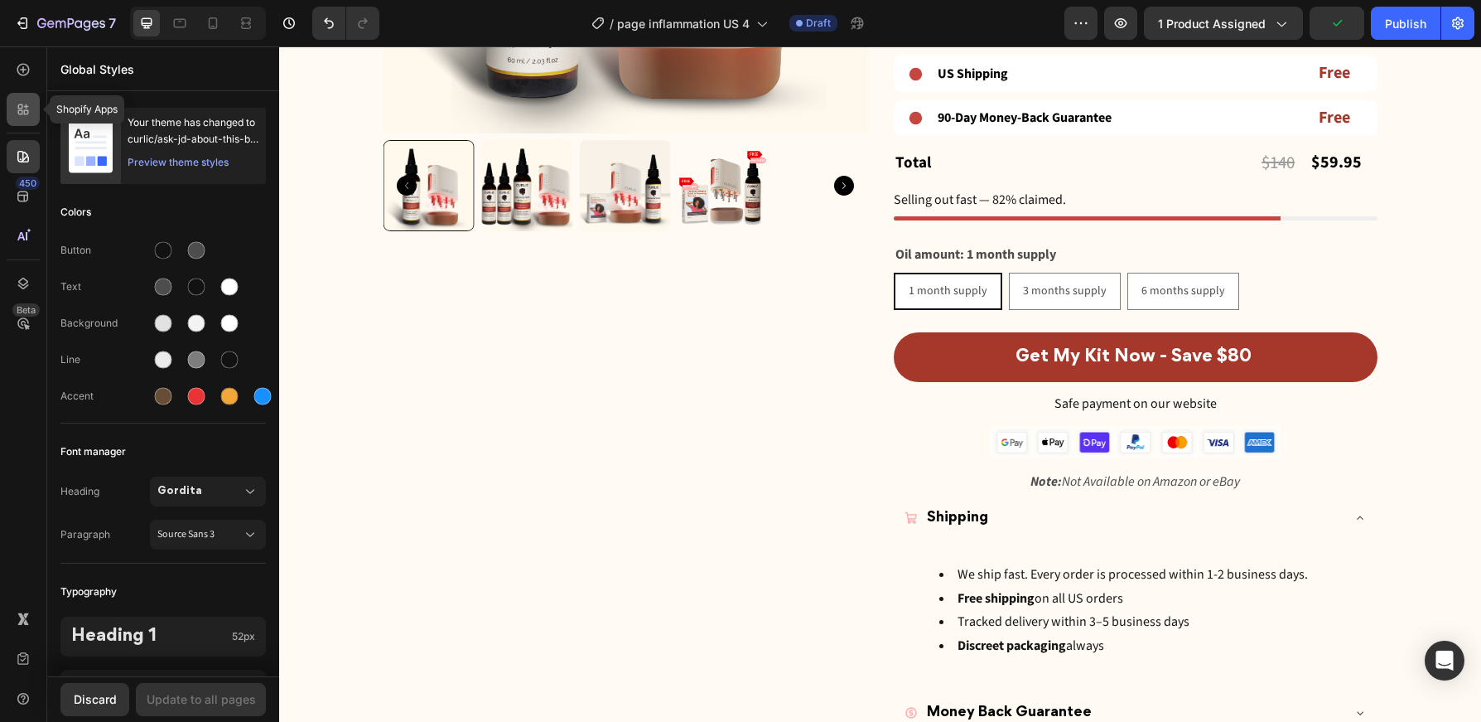
click at [25, 117] on icon at bounding box center [23, 109] width 17 height 17
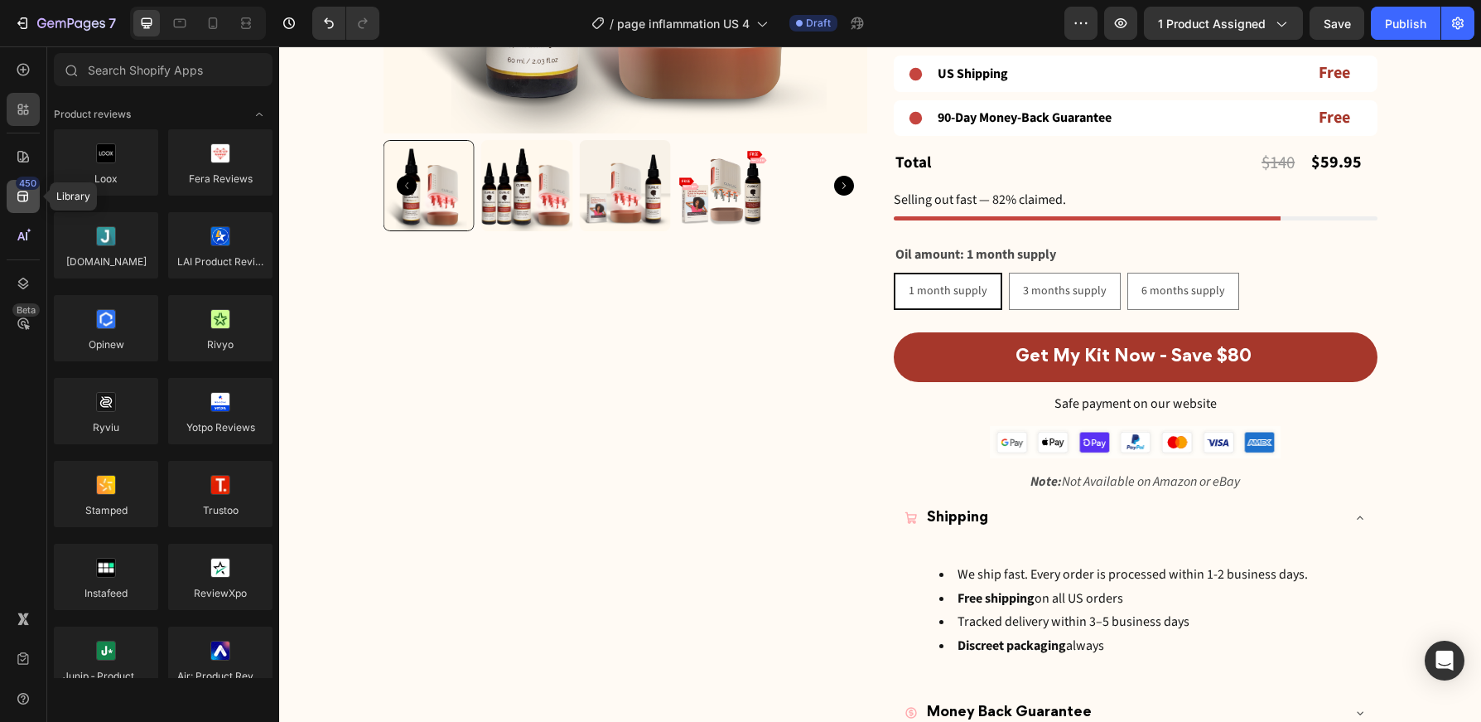
click at [20, 197] on icon at bounding box center [23, 196] width 17 height 17
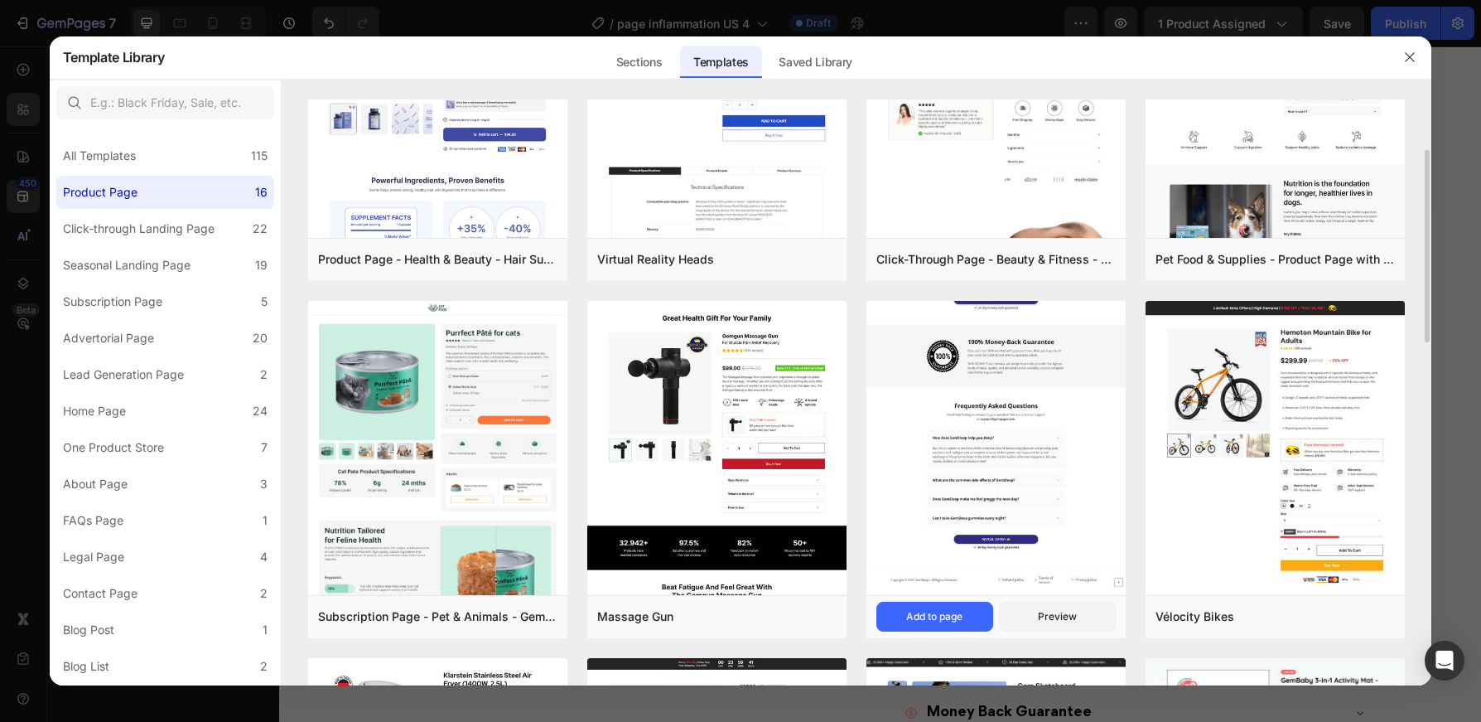
scroll to position [155, 0]
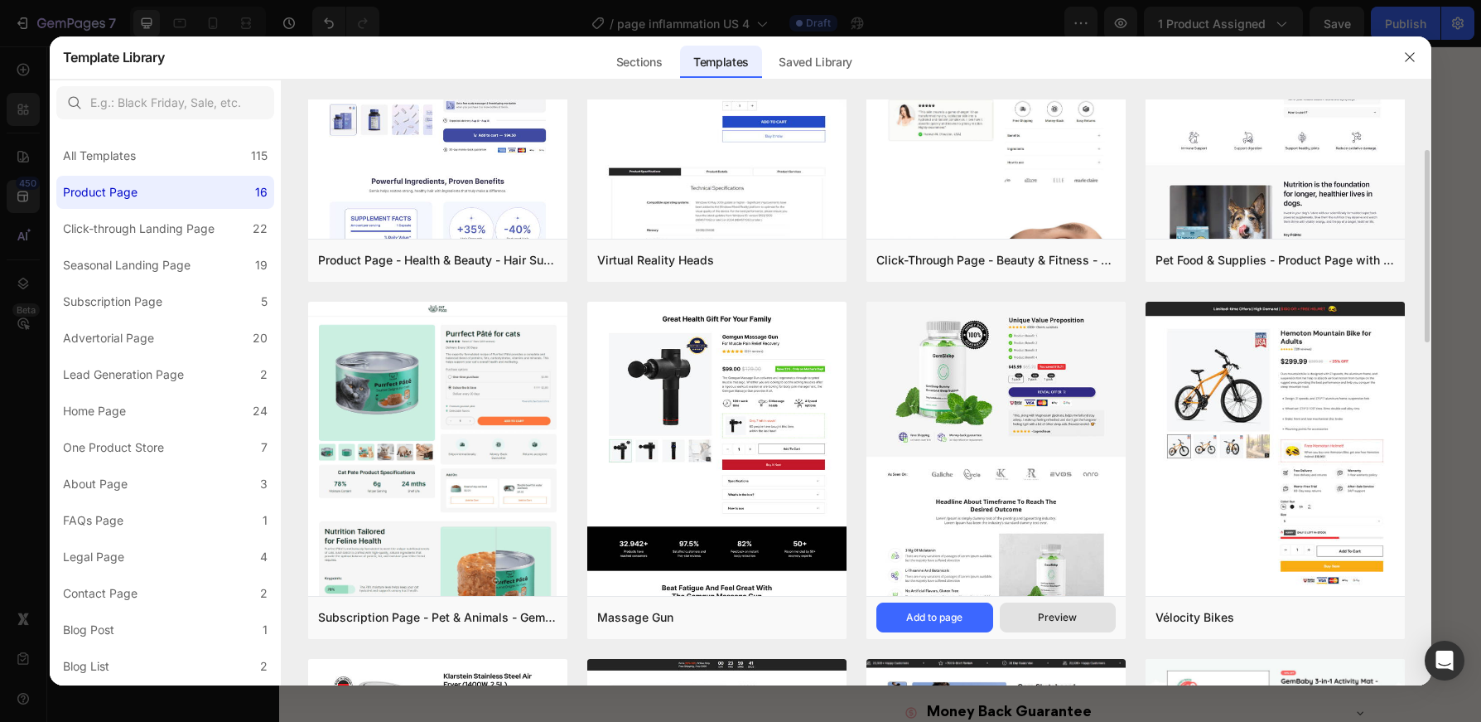
click at [1075, 621] on div "Preview" at bounding box center [1057, 617] width 39 height 15
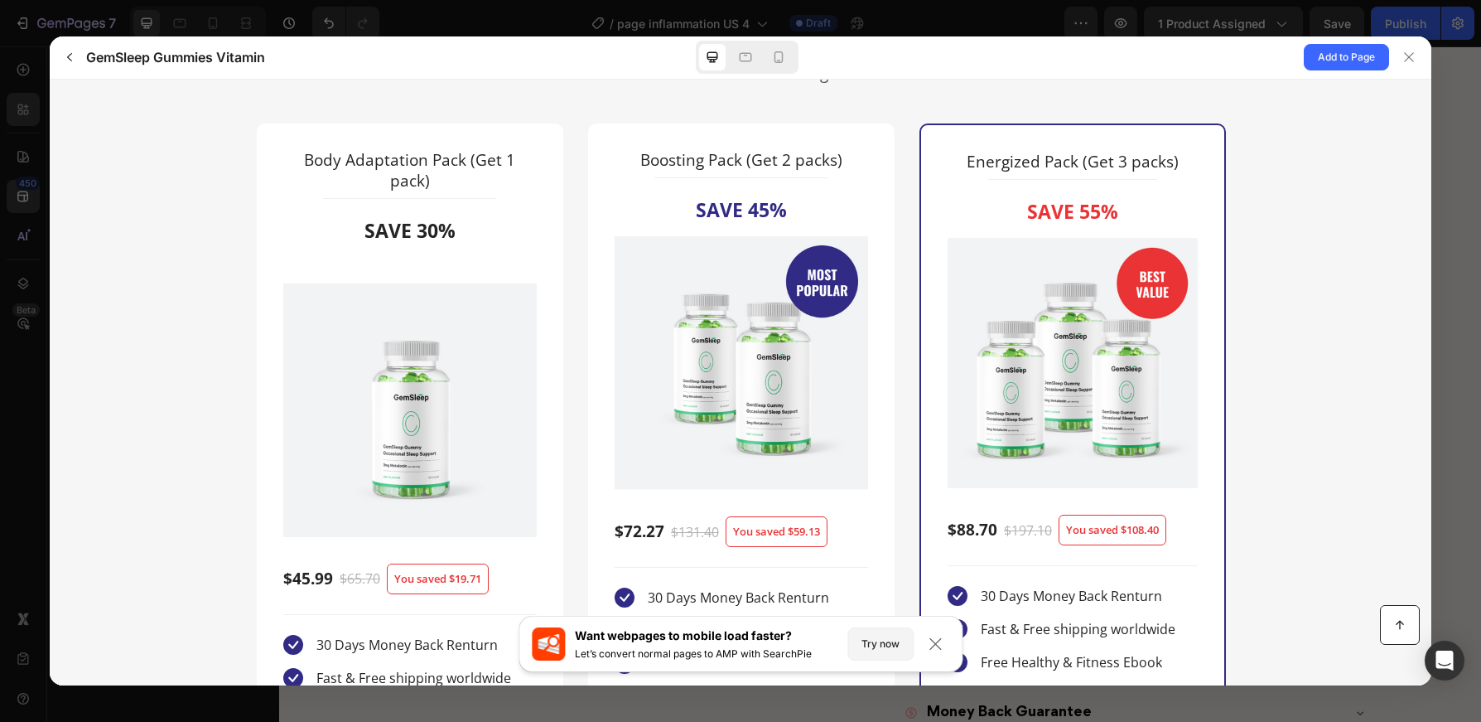
scroll to position [3704, 0]
click at [794, 69] on div at bounding box center [747, 57] width 103 height 33
click at [783, 62] on icon at bounding box center [779, 57] width 17 height 17
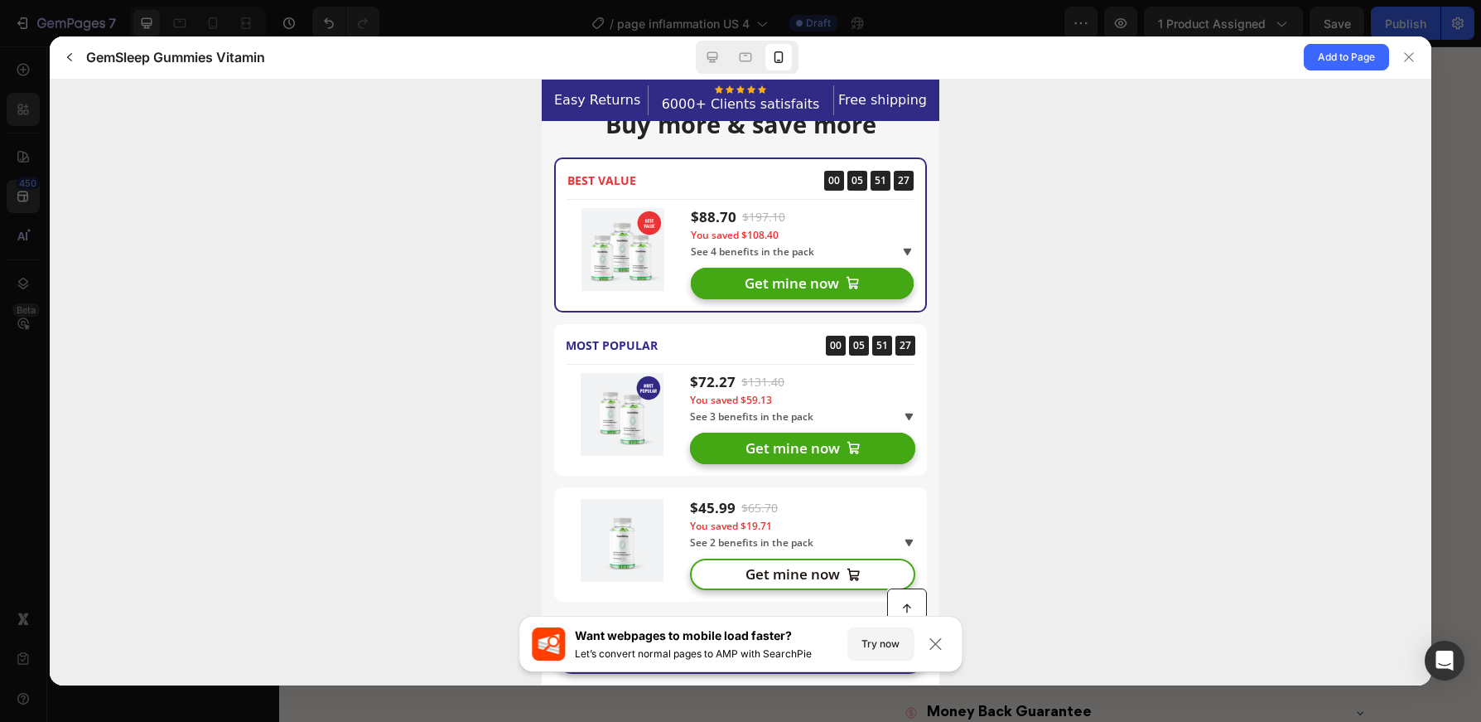
scroll to position [3933, 0]
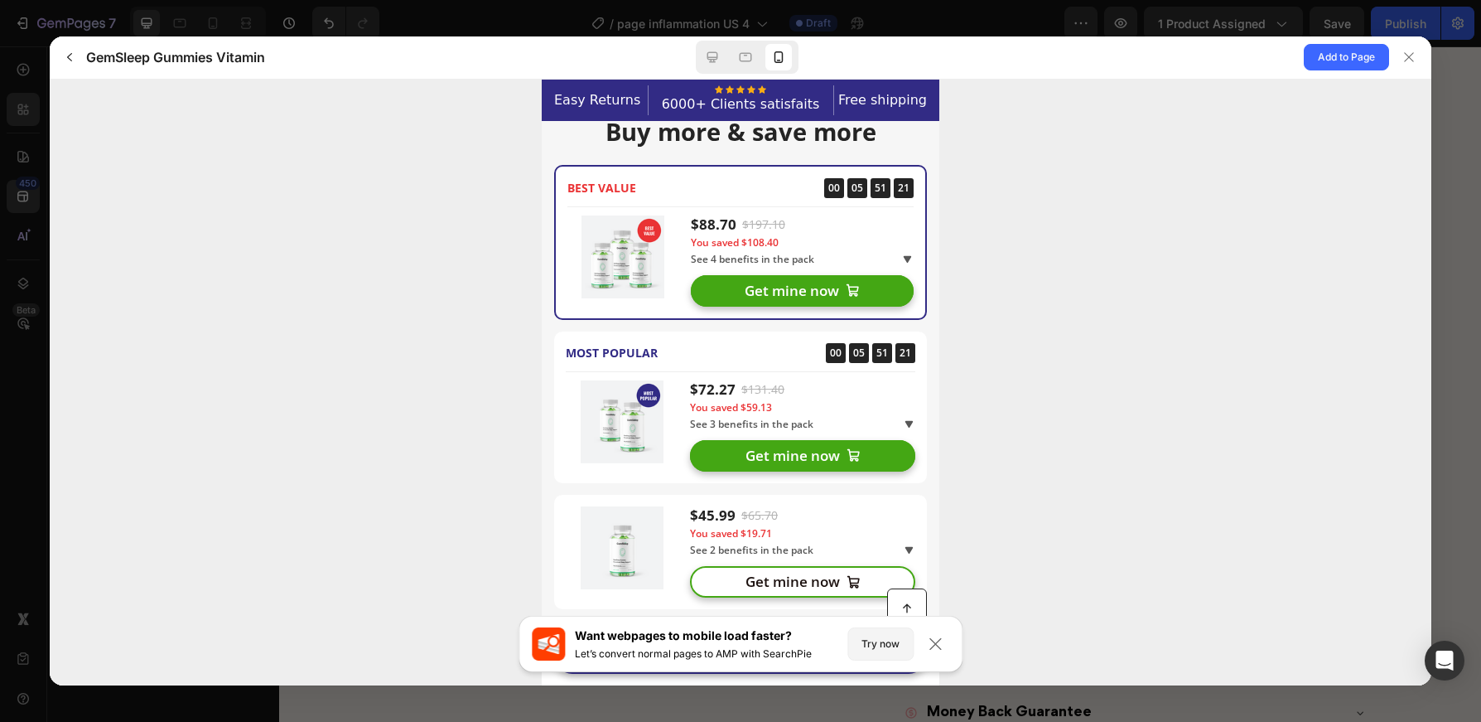
click at [857, 370] on div at bounding box center [740, 370] width 350 height 1
click at [1410, 65] on div at bounding box center [1409, 57] width 27 height 27
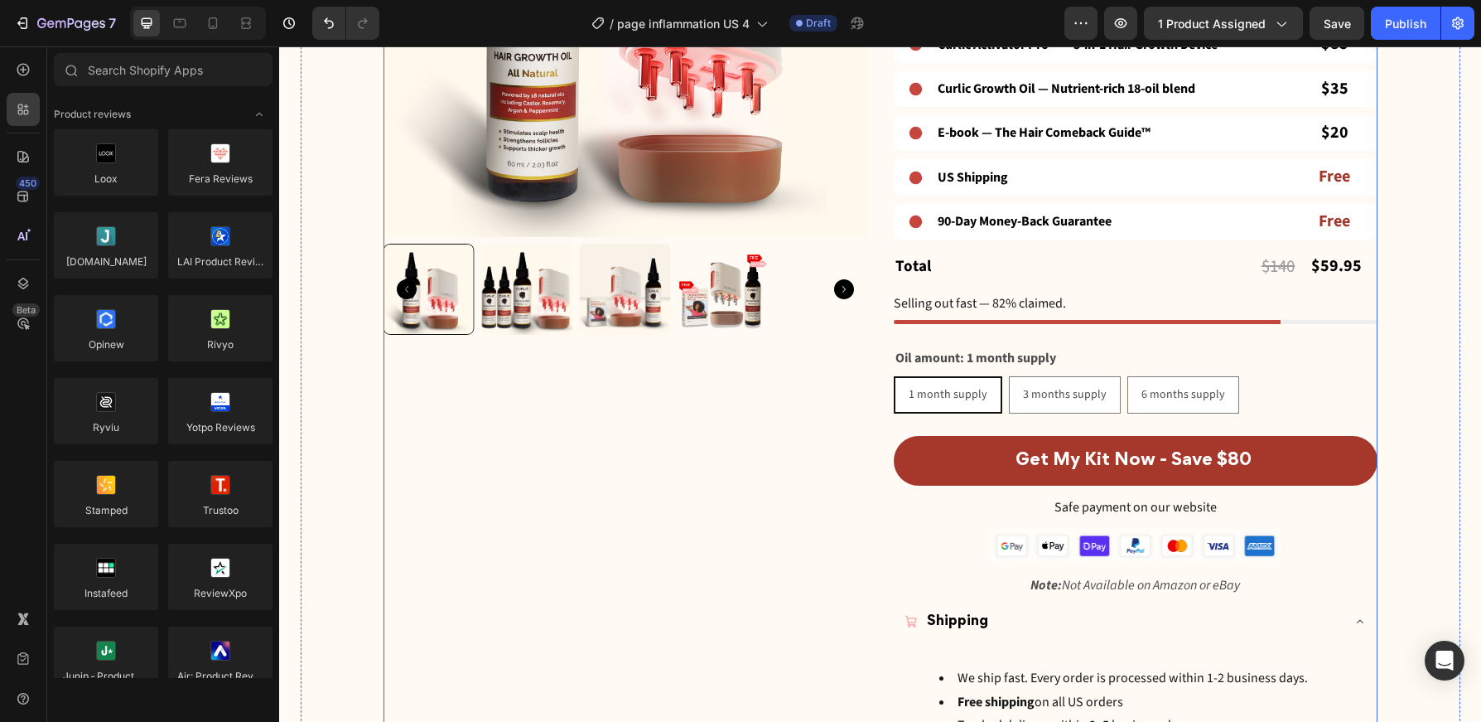
scroll to position [1728, 0]
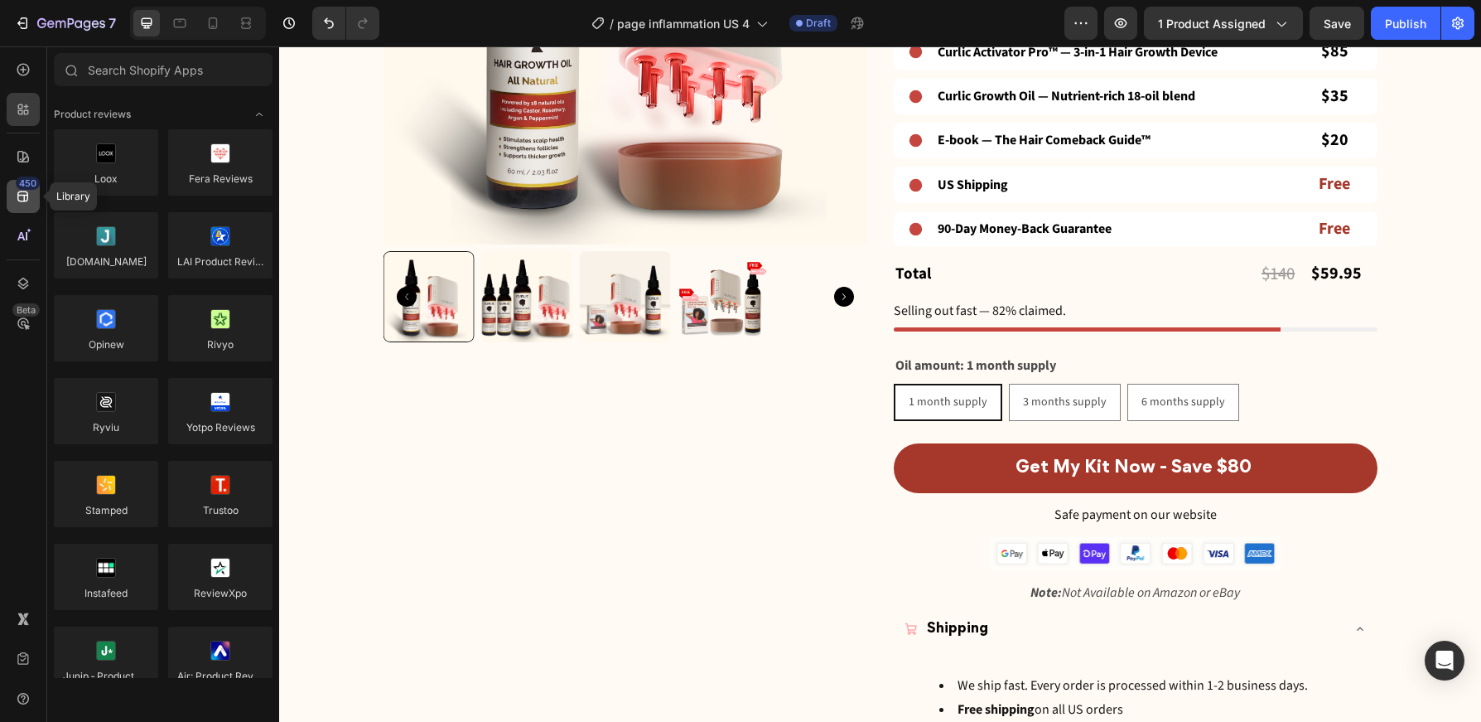
click at [26, 185] on div "450" at bounding box center [28, 182] width 24 height 13
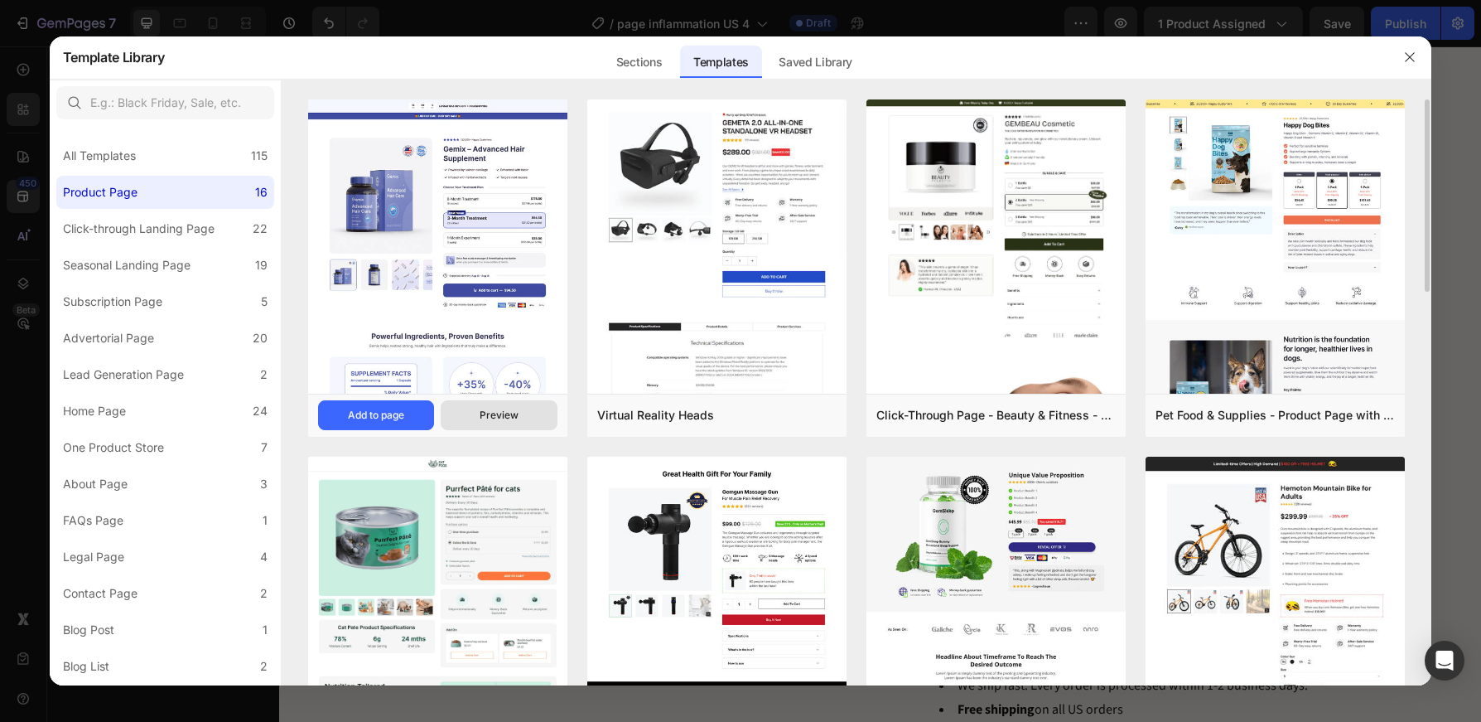
click at [506, 423] on button "Preview" at bounding box center [499, 415] width 117 height 30
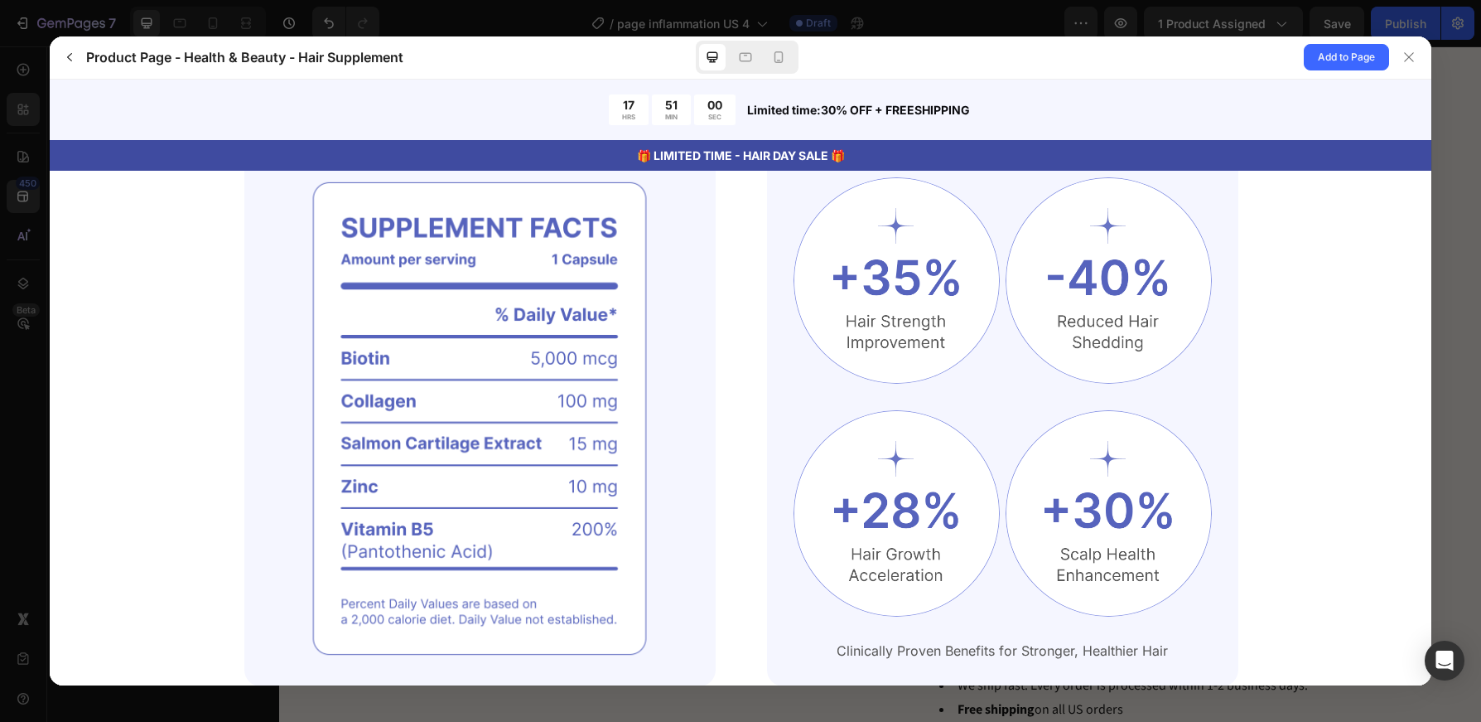
scroll to position [1113, 0]
drag, startPoint x: 887, startPoint y: 264, endPoint x: 855, endPoint y: 409, distance: 148.6
click at [1026, 337] on img at bounding box center [1108, 279] width 206 height 206
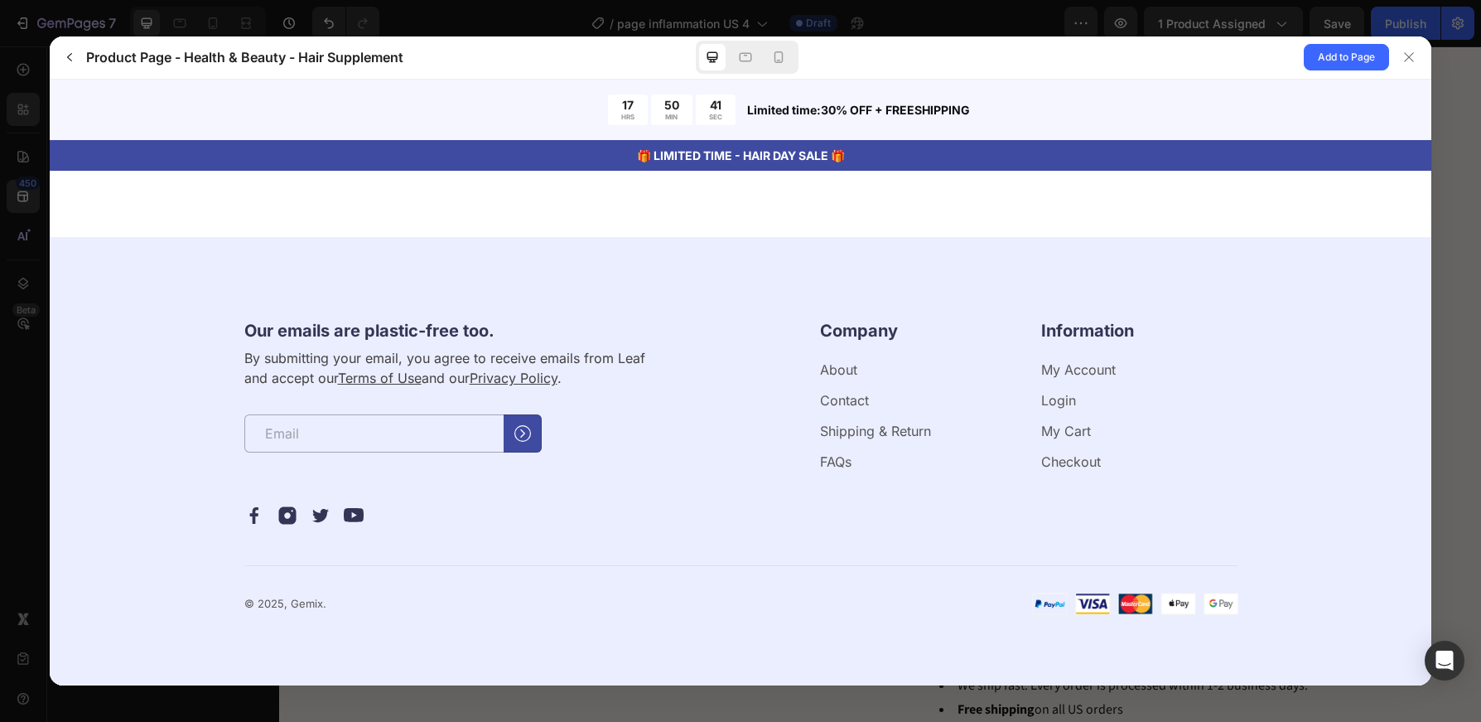
scroll to position [5338, 0]
click at [1417, 56] on div at bounding box center [1409, 57] width 27 height 27
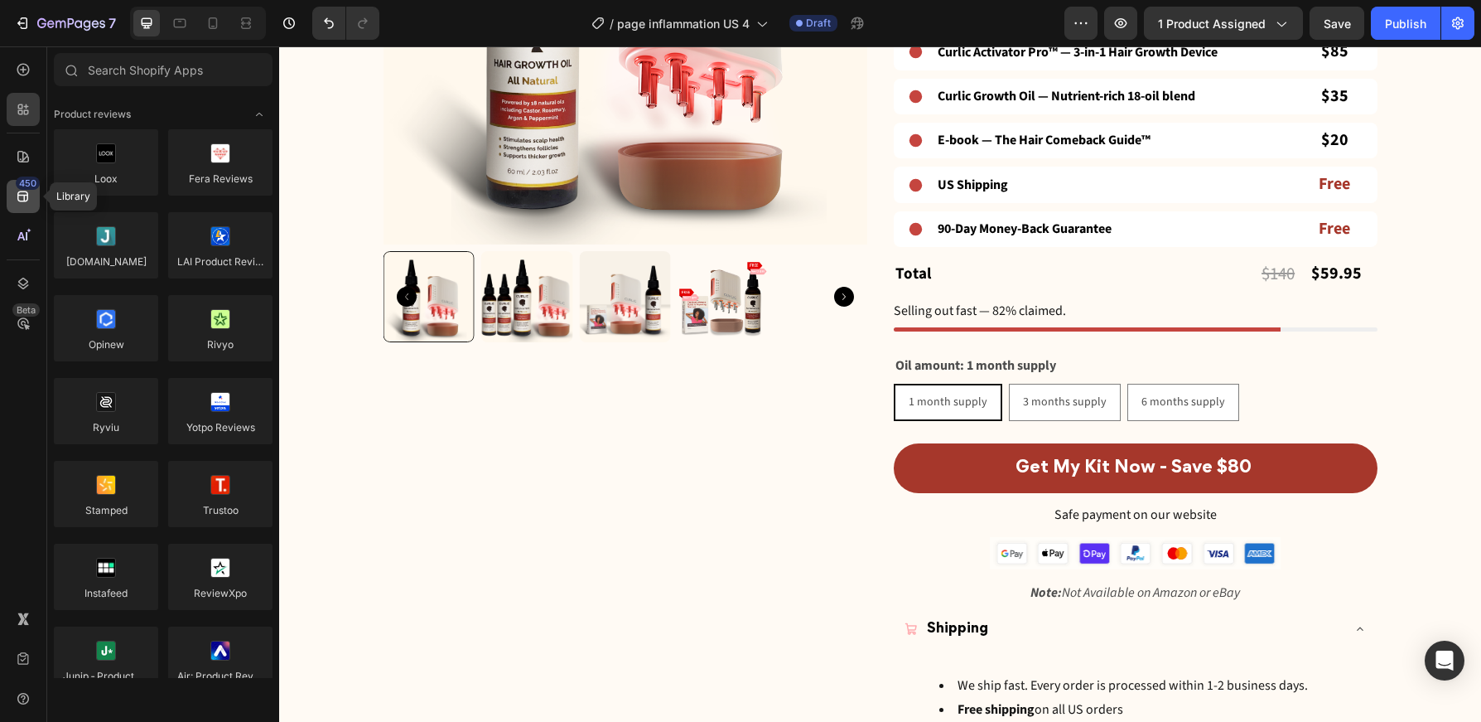
click at [26, 187] on div "450" at bounding box center [28, 182] width 24 height 13
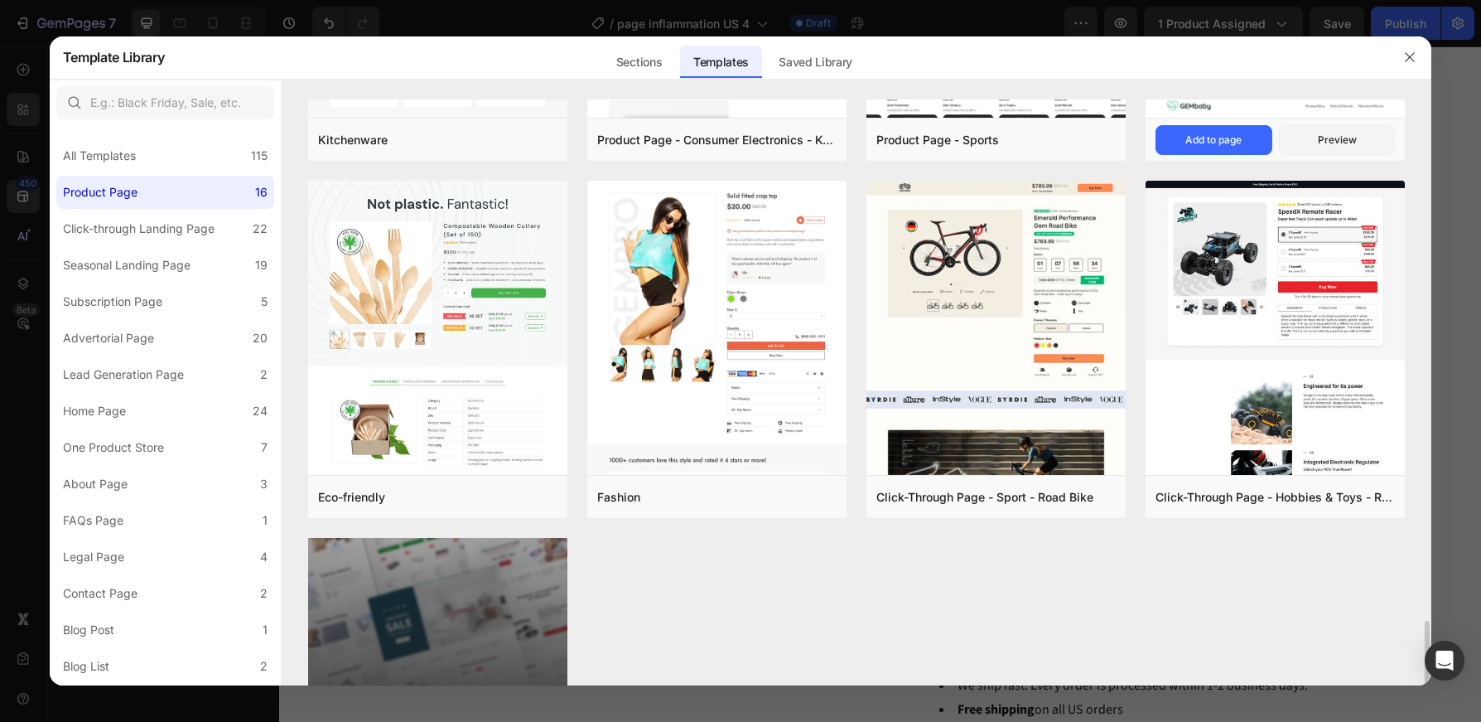
scroll to position [1138, 0]
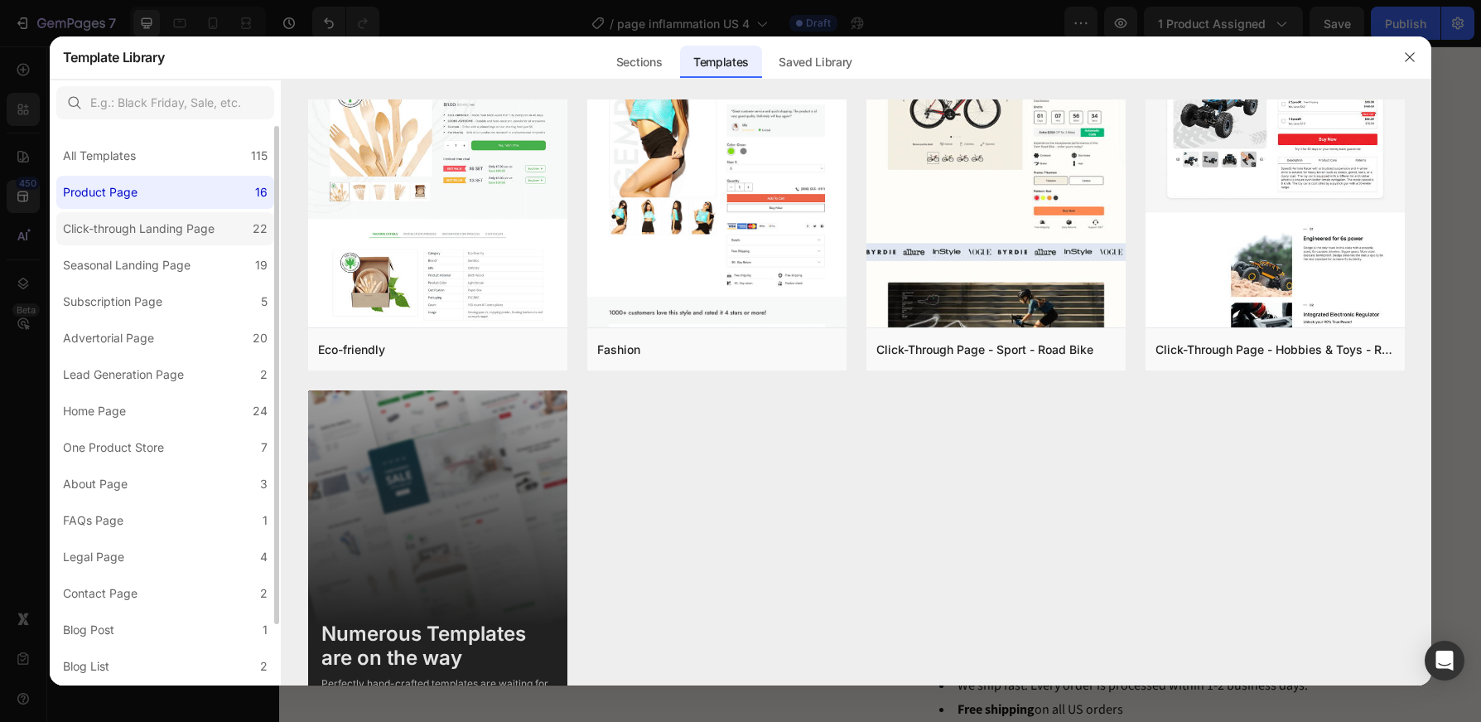
click at [180, 227] on div "Click-through Landing Page" at bounding box center [139, 229] width 152 height 20
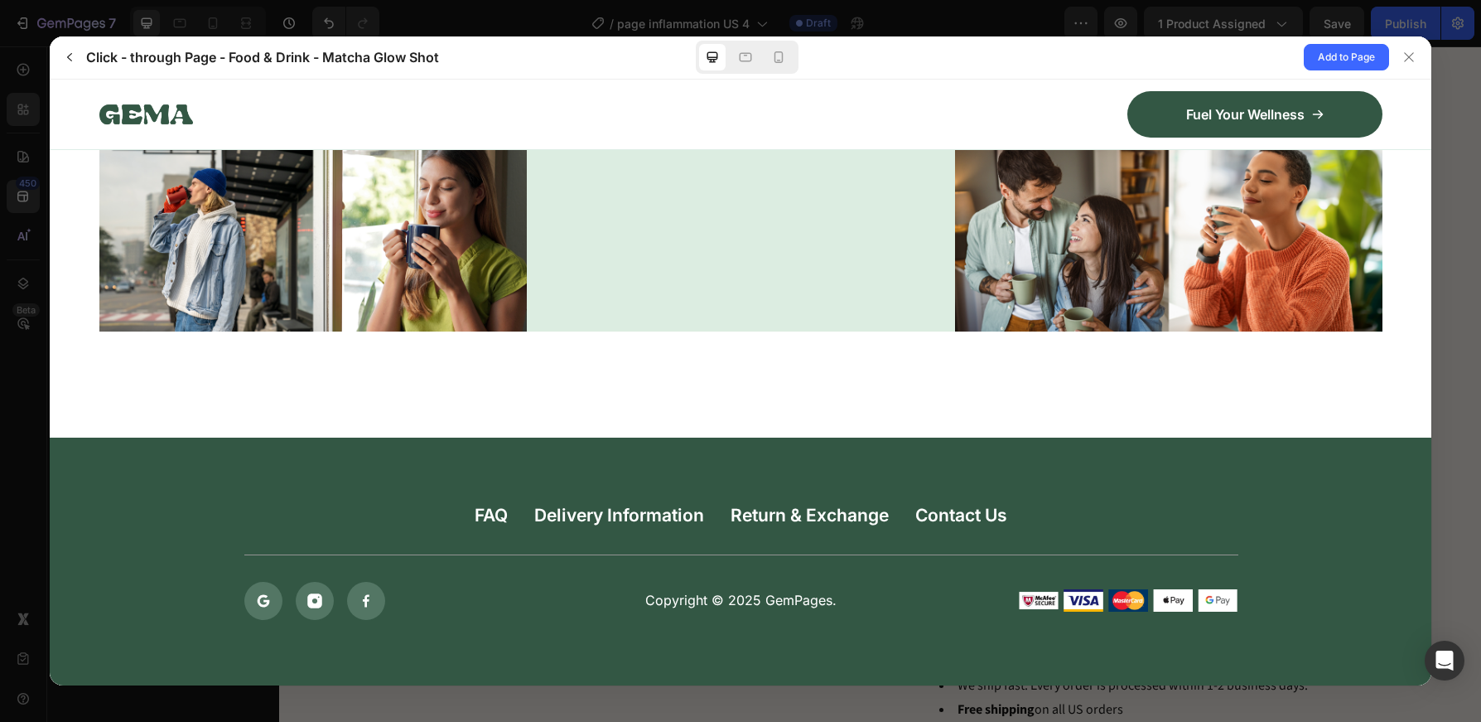
scroll to position [7976, 0]
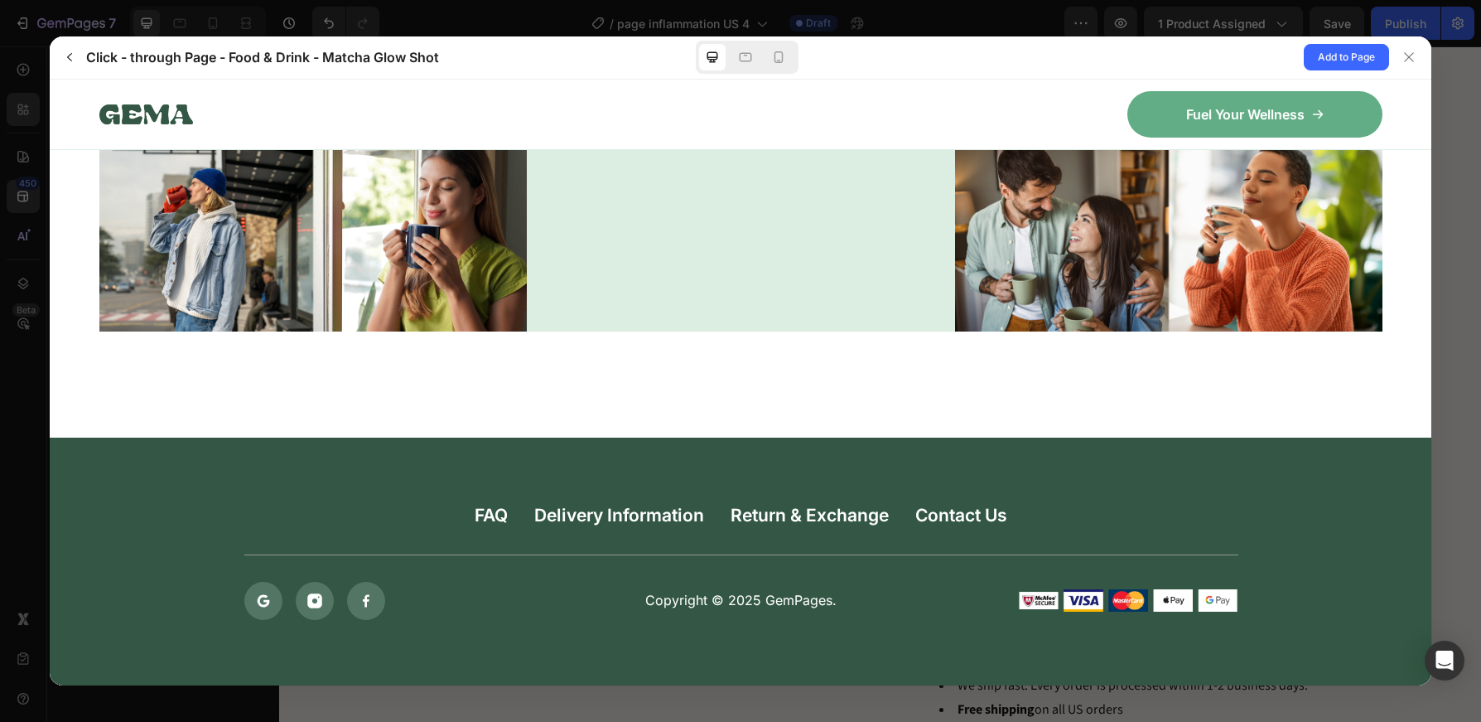
click at [1274, 104] on link "Fuel Your Wellness" at bounding box center [1254, 113] width 255 height 46
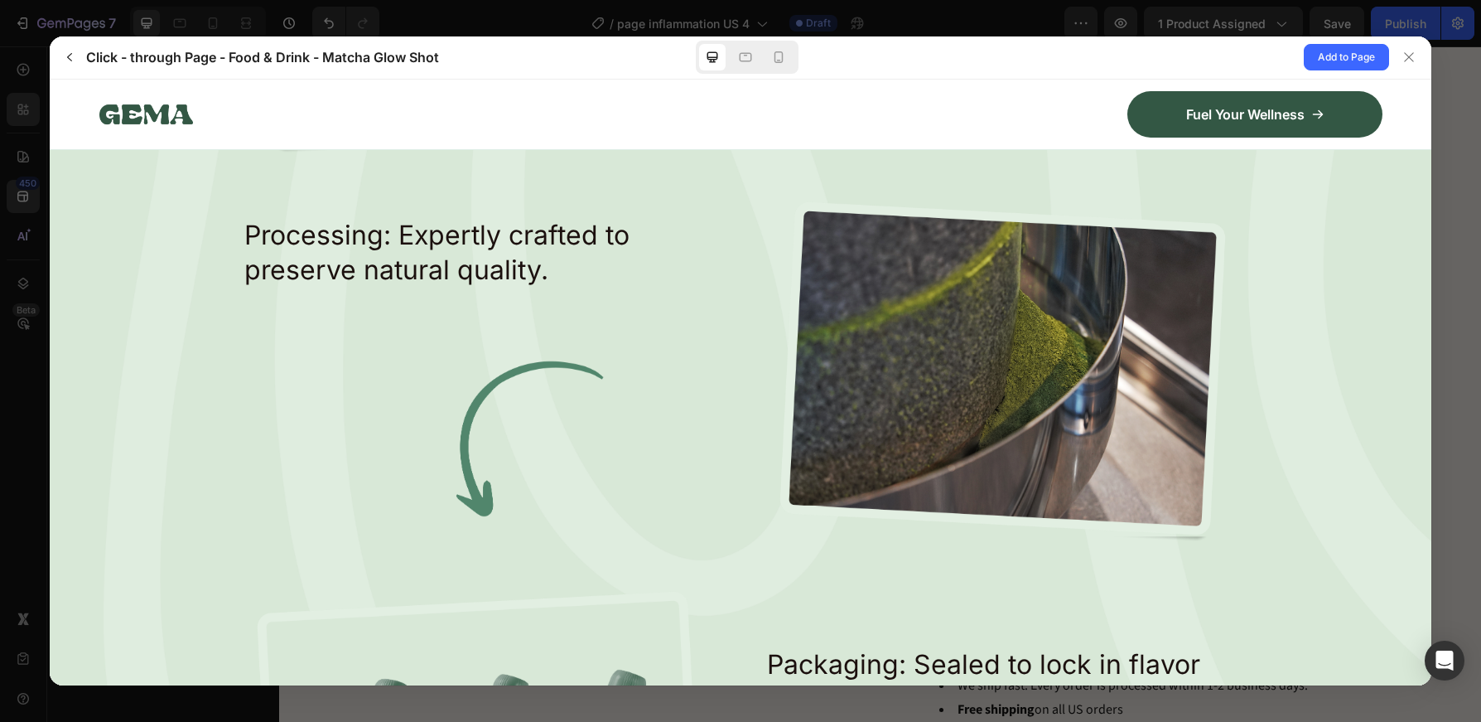
scroll to position [2581, 0]
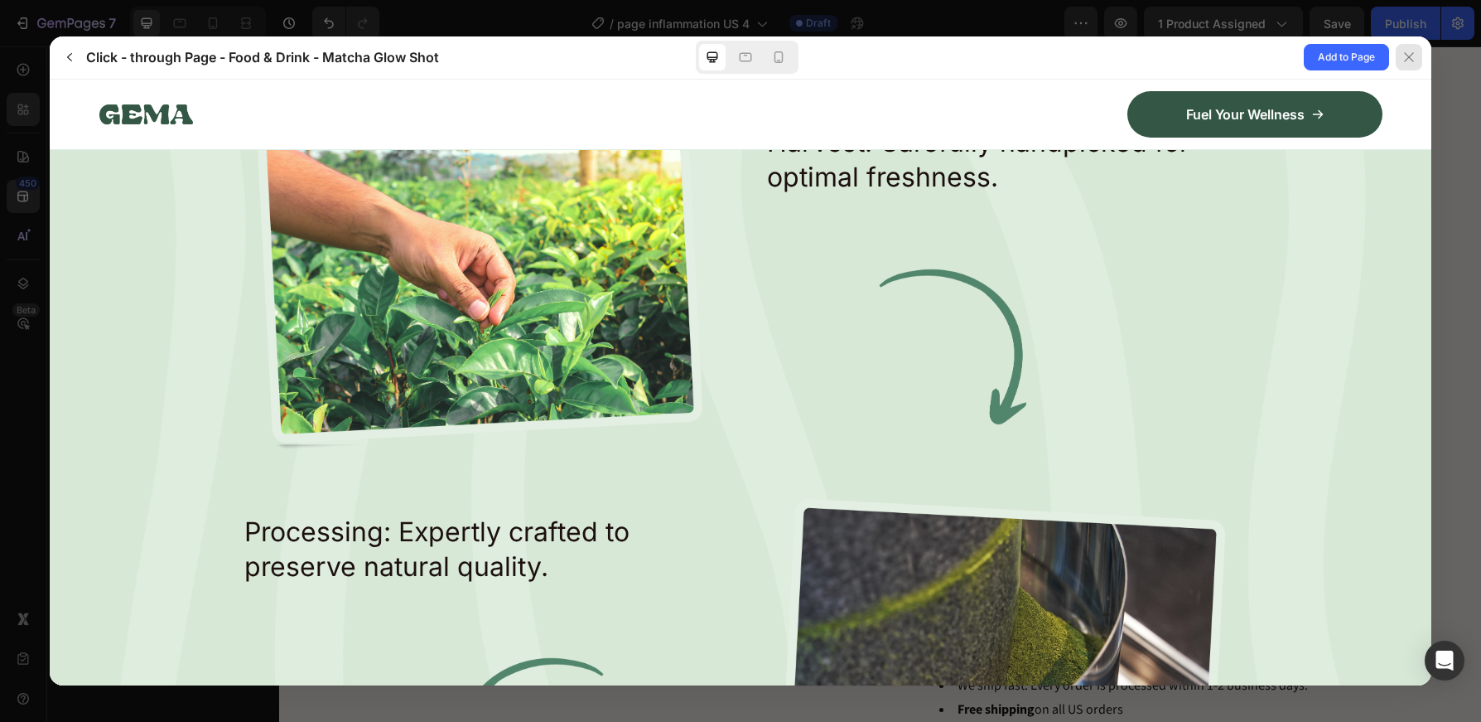
click at [1422, 61] on div at bounding box center [1409, 57] width 27 height 27
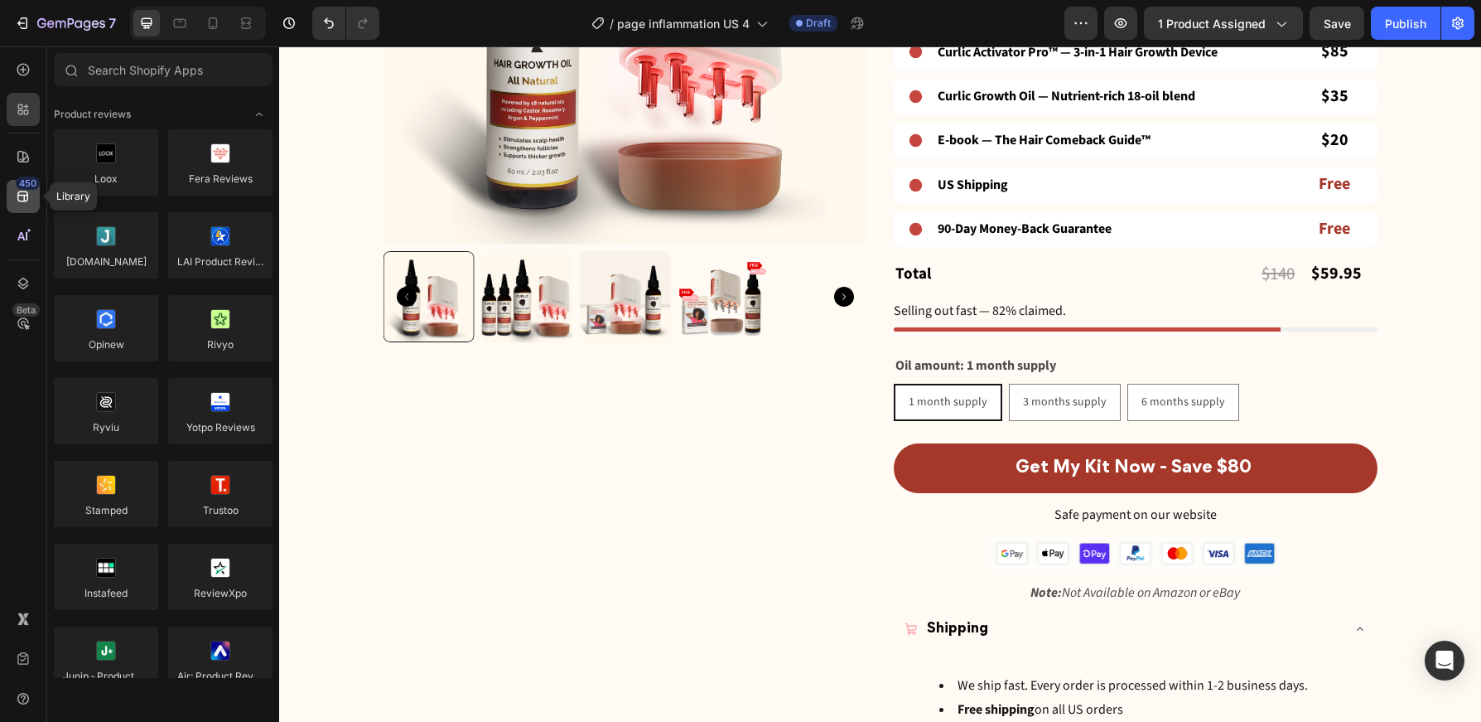
click at [25, 184] on div "450" at bounding box center [28, 182] width 24 height 13
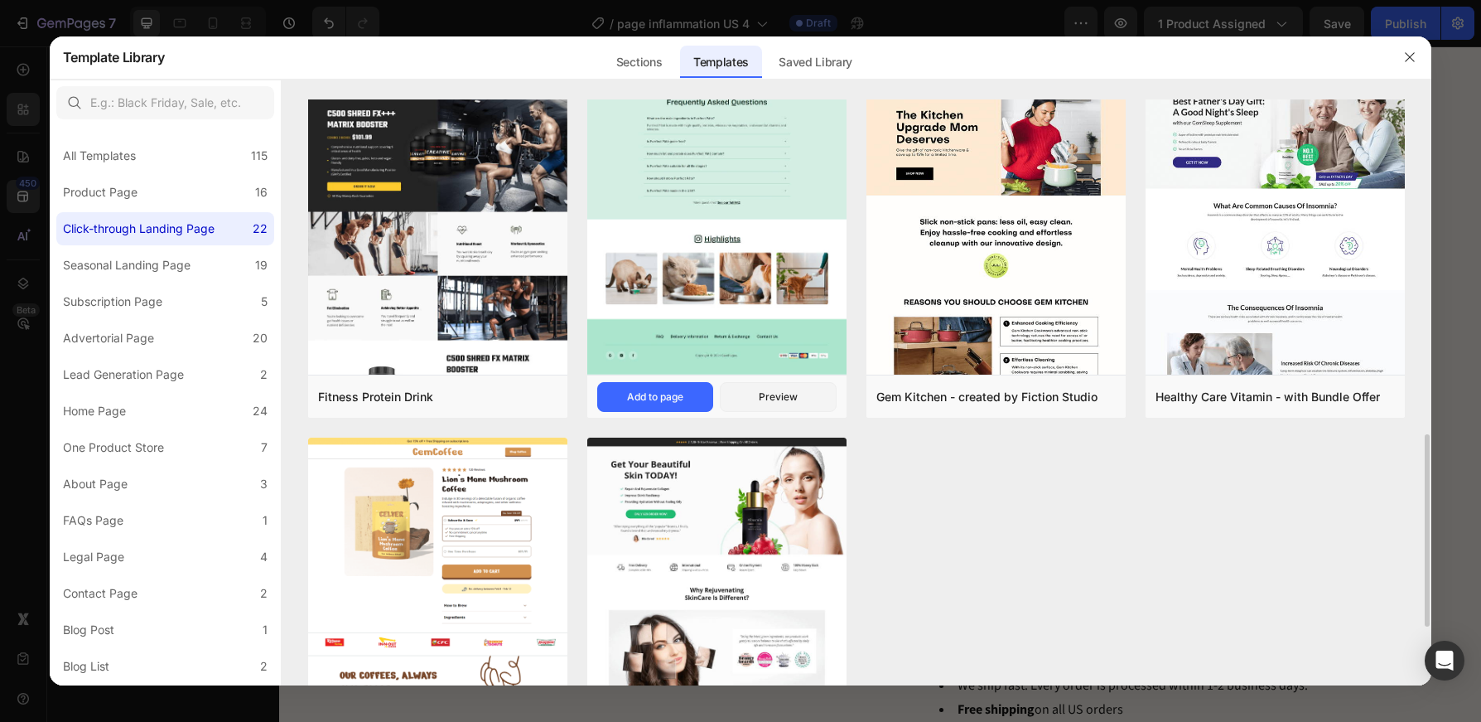
scroll to position [1090, 0]
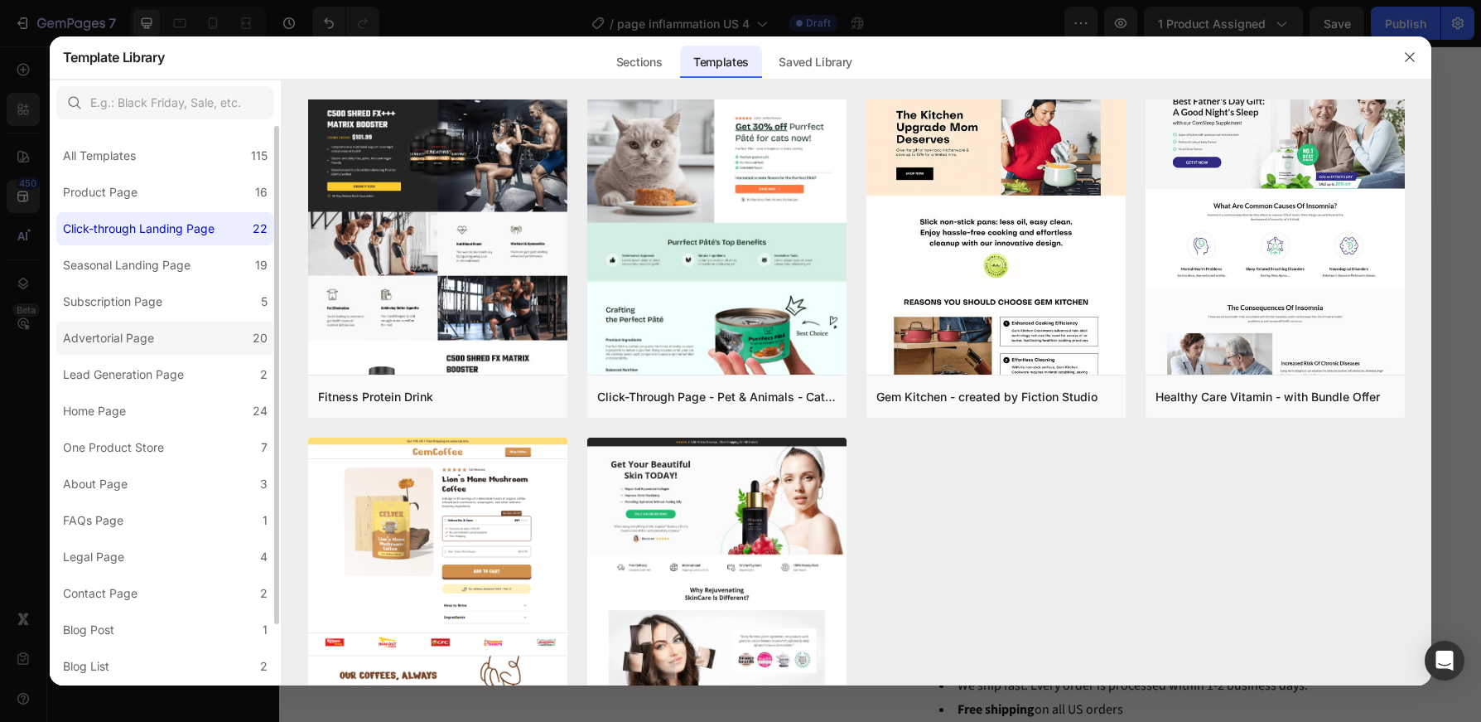
click at [221, 330] on label "Advertorial Page 20" at bounding box center [165, 337] width 218 height 33
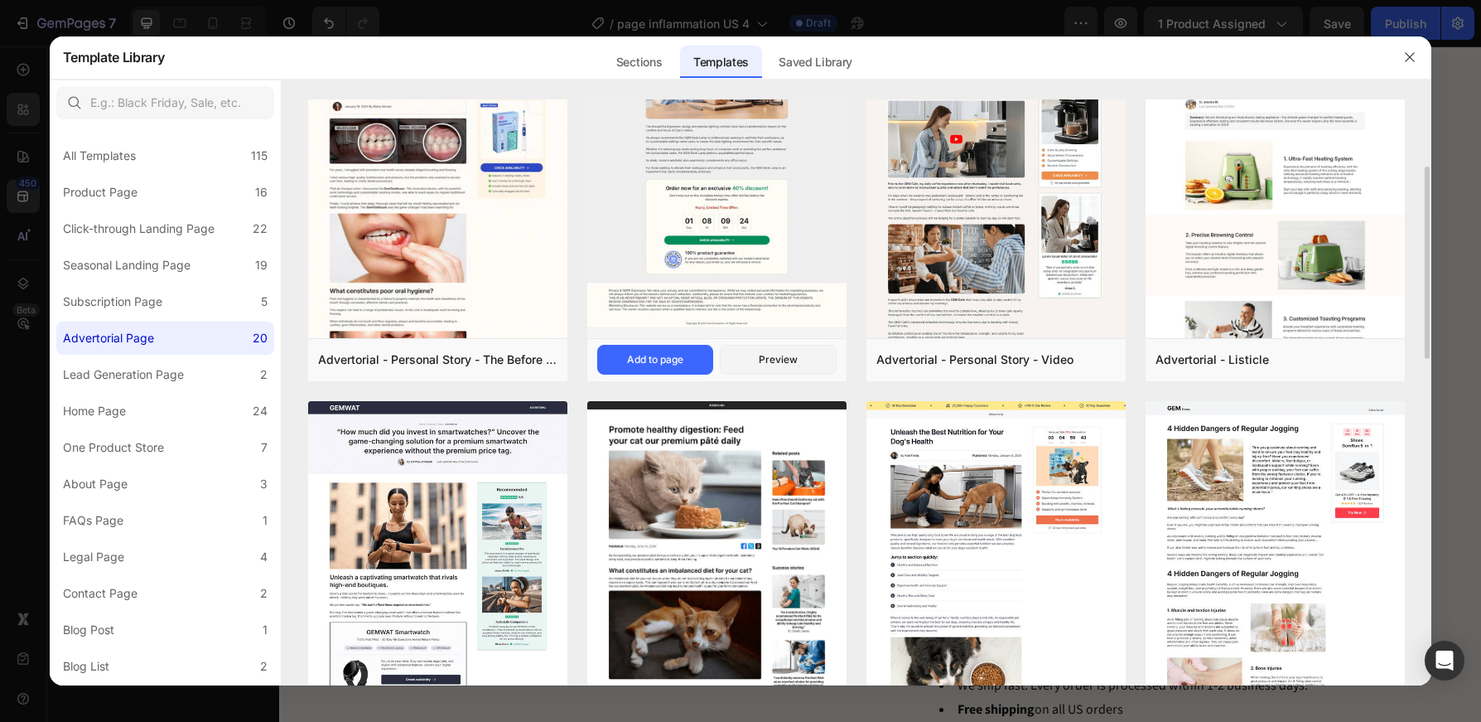
scroll to position [360, 0]
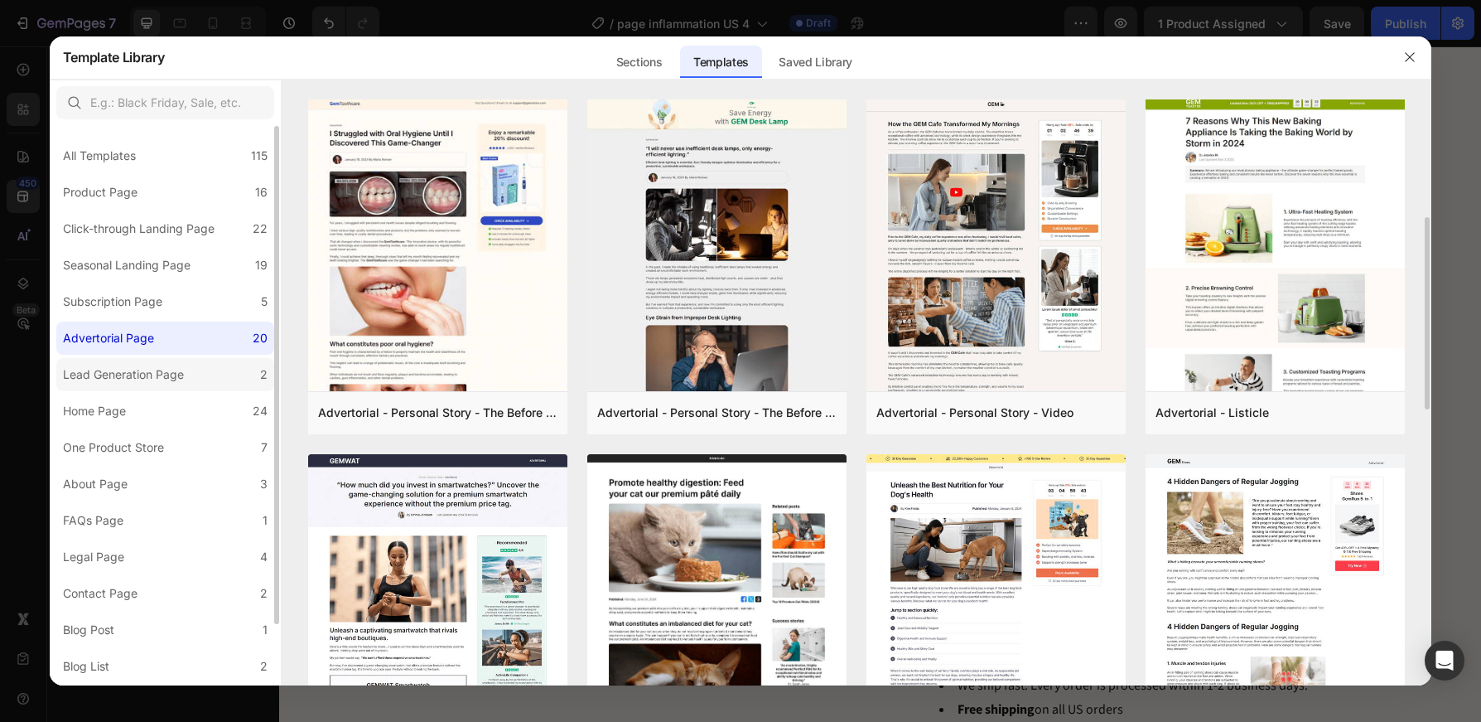
click at [181, 383] on div "Lead Generation Page" at bounding box center [123, 375] width 121 height 20
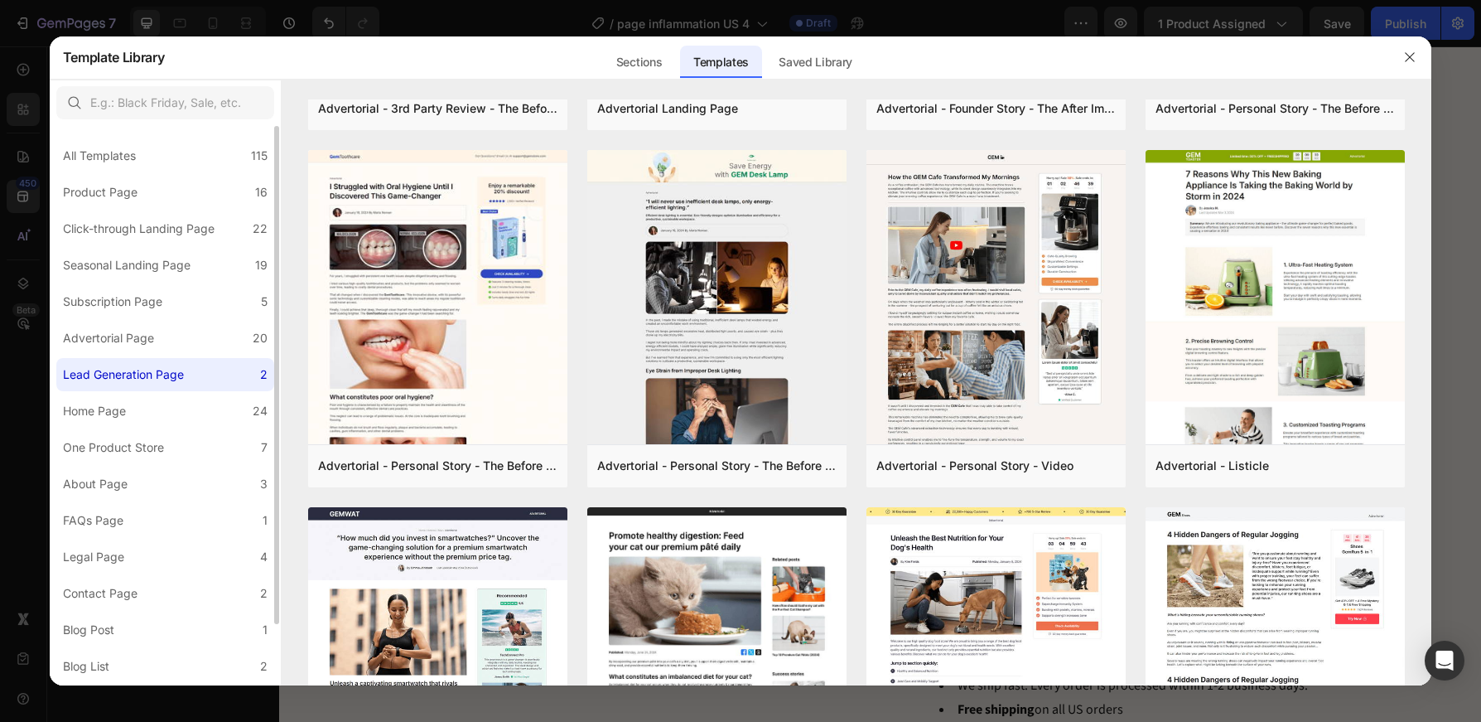
scroll to position [0, 0]
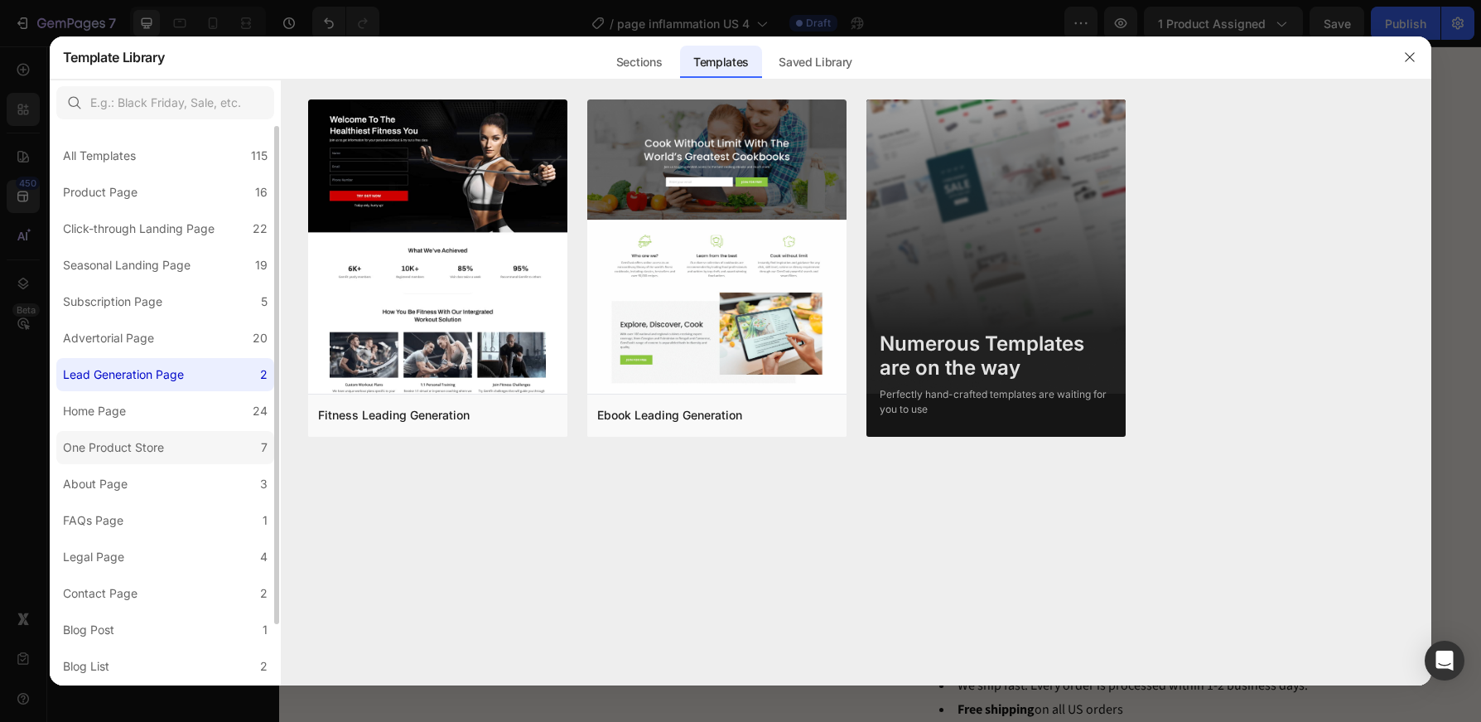
click at [122, 449] on div "One Product Store" at bounding box center [113, 447] width 101 height 20
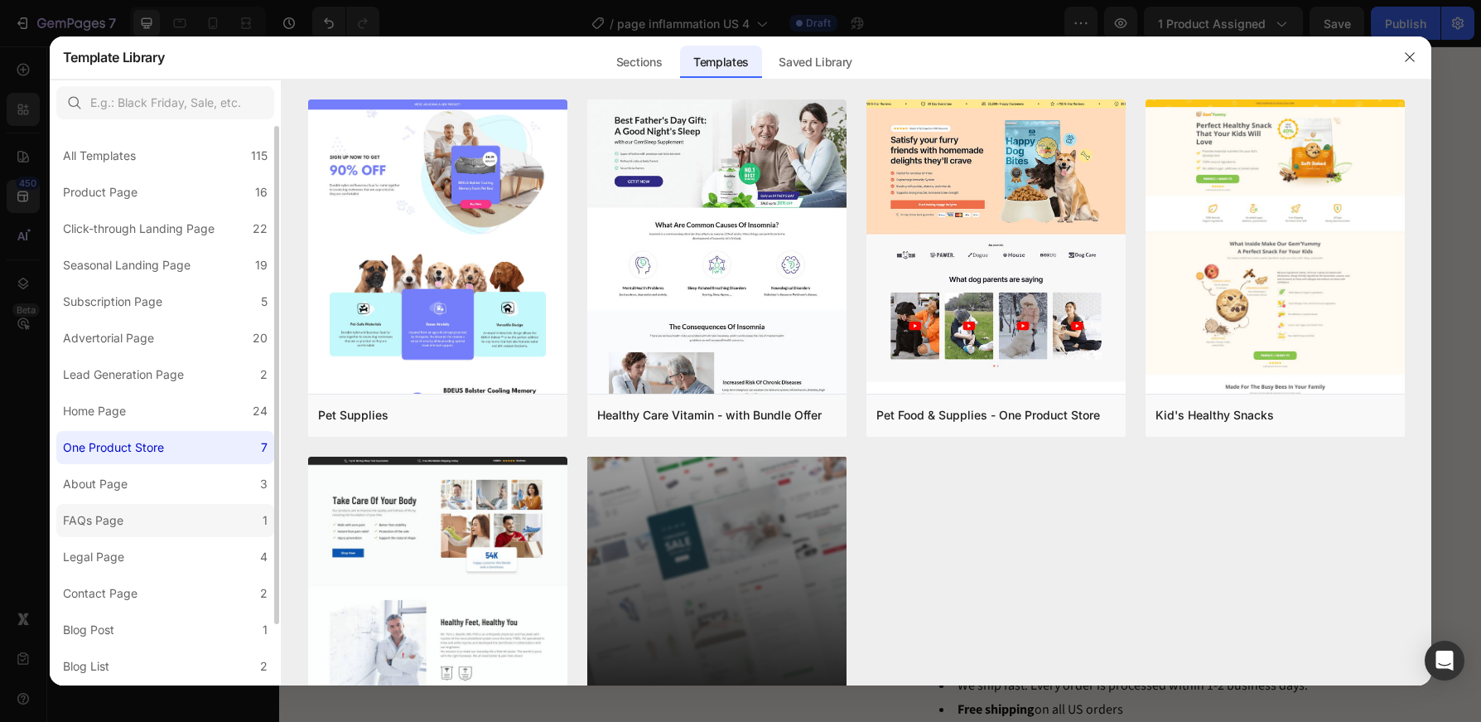
click at [176, 515] on label "FAQs Page 1" at bounding box center [165, 520] width 218 height 33
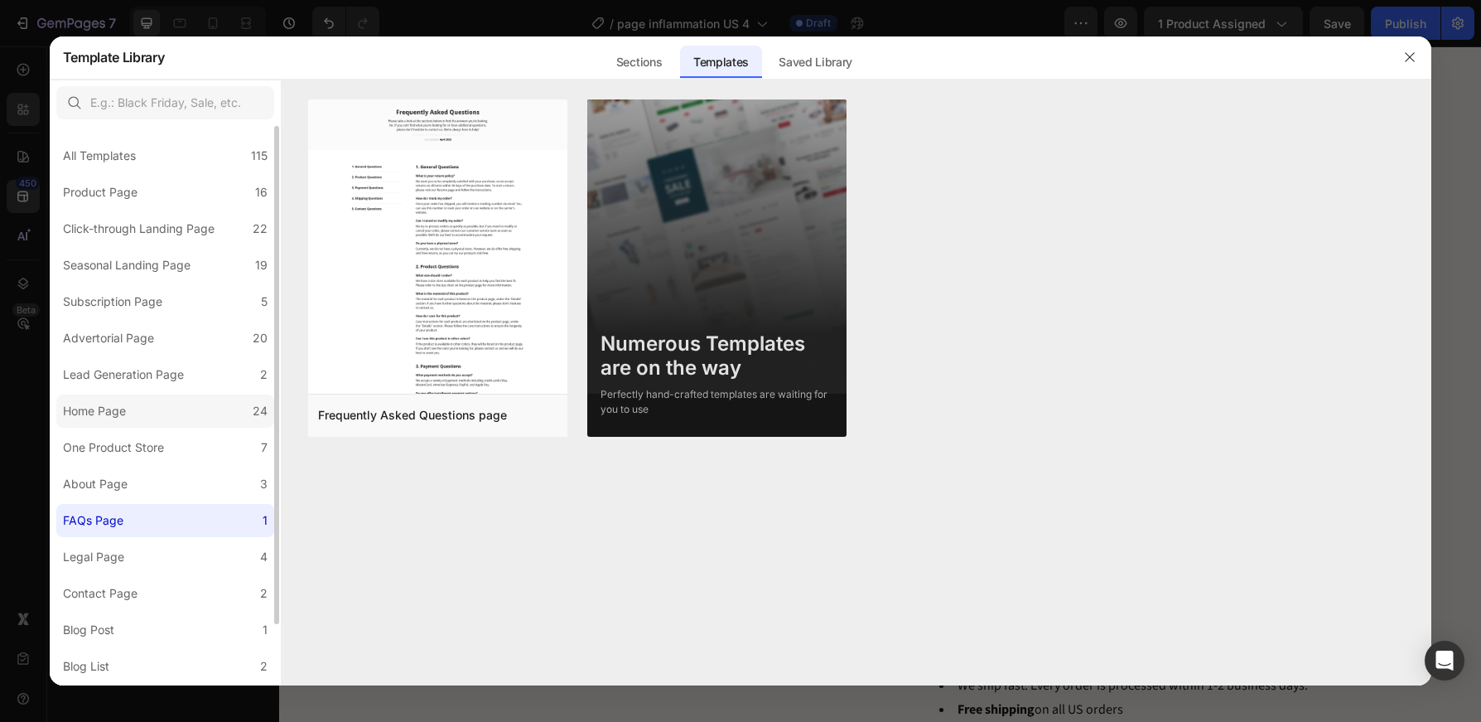
click at [184, 394] on label "Home Page 24" at bounding box center [165, 410] width 218 height 33
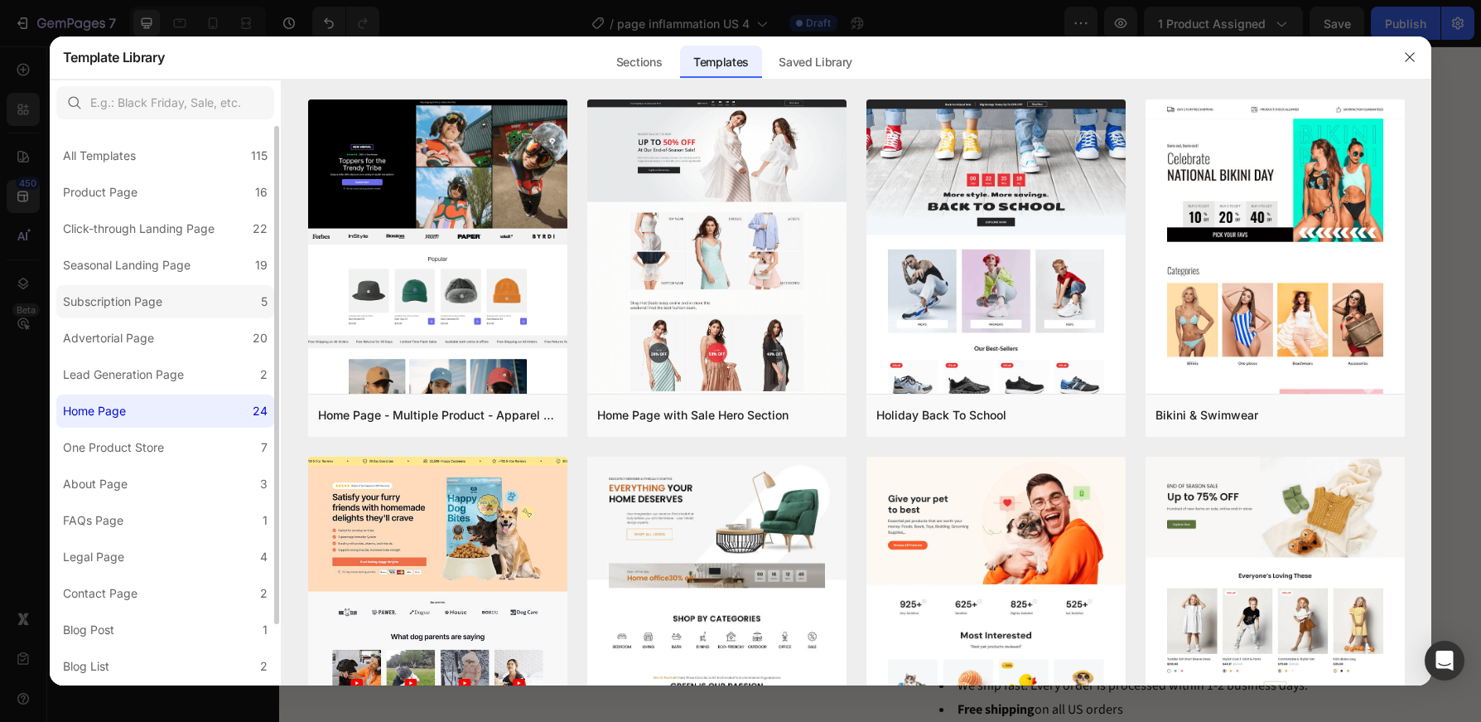
click at [202, 297] on label "Subscription Page 5" at bounding box center [165, 301] width 218 height 33
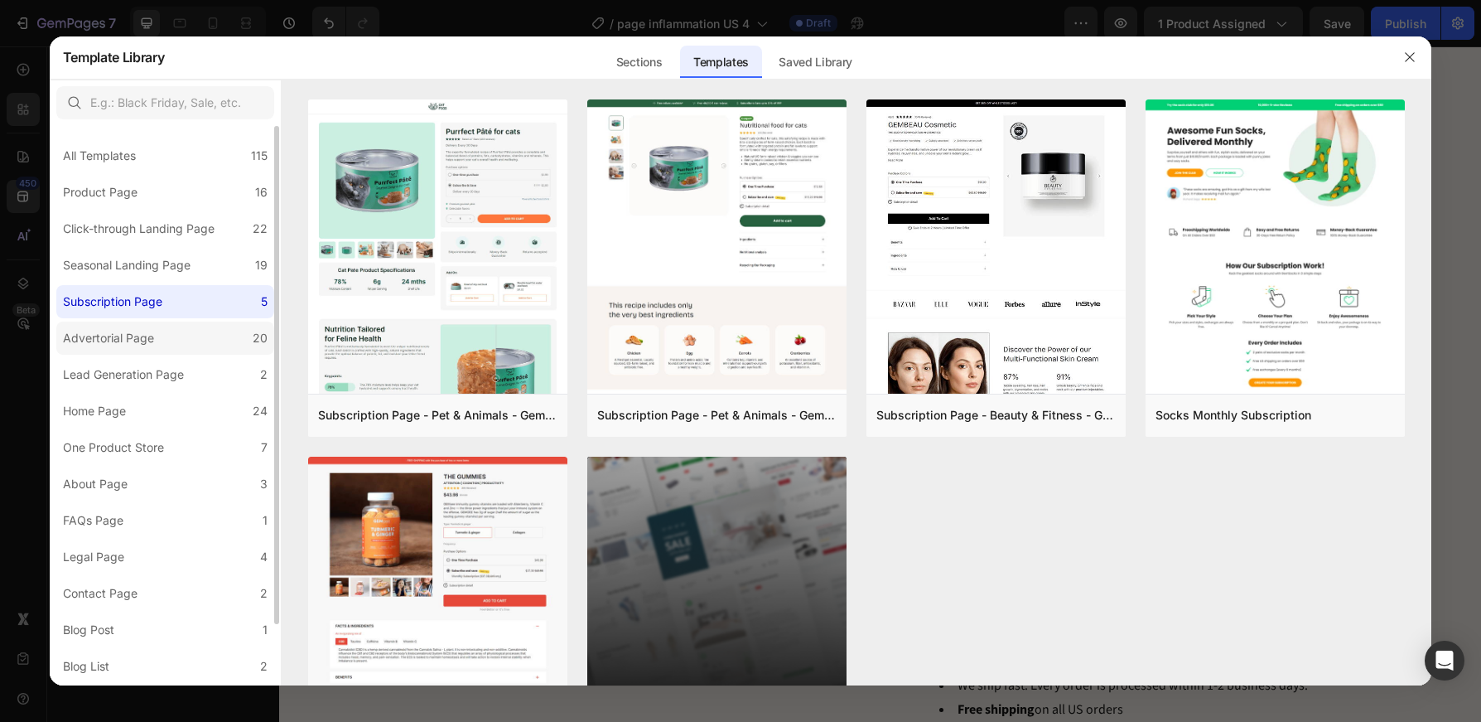
click at [169, 335] on label "Advertorial Page 20" at bounding box center [165, 337] width 218 height 33
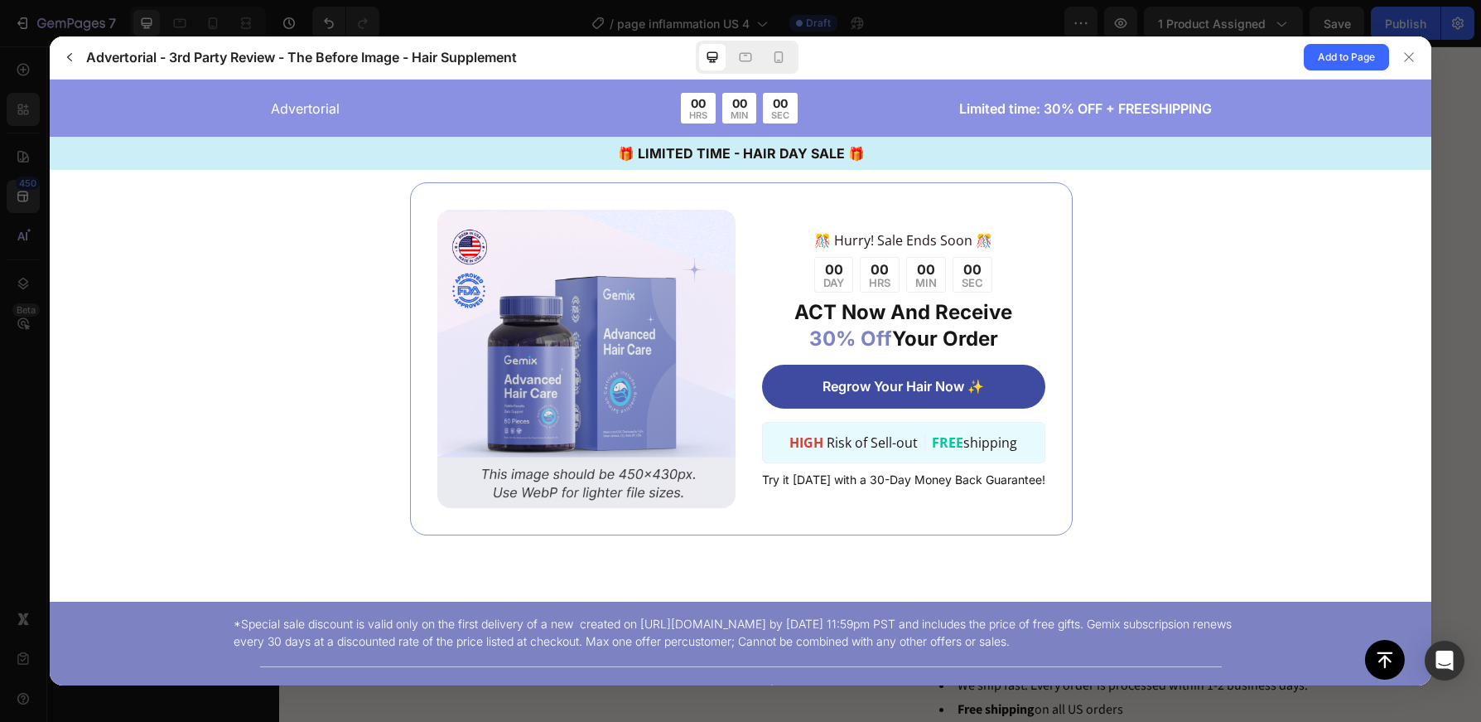
scroll to position [6149, 0]
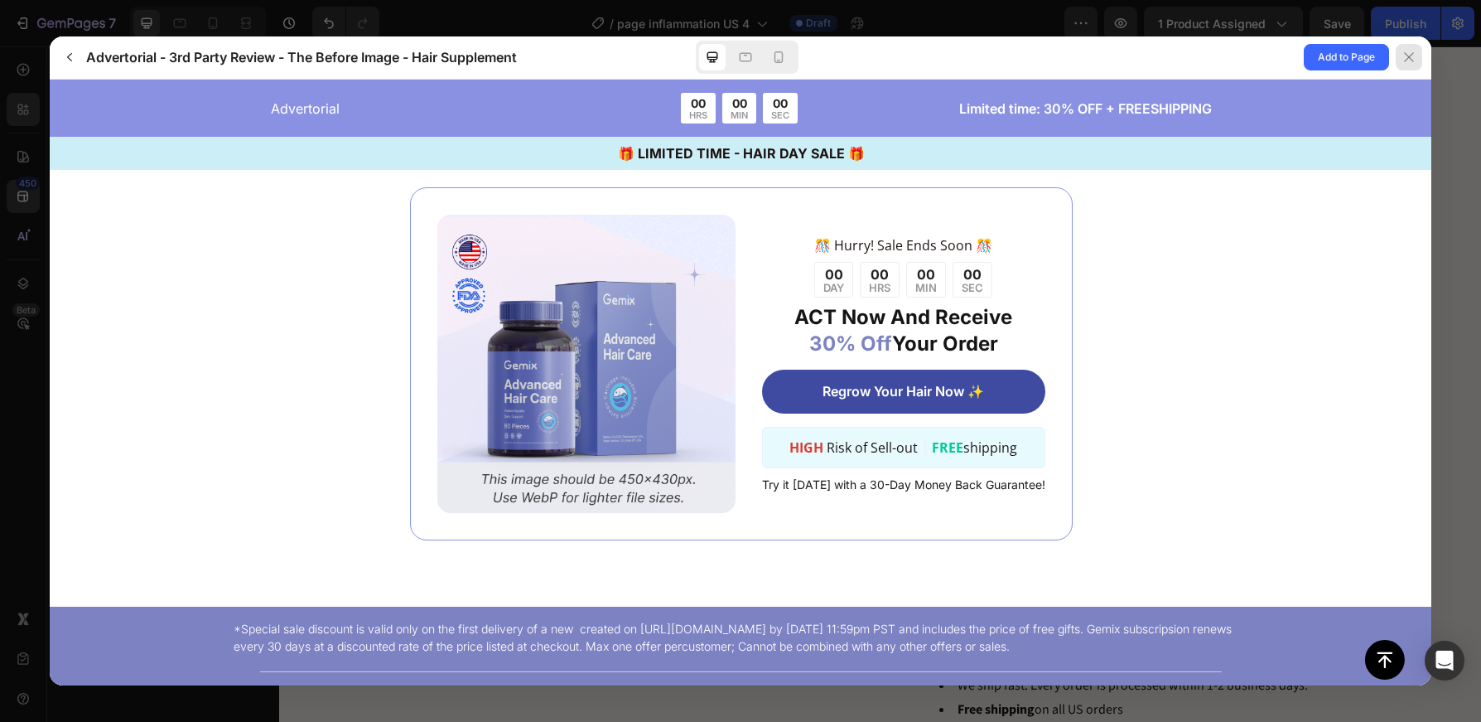
click at [1414, 50] on div at bounding box center [1409, 57] width 27 height 27
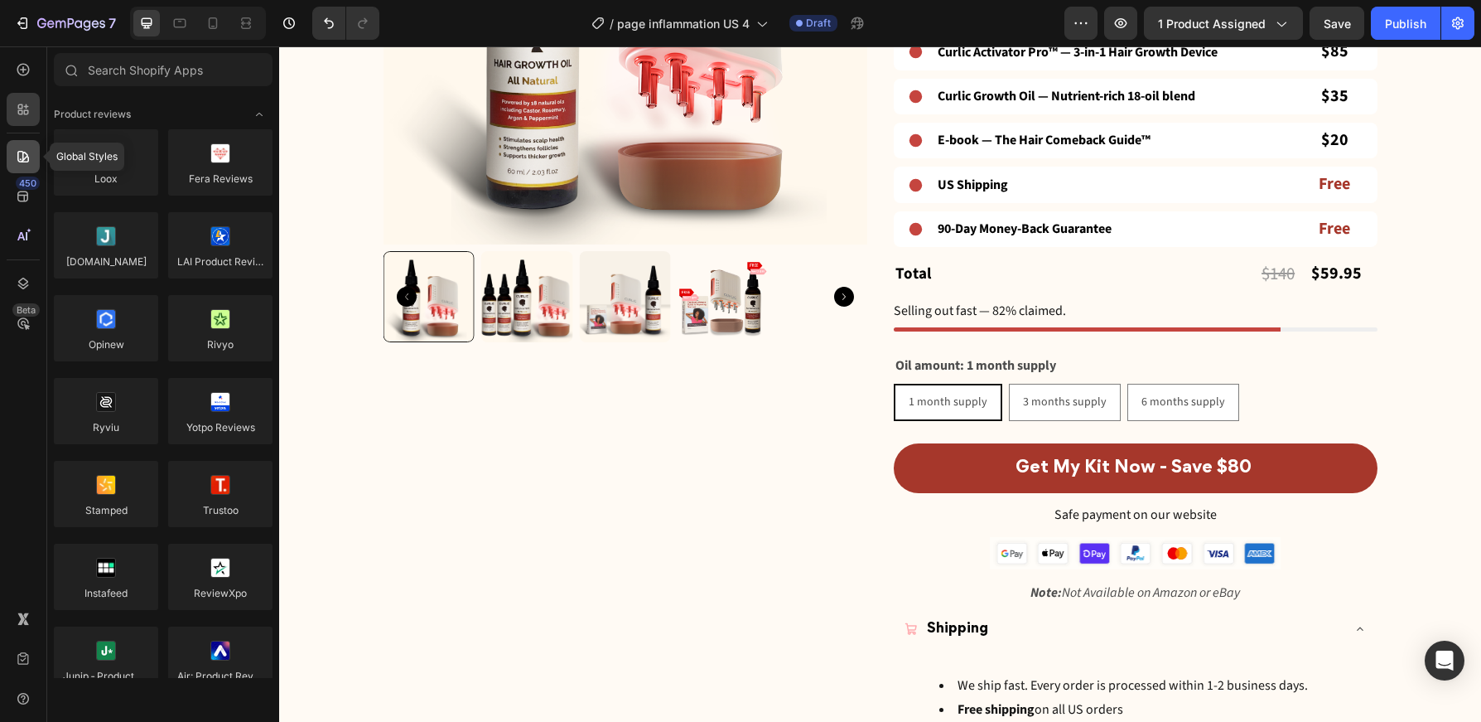
click at [19, 162] on icon at bounding box center [23, 157] width 12 height 12
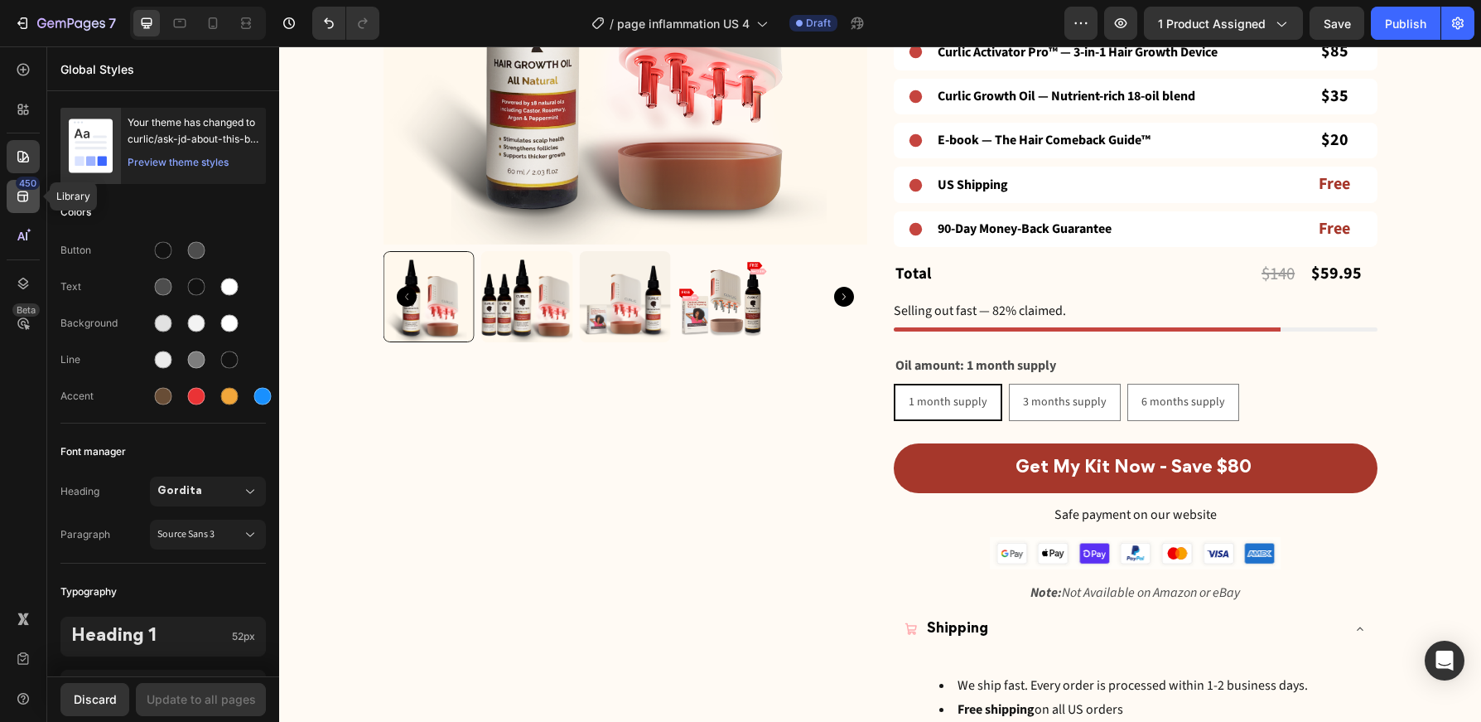
click at [32, 201] on div "450" at bounding box center [23, 196] width 33 height 33
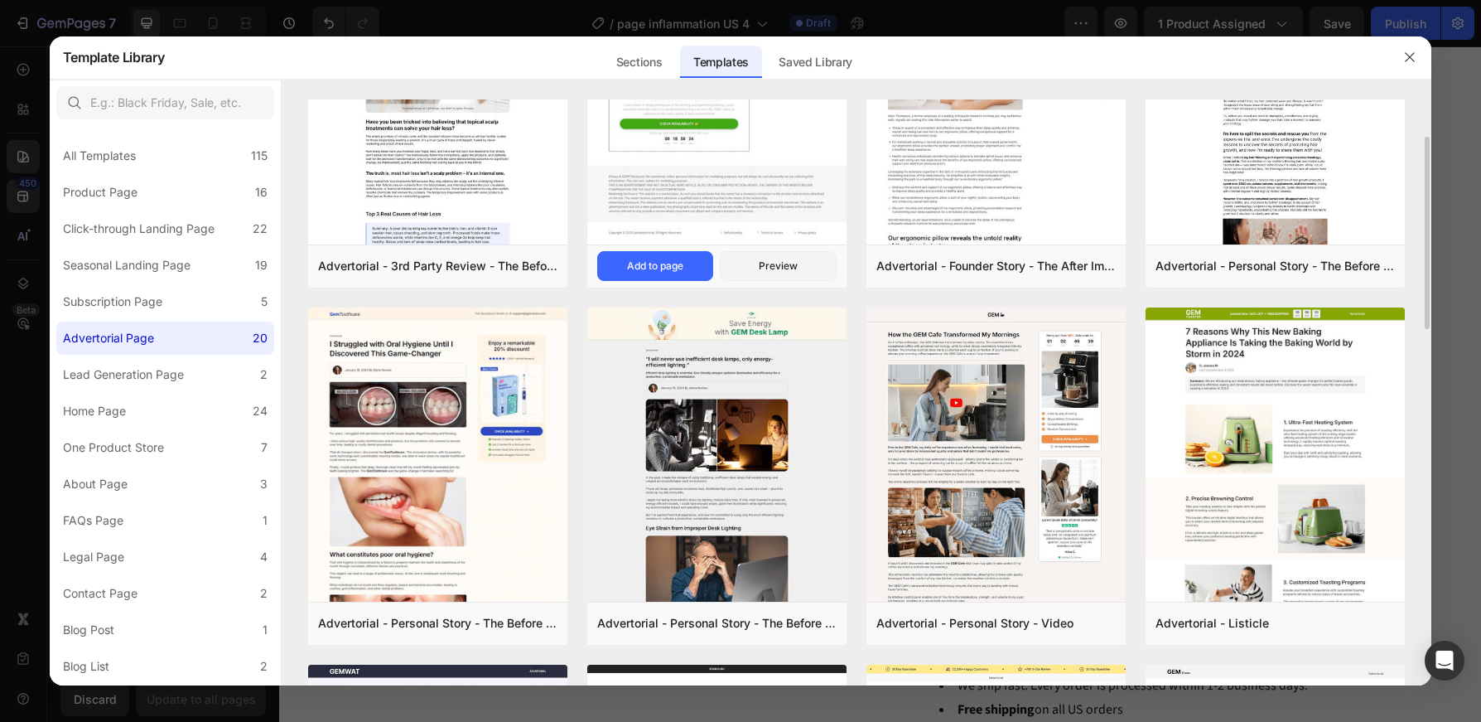
scroll to position [149, 0]
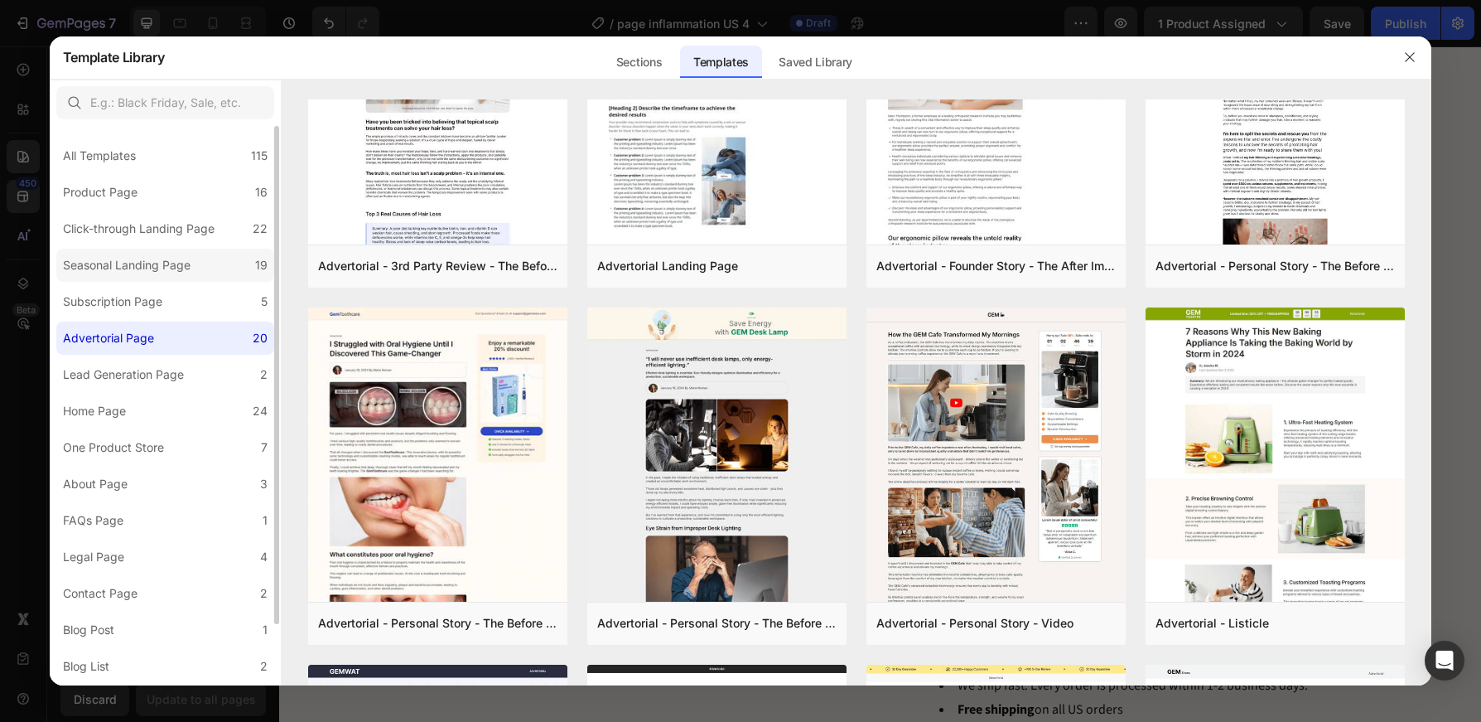
click at [171, 263] on div "Seasonal Landing Page" at bounding box center [127, 265] width 128 height 20
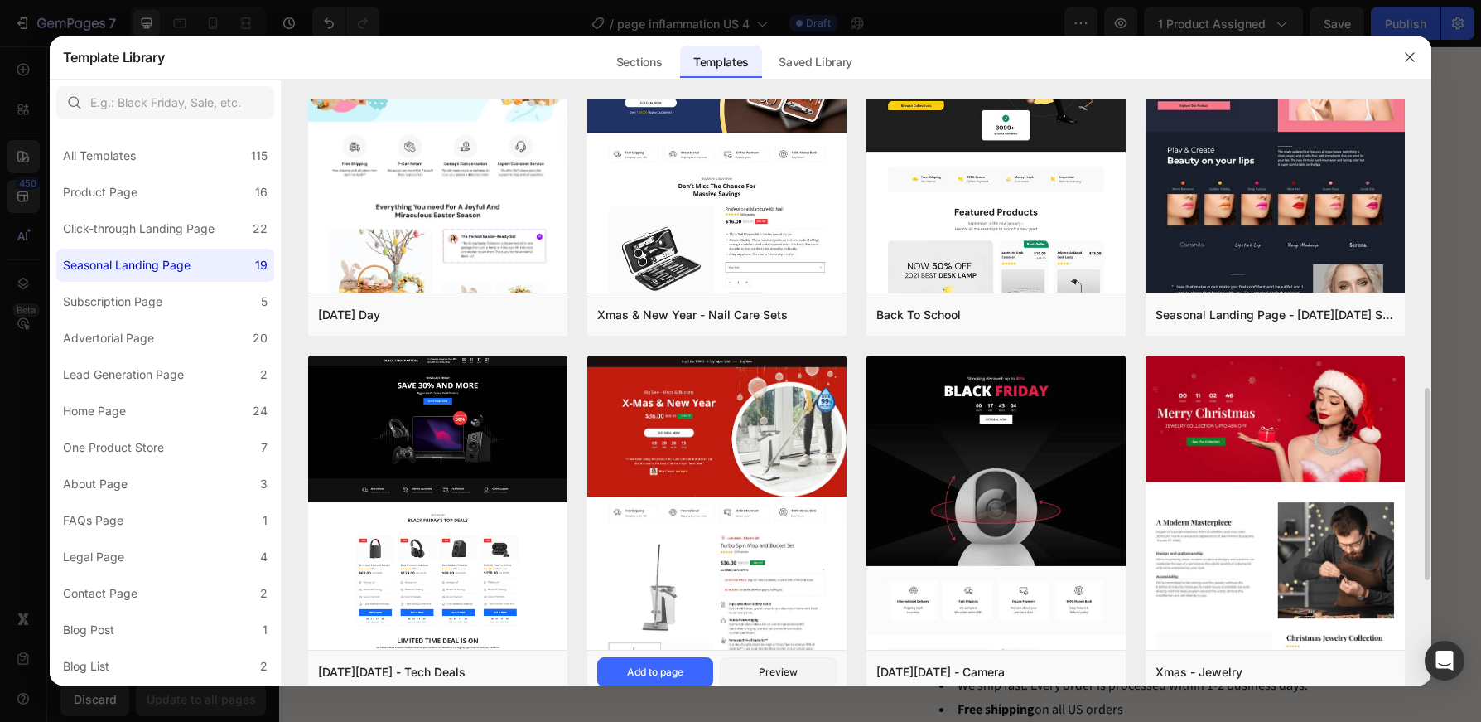
scroll to position [831, 0]
